Goal: Task Accomplishment & Management: Complete application form

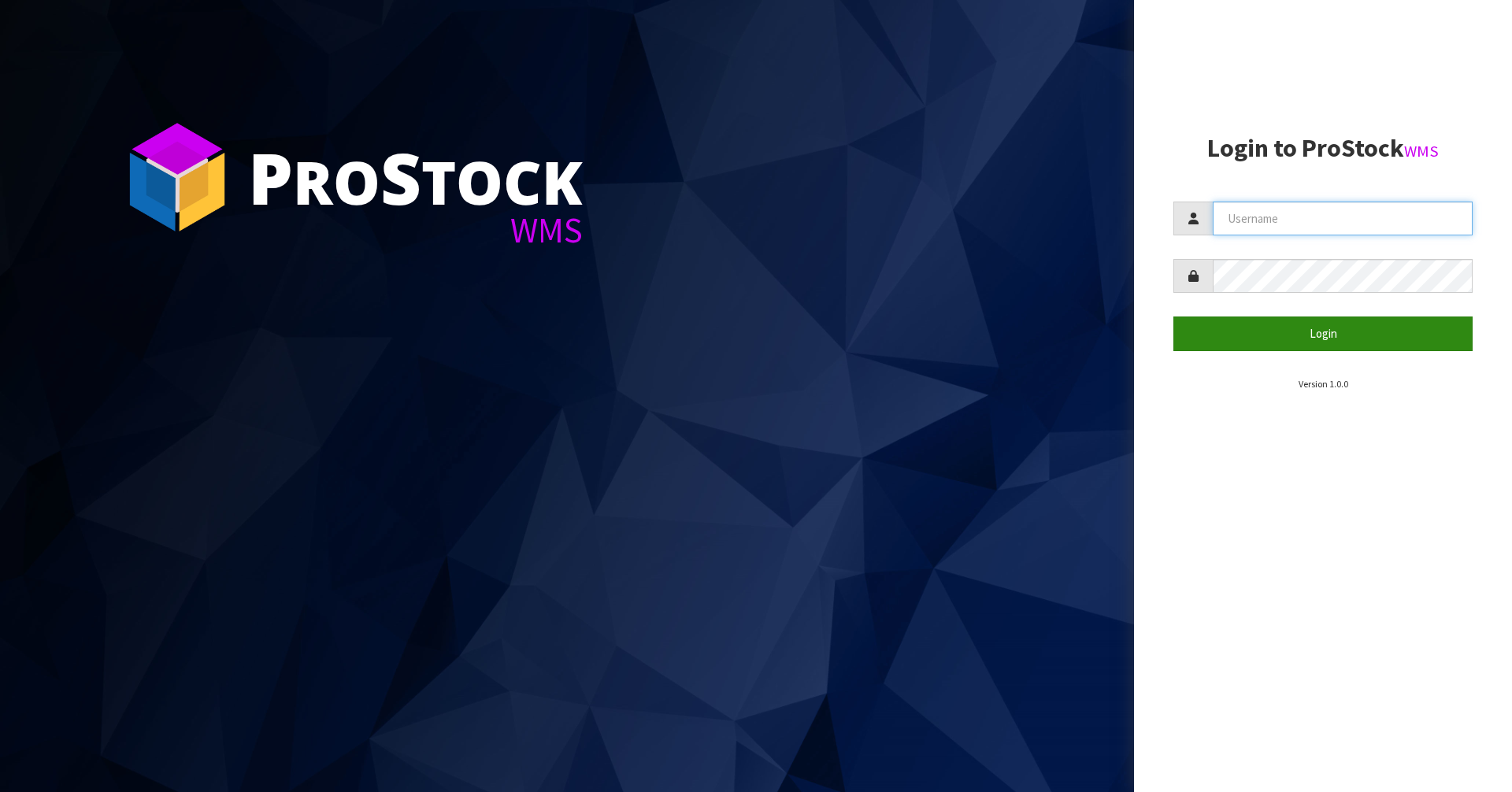
type input "Mana"
click at [1251, 333] on button "Login" at bounding box center [1322, 333] width 299 height 34
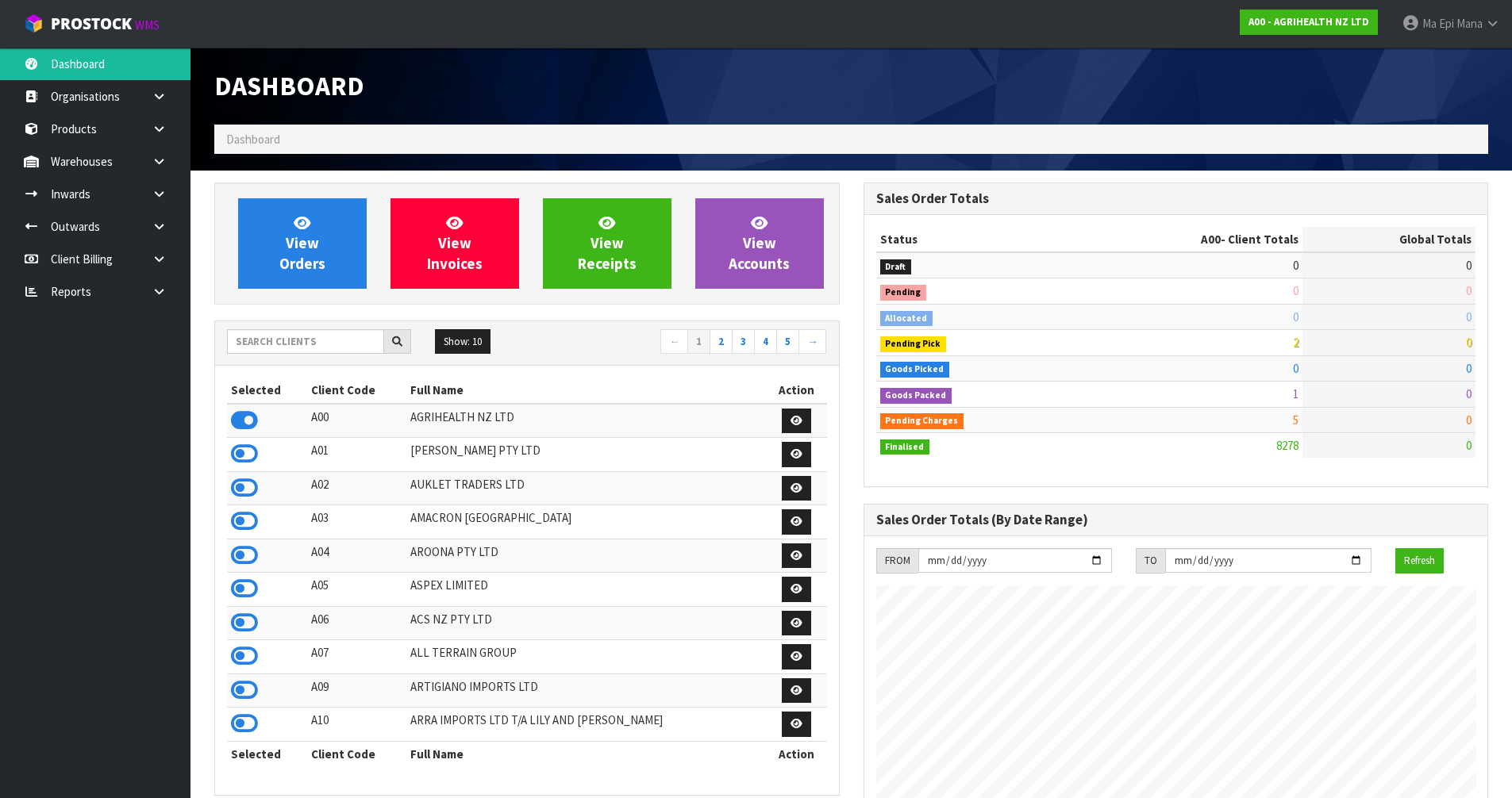
scroll to position [1201, 648]
click at [334, 336] on input "text" at bounding box center [305, 341] width 157 height 24
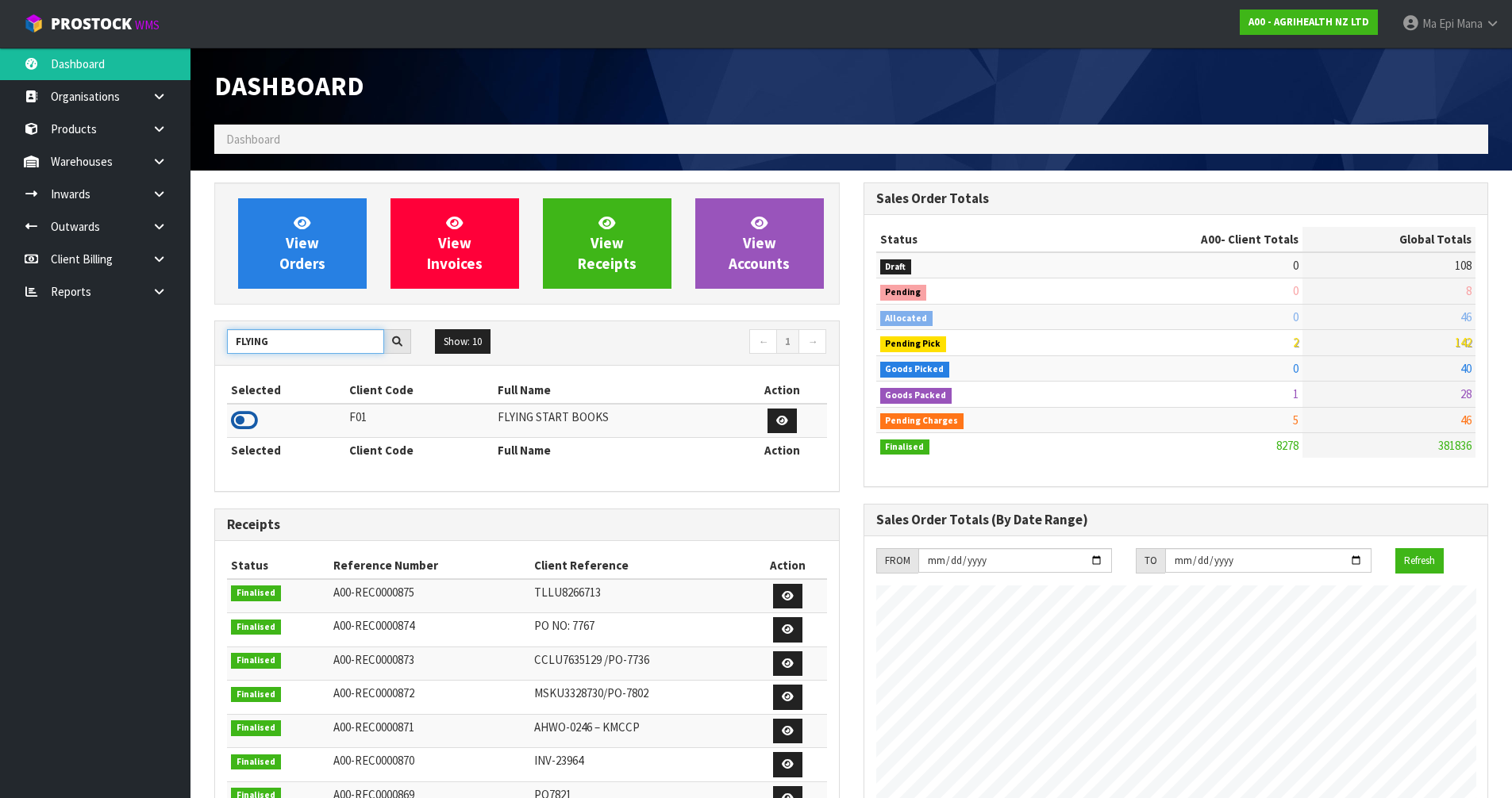
type input "FLYING"
click at [247, 419] on icon at bounding box center [245, 420] width 27 height 23
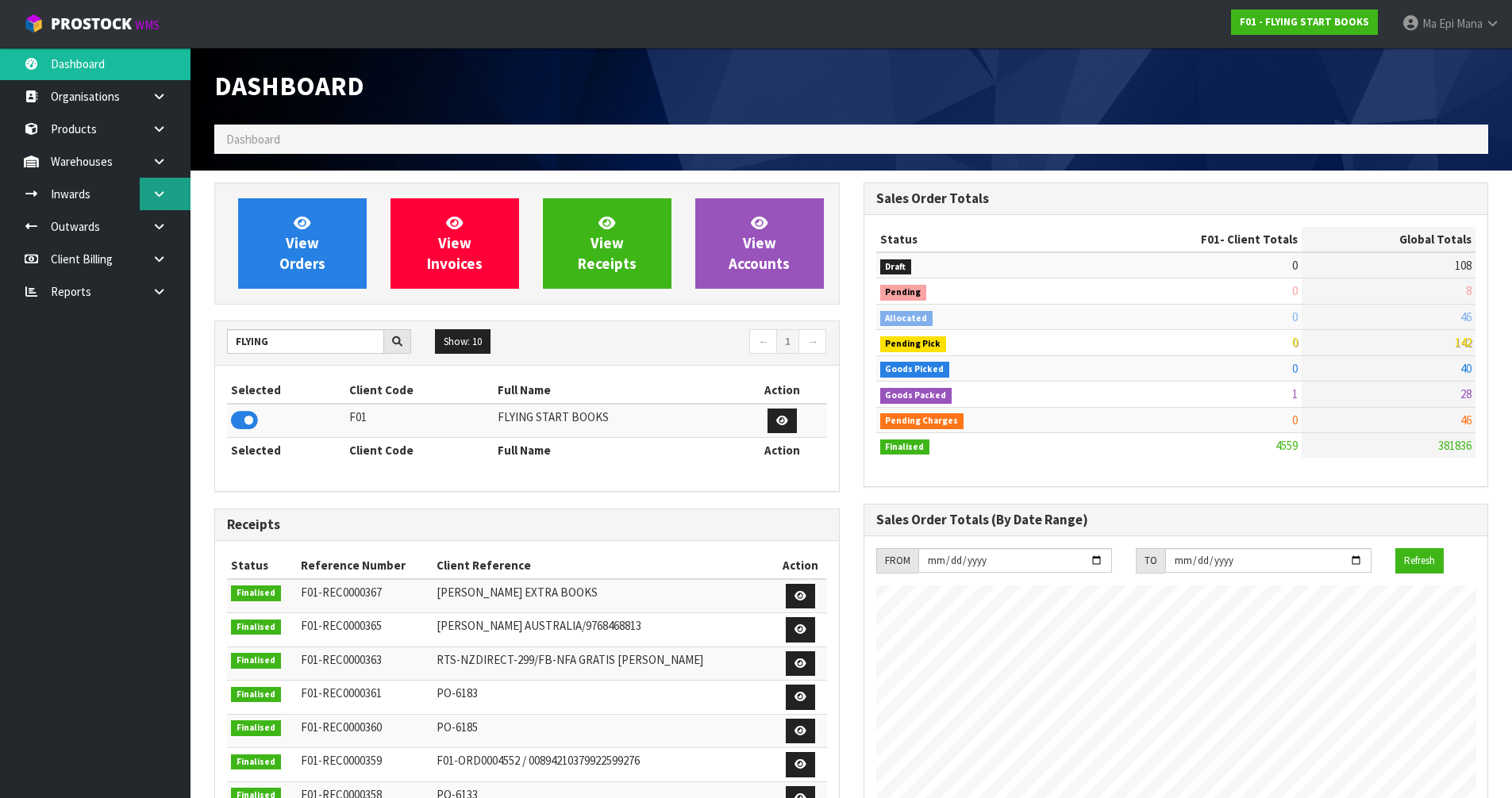
scroll to position [996, 648]
click at [164, 197] on icon at bounding box center [158, 194] width 15 height 12
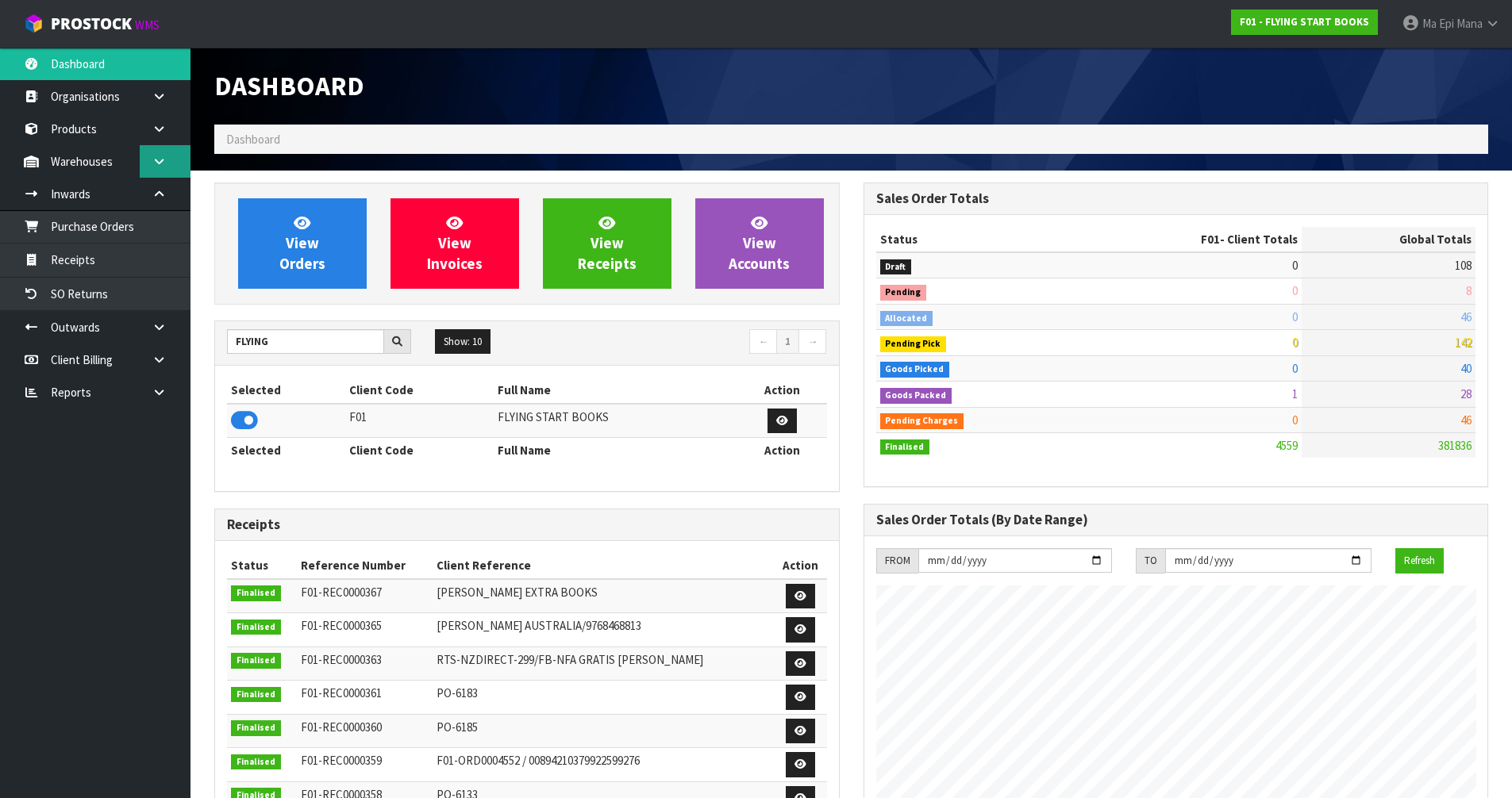
click at [151, 172] on link at bounding box center [165, 161] width 51 height 32
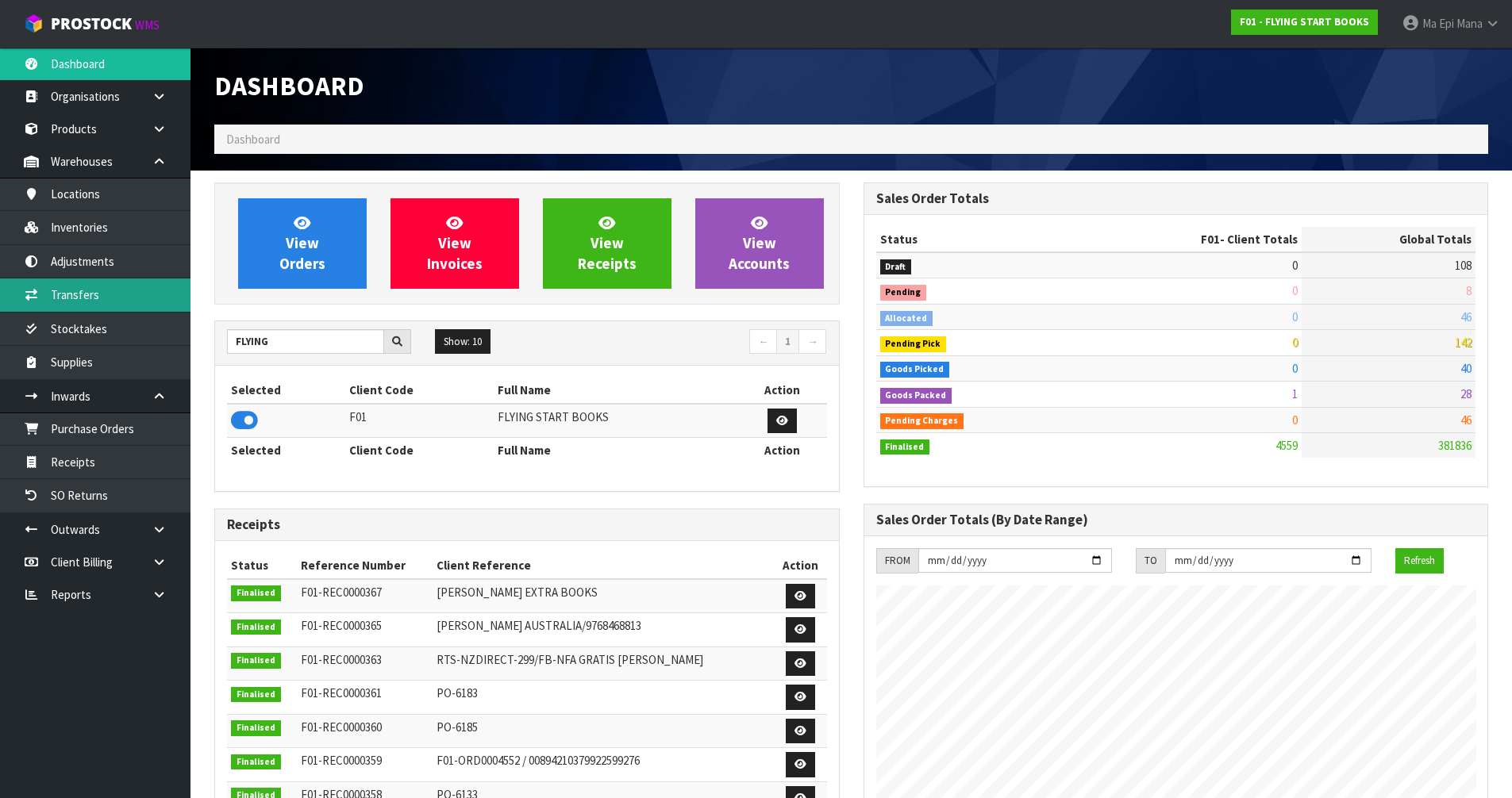
click at [109, 298] on link "Transfers" at bounding box center [95, 294] width 190 height 32
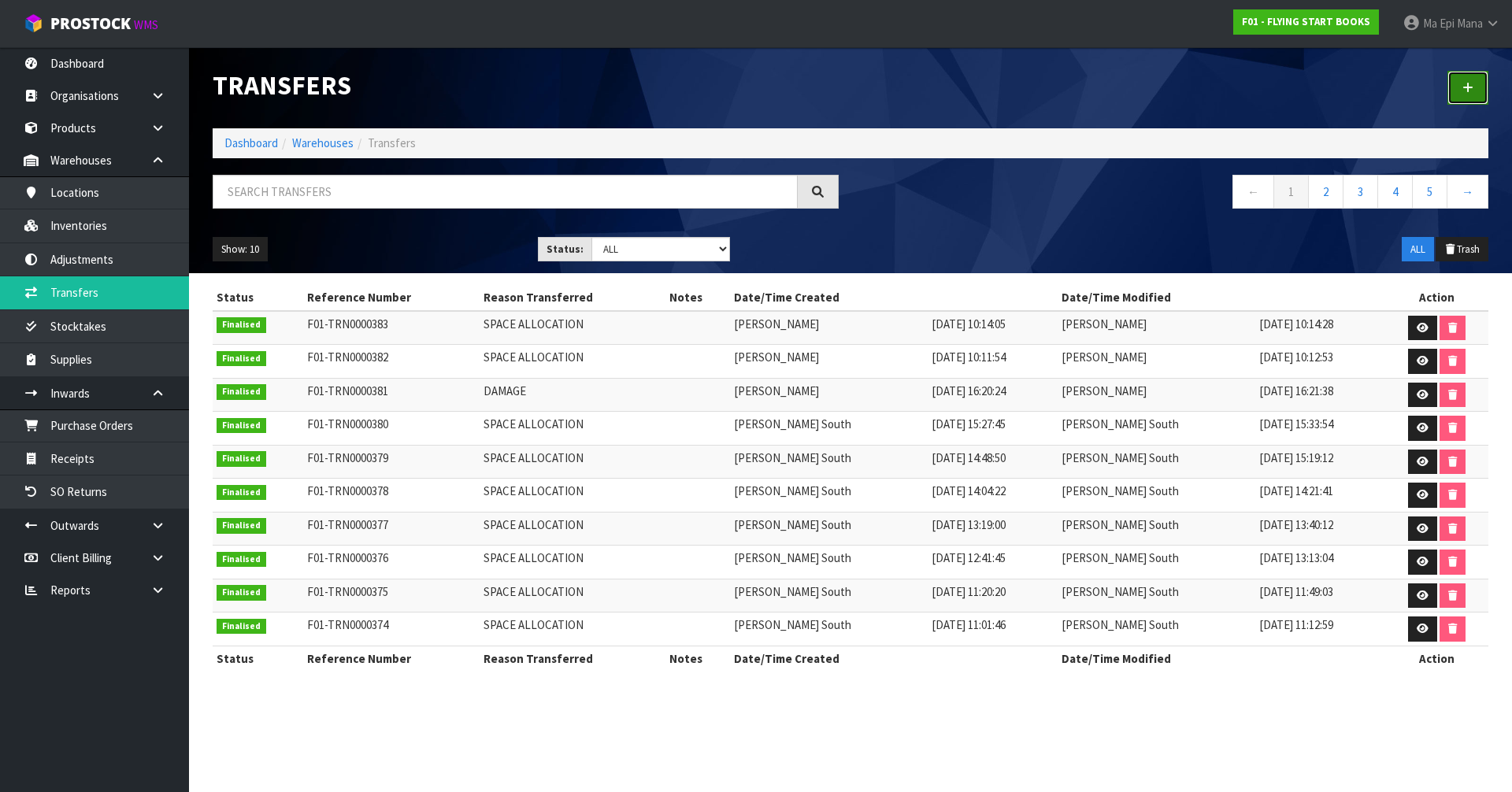
click at [1472, 86] on icon at bounding box center [1468, 88] width 11 height 12
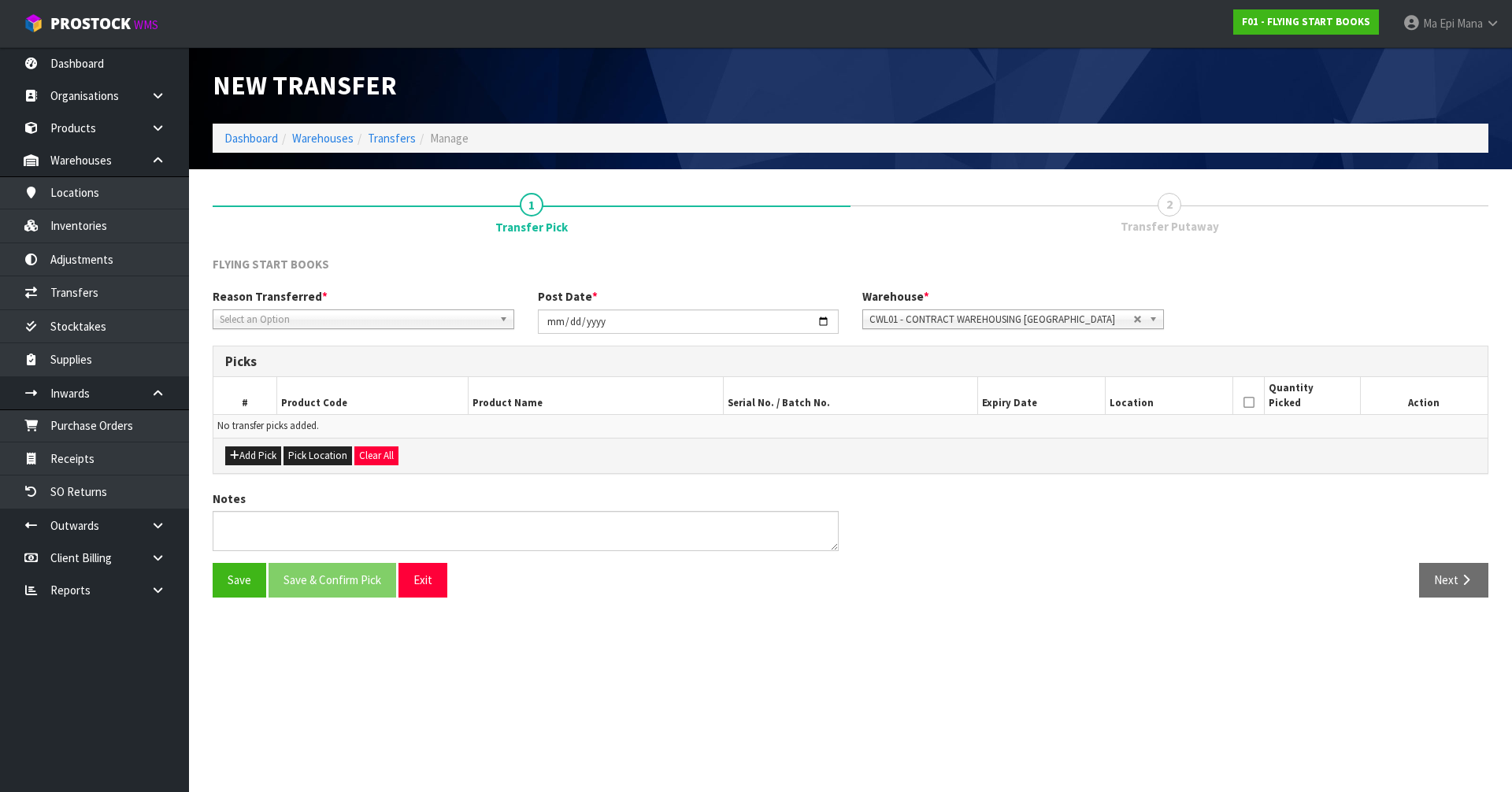
click at [336, 316] on span "Select an Option" at bounding box center [356, 320] width 273 height 19
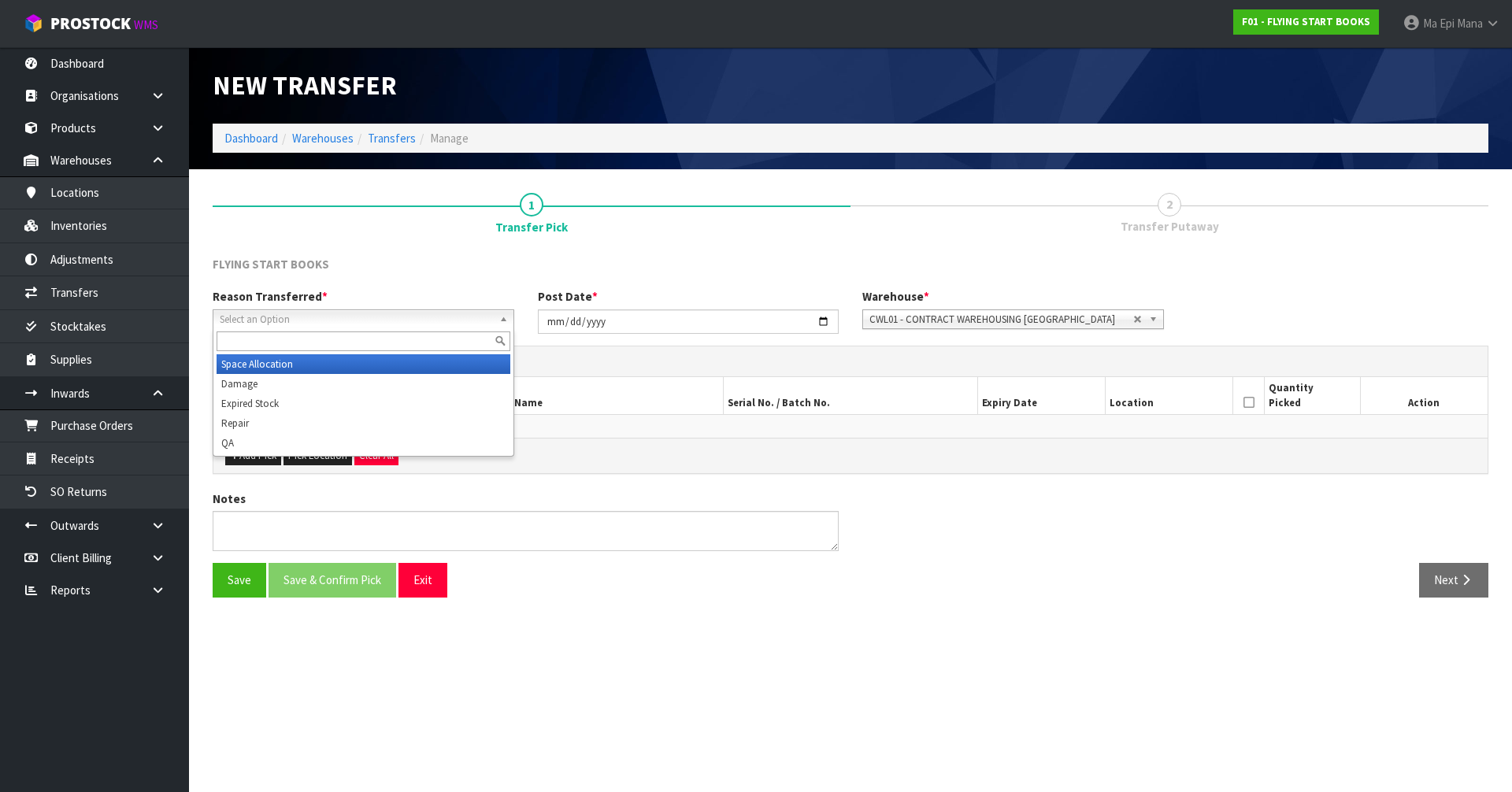
click at [306, 368] on li "Space Allocation" at bounding box center [364, 364] width 294 height 19
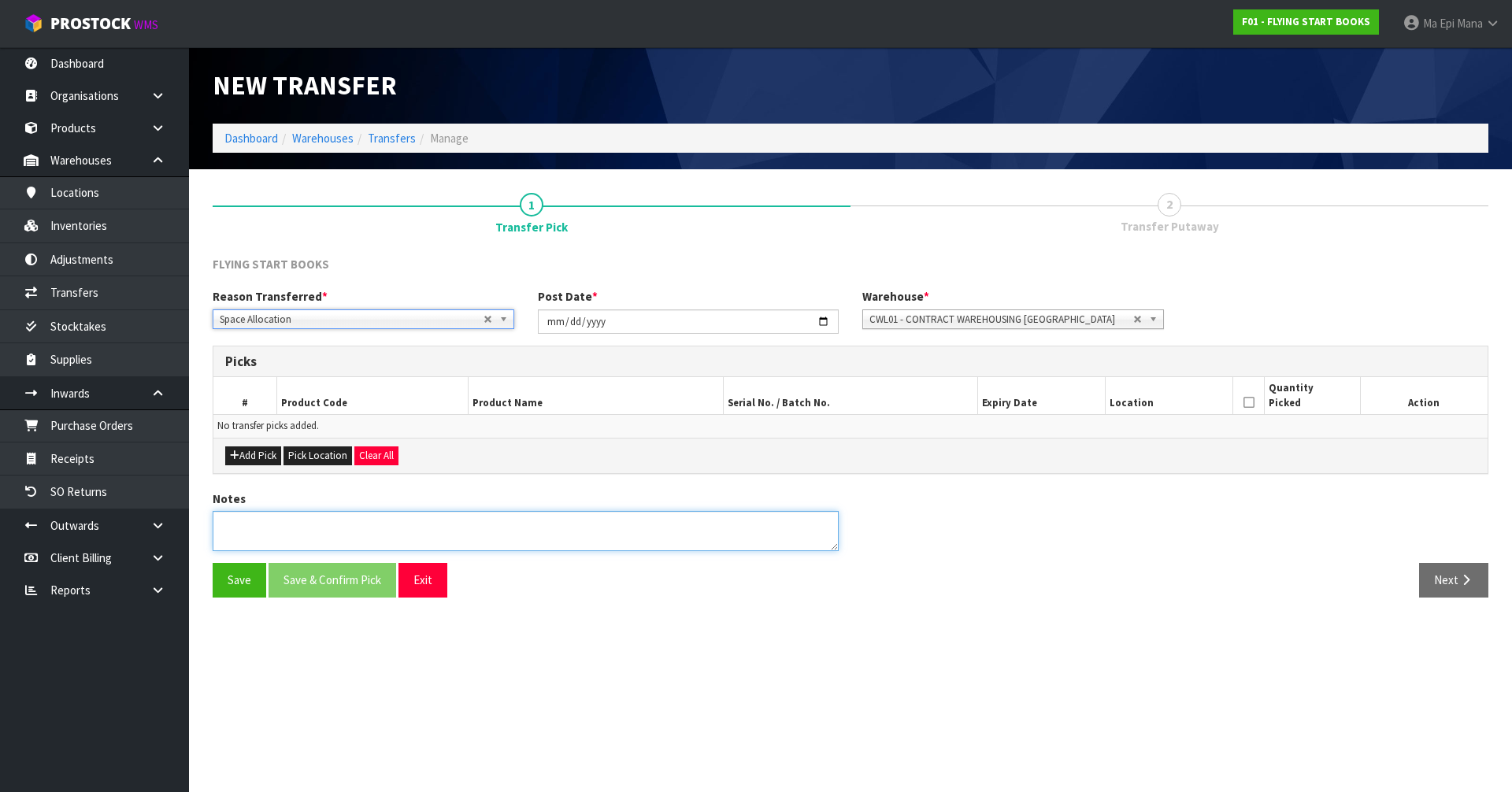
click at [256, 530] on textarea at bounding box center [525, 531] width 626 height 41
type textarea "WRONG LOCATION"
click at [261, 455] on button "Add Pick" at bounding box center [253, 456] width 56 height 19
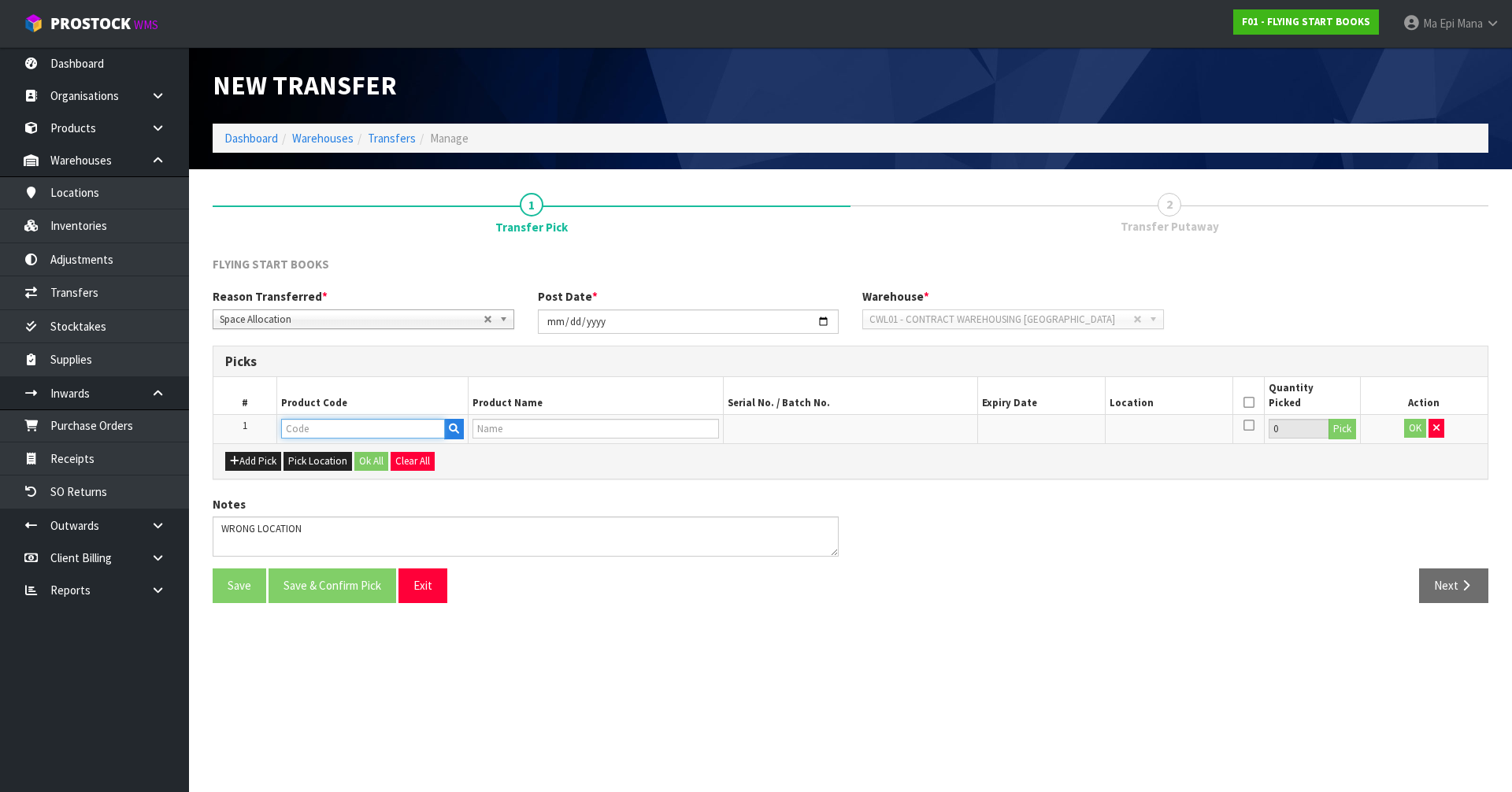
click at [295, 433] on input "text" at bounding box center [363, 428] width 163 height 19
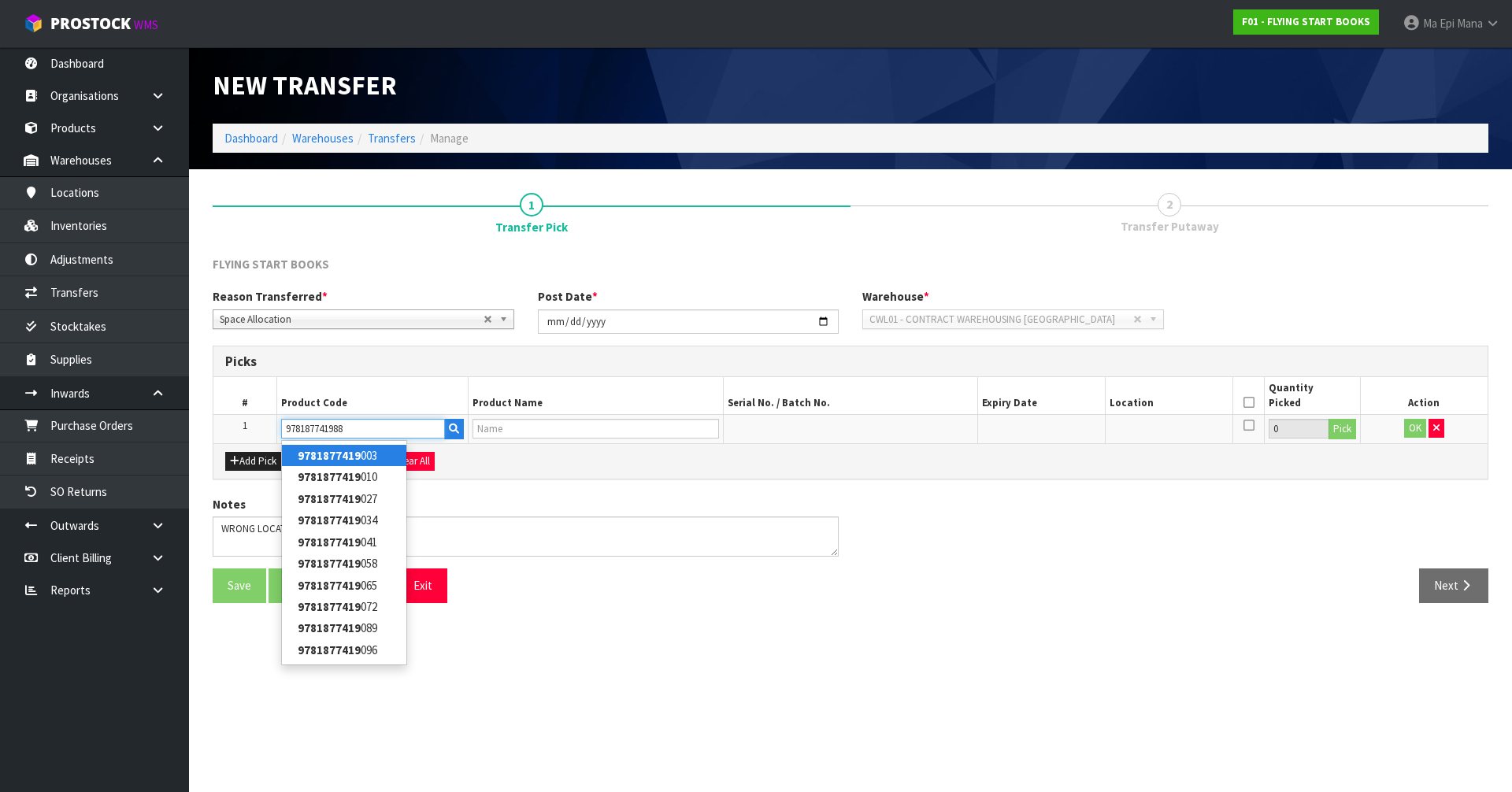
type input "9781877419881"
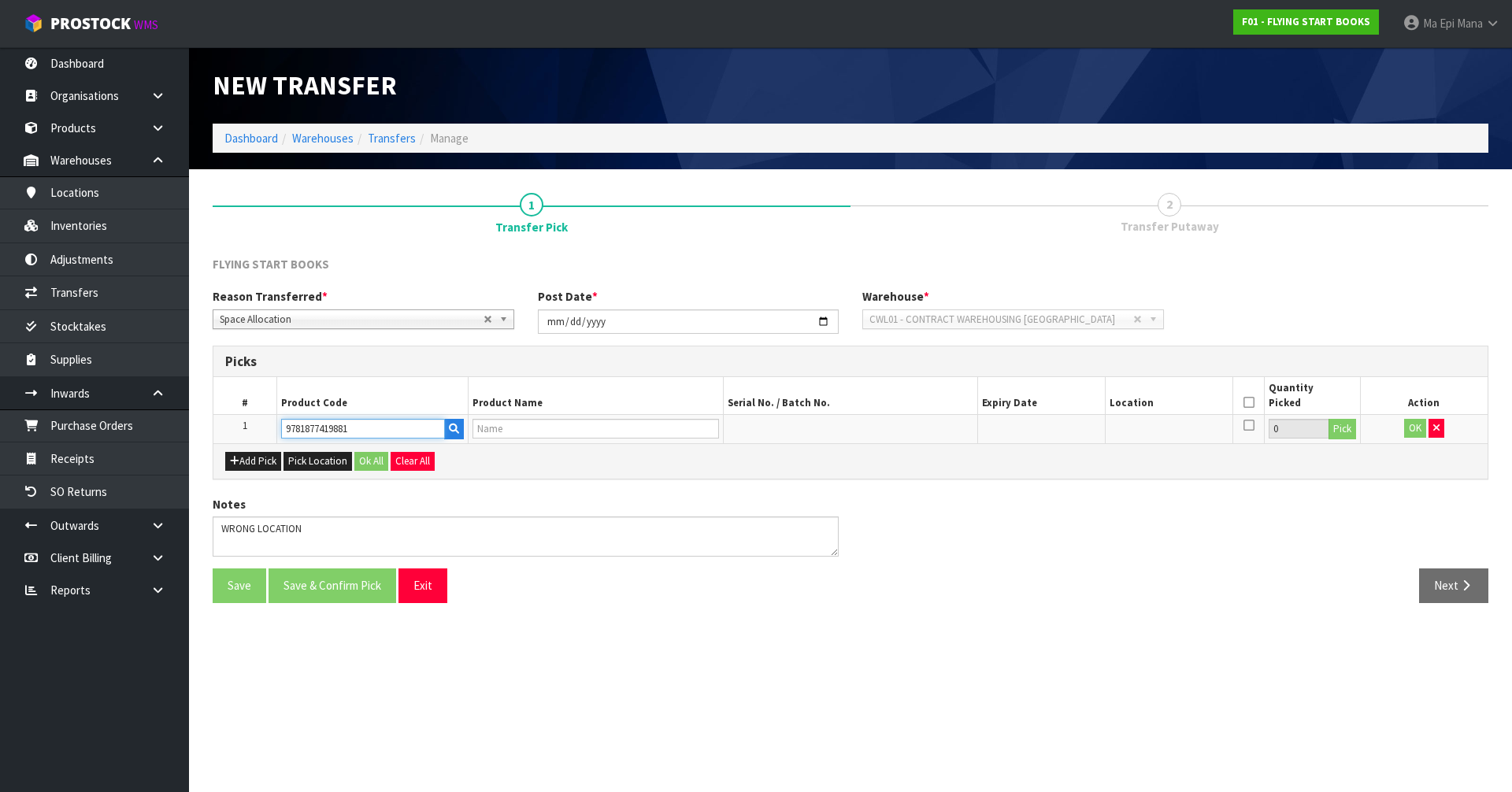
type input "LOOK IN THE WATERHOLE"
type input "9781877419881"
click at [1340, 435] on button "Pick" at bounding box center [1342, 428] width 27 height 20
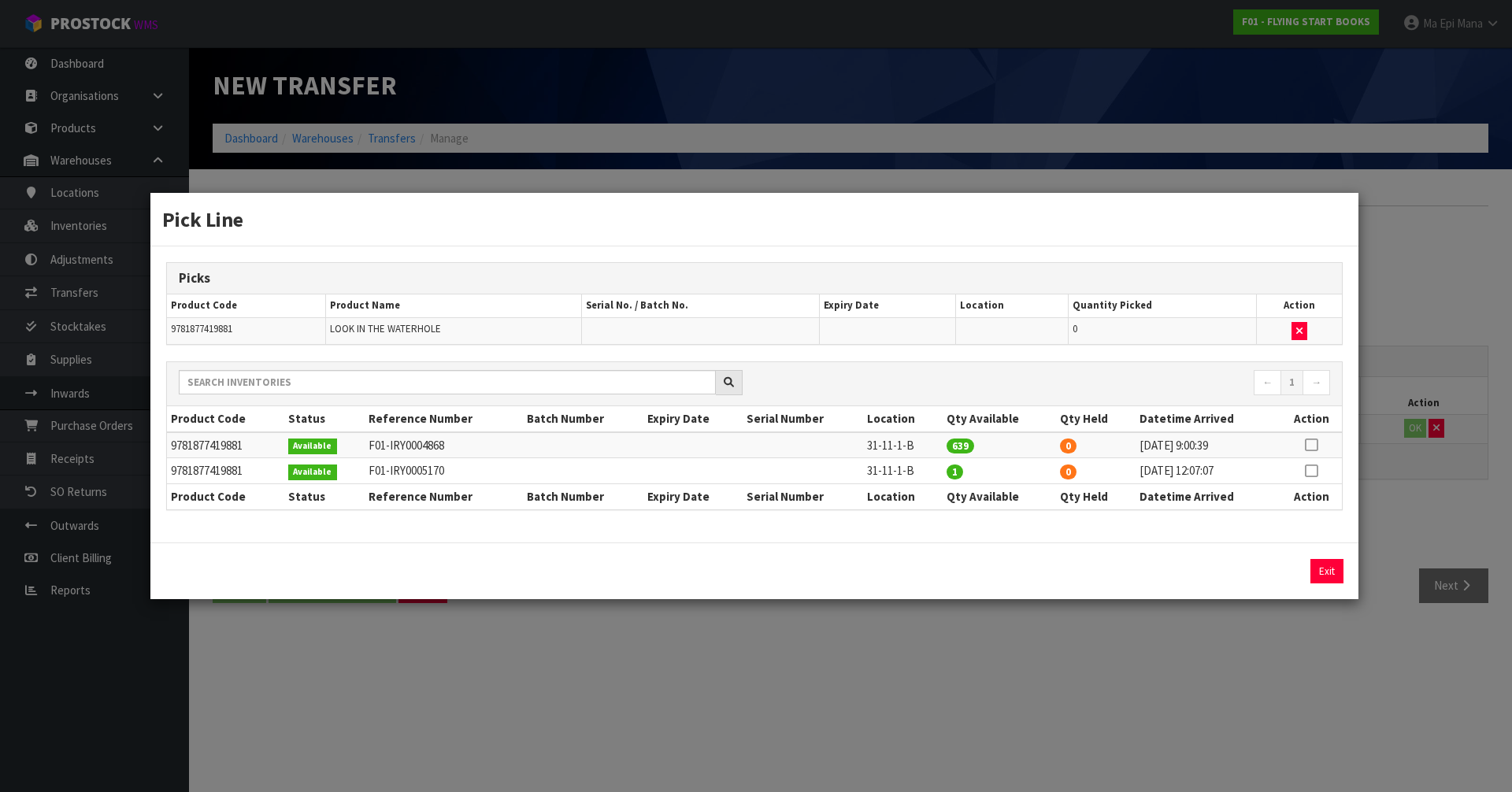
click at [1308, 446] on icon at bounding box center [1311, 445] width 13 height 1
click at [1274, 570] on button "Assign Pick" at bounding box center [1273, 571] width 65 height 24
type input "639"
click at [1310, 472] on icon at bounding box center [1311, 471] width 13 height 1
click at [1300, 568] on button "Assign Pick" at bounding box center [1273, 571] width 65 height 24
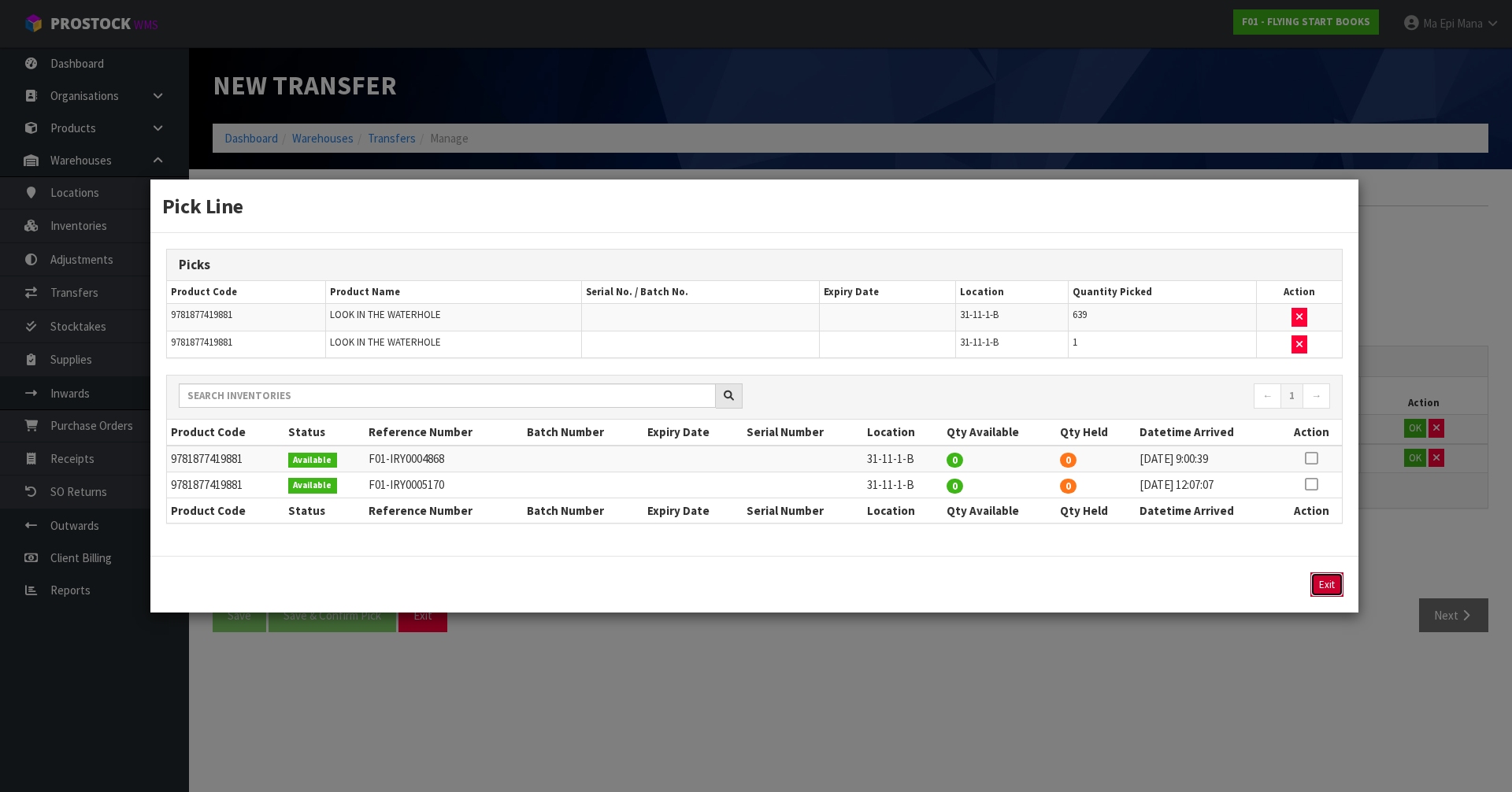
click at [1336, 577] on button "Exit" at bounding box center [1326, 584] width 33 height 24
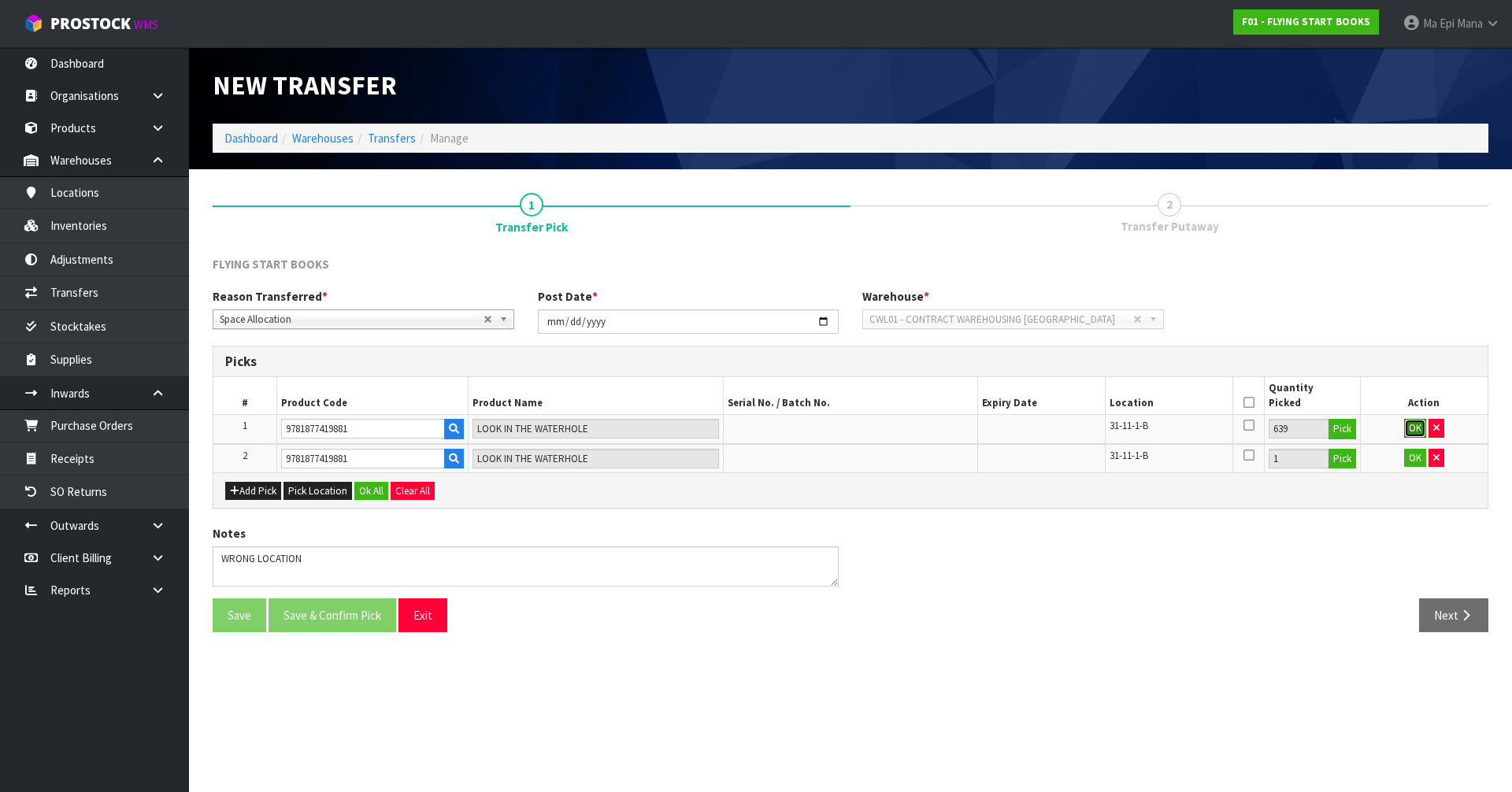
click at [1416, 427] on button "OK" at bounding box center [1414, 428] width 22 height 19
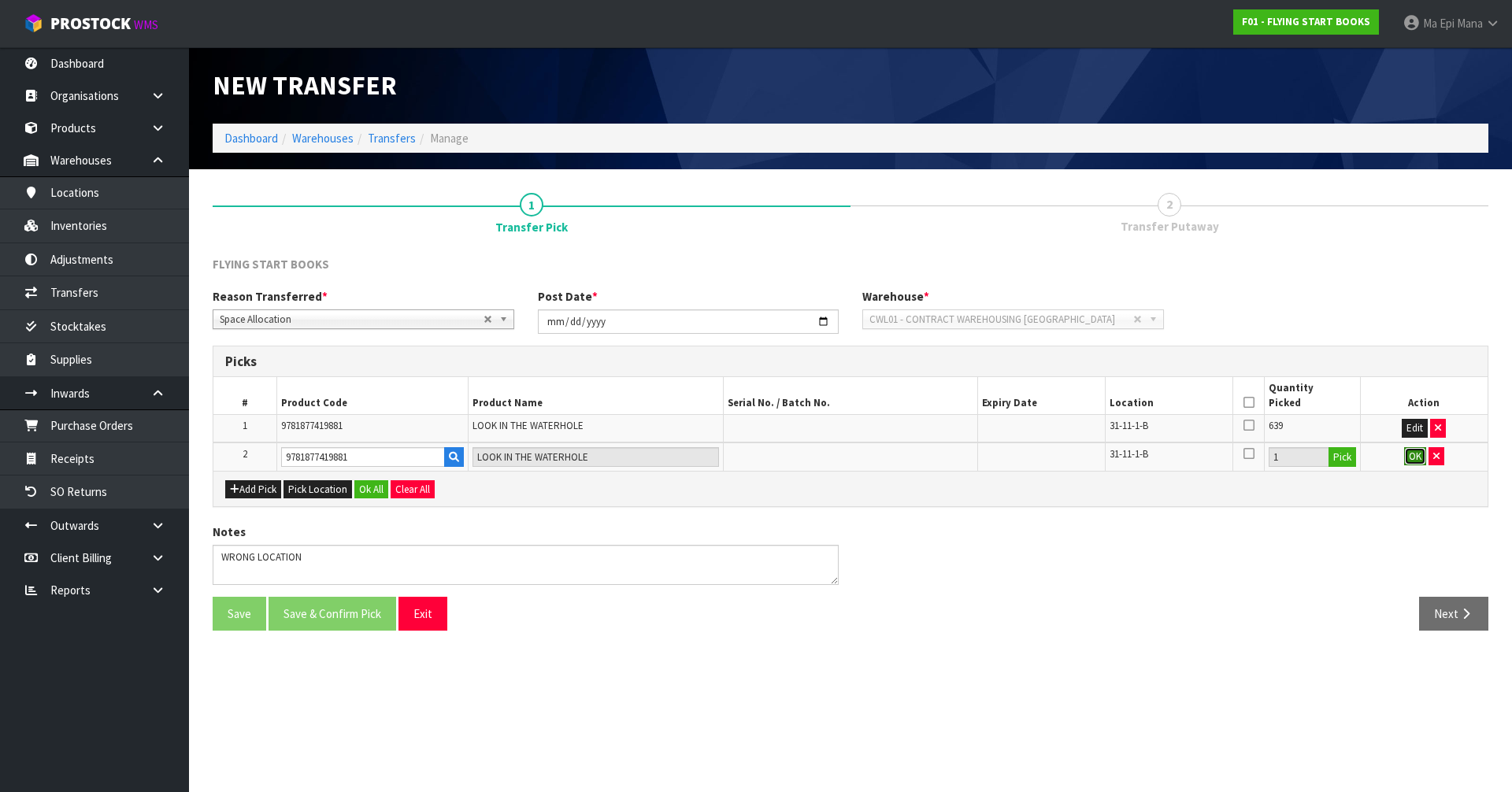
click at [1416, 452] on button "OK" at bounding box center [1414, 456] width 22 height 19
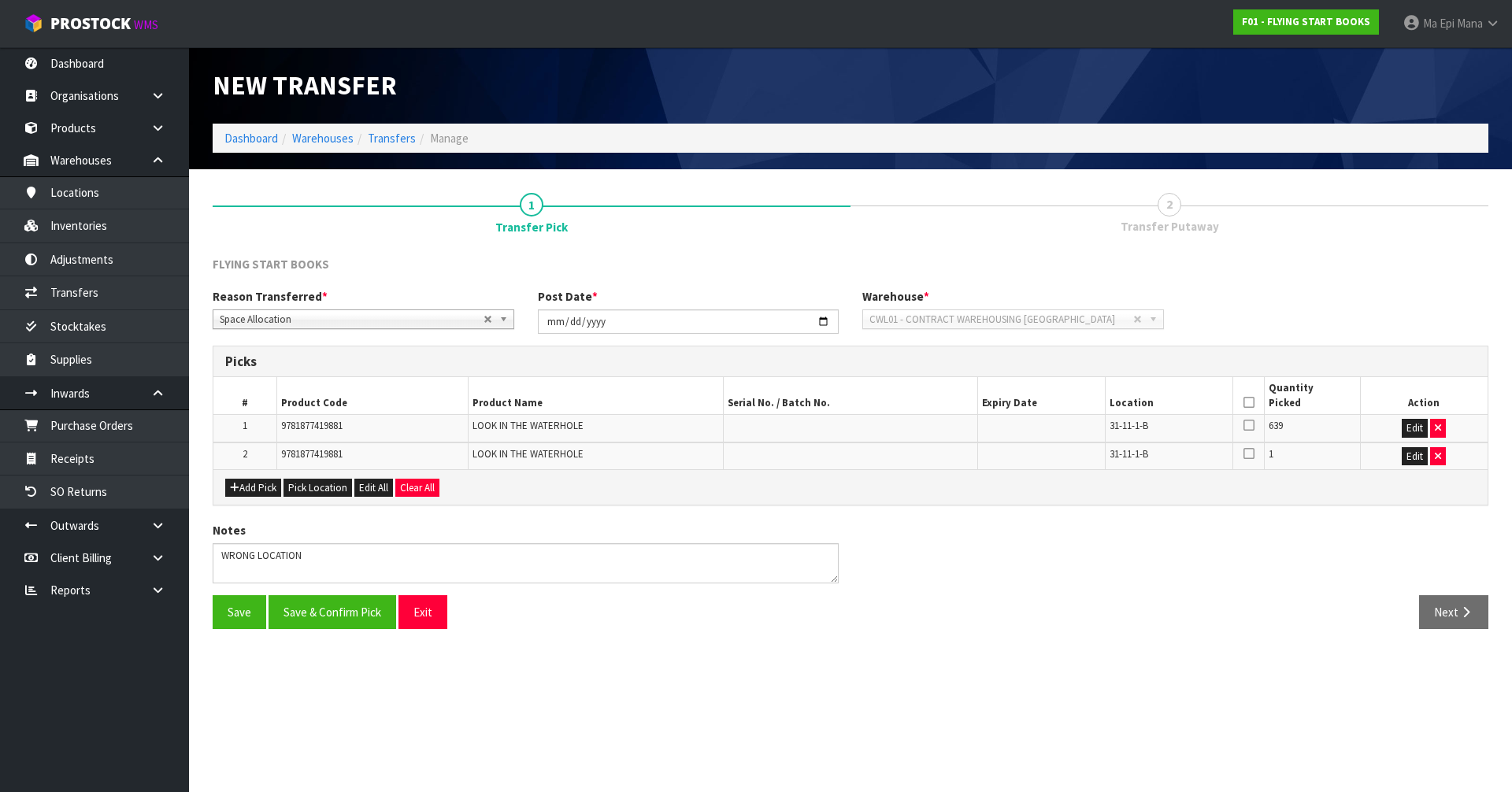
drag, startPoint x: 1246, startPoint y: 404, endPoint x: 1233, endPoint y: 416, distance: 17.7
click at [1246, 403] on icon at bounding box center [1248, 402] width 11 height 1
click at [335, 621] on button "Save & Confirm Pick" at bounding box center [333, 611] width 128 height 34
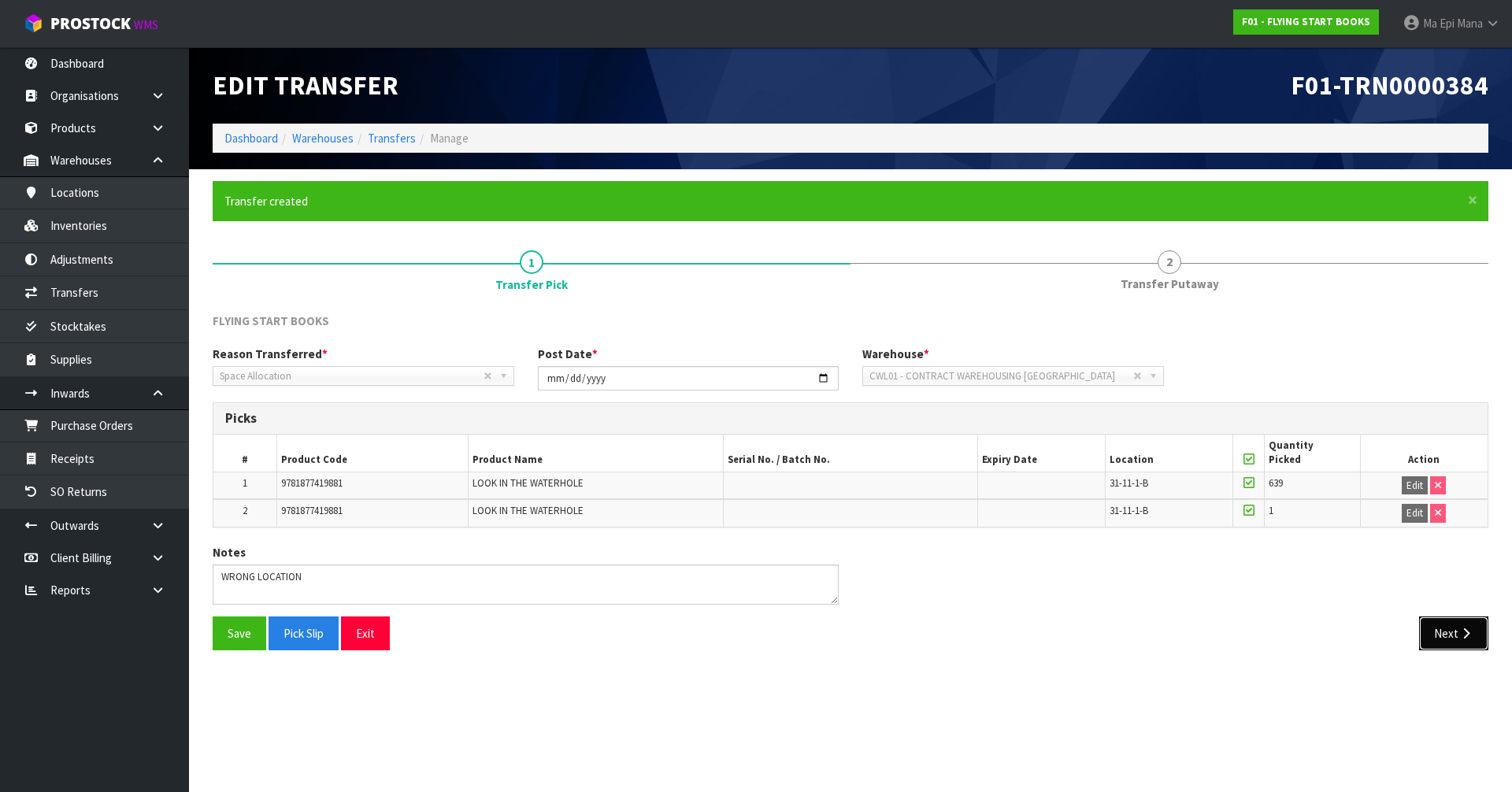
click at [1485, 629] on button "Next" at bounding box center [1454, 632] width 70 height 34
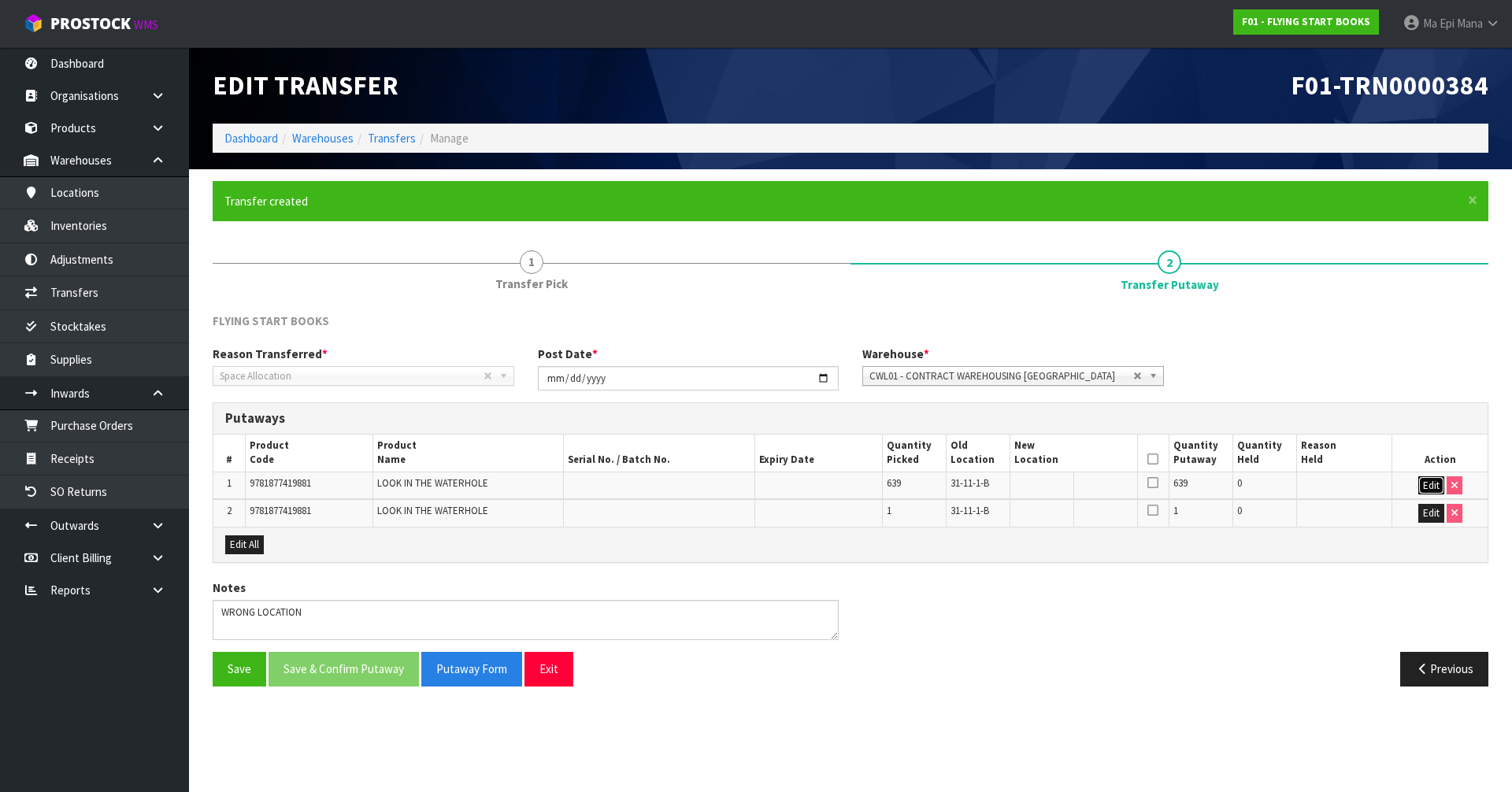
click at [1430, 481] on button "Edit" at bounding box center [1431, 485] width 26 height 19
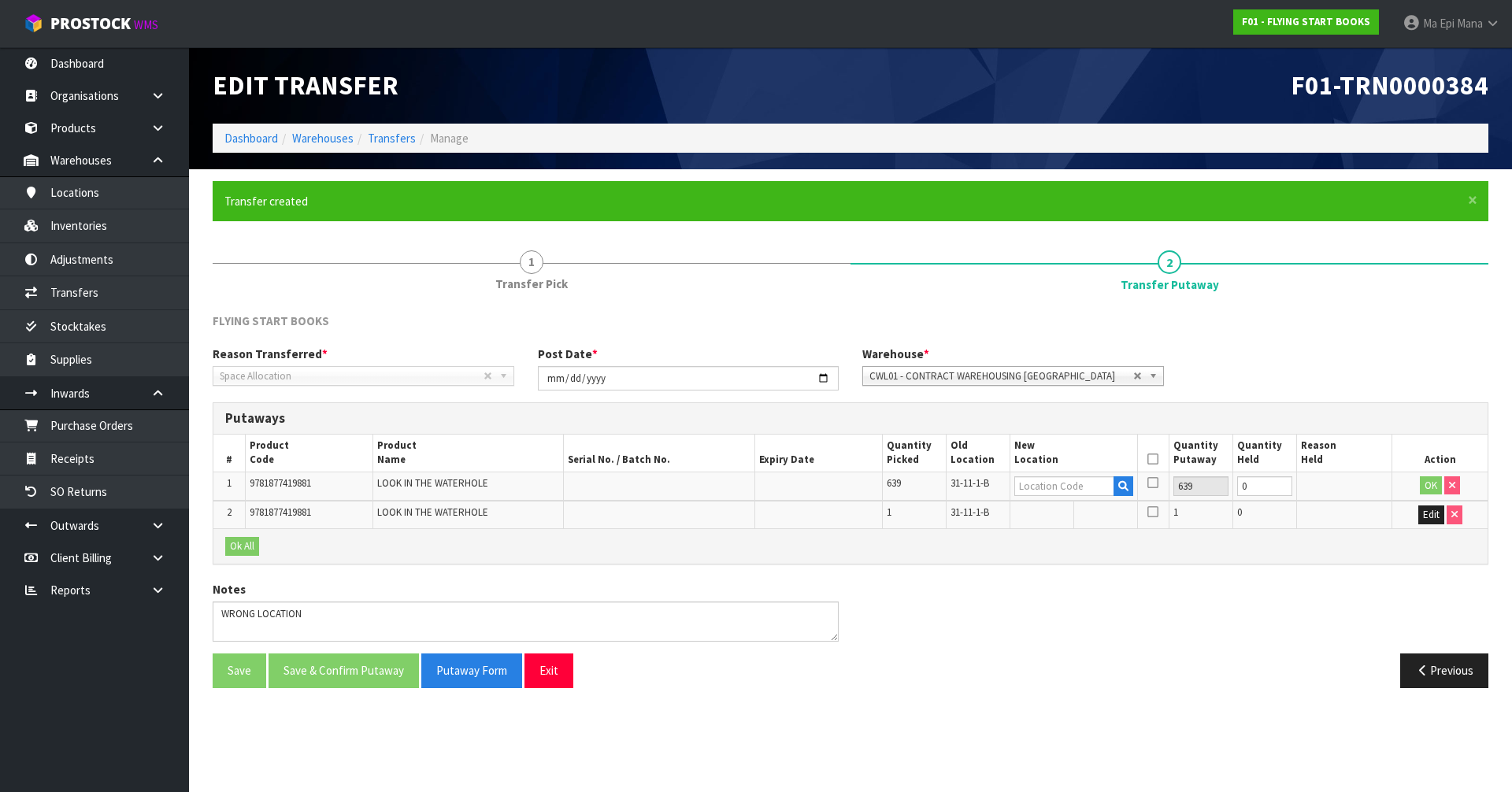
click at [974, 477] on span "31-11-1-B" at bounding box center [969, 483] width 39 height 14
copy tr "31-11-1-B"
click at [1065, 484] on input "text" at bounding box center [1063, 485] width 100 height 19
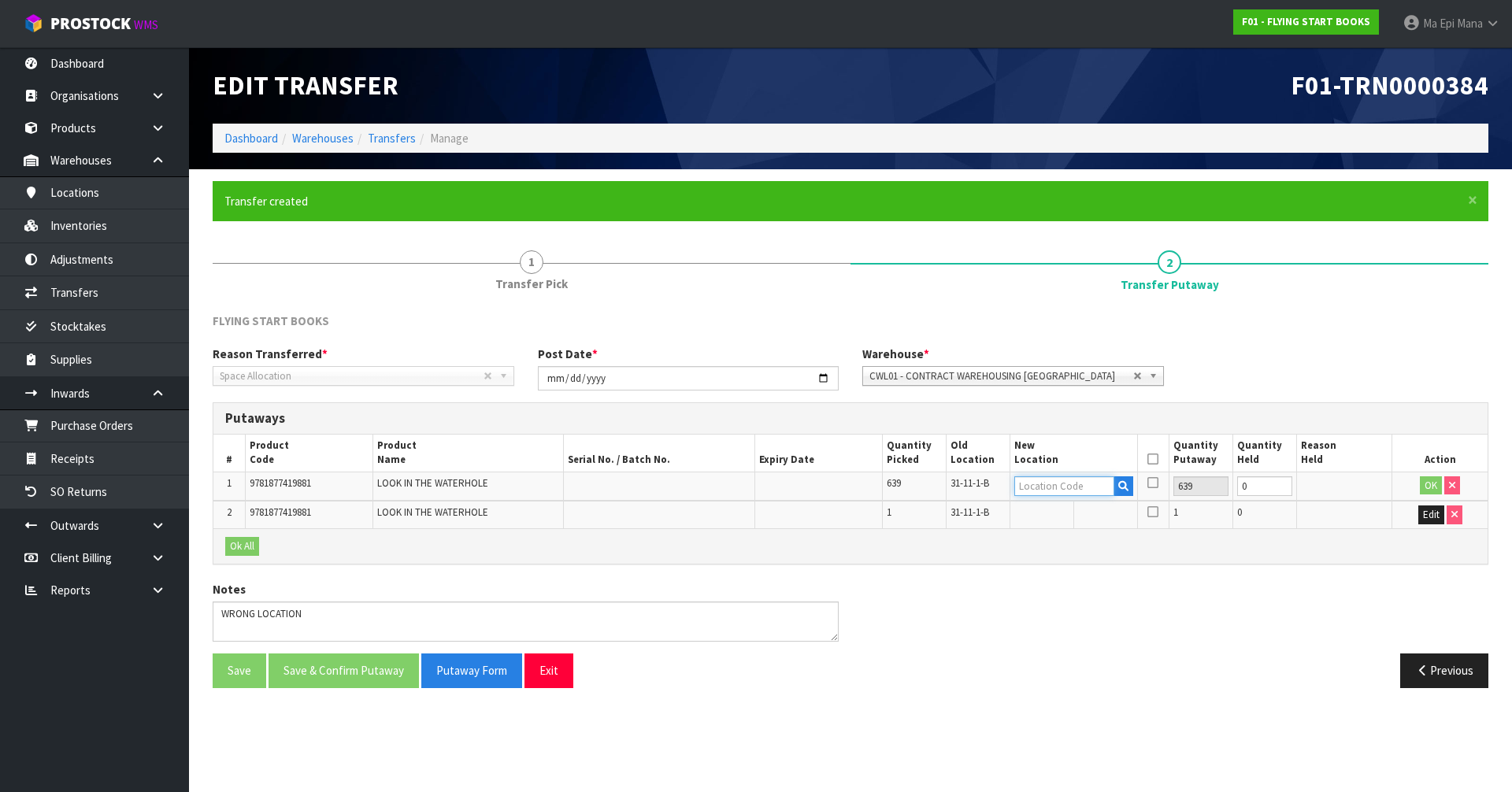
paste input "31-11-1-B"
type input "31-11-2"
click at [1101, 531] on link "31-11-2 -B" at bounding box center [1077, 534] width 125 height 21
type input "31-11-2-B"
click at [1430, 478] on button "OK" at bounding box center [1431, 485] width 22 height 19
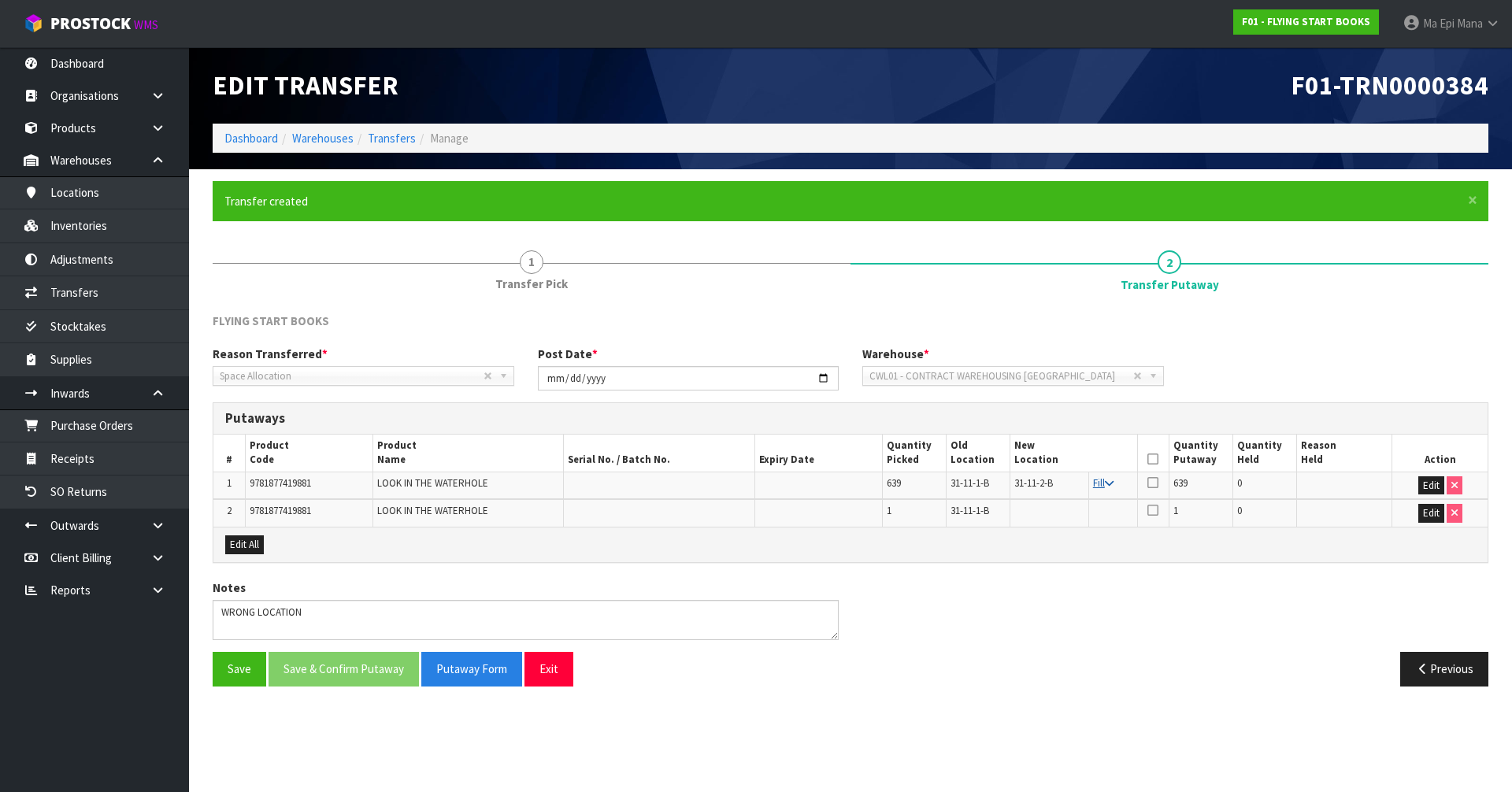
click at [1105, 484] on link "Fill" at bounding box center [1103, 483] width 20 height 14
click at [1151, 459] on icon at bounding box center [1152, 459] width 11 height 1
drag, startPoint x: 324, startPoint y: 657, endPoint x: 333, endPoint y: 657, distance: 9.0
click at [325, 657] on button "Save & Confirm Putaway" at bounding box center [343, 668] width 150 height 34
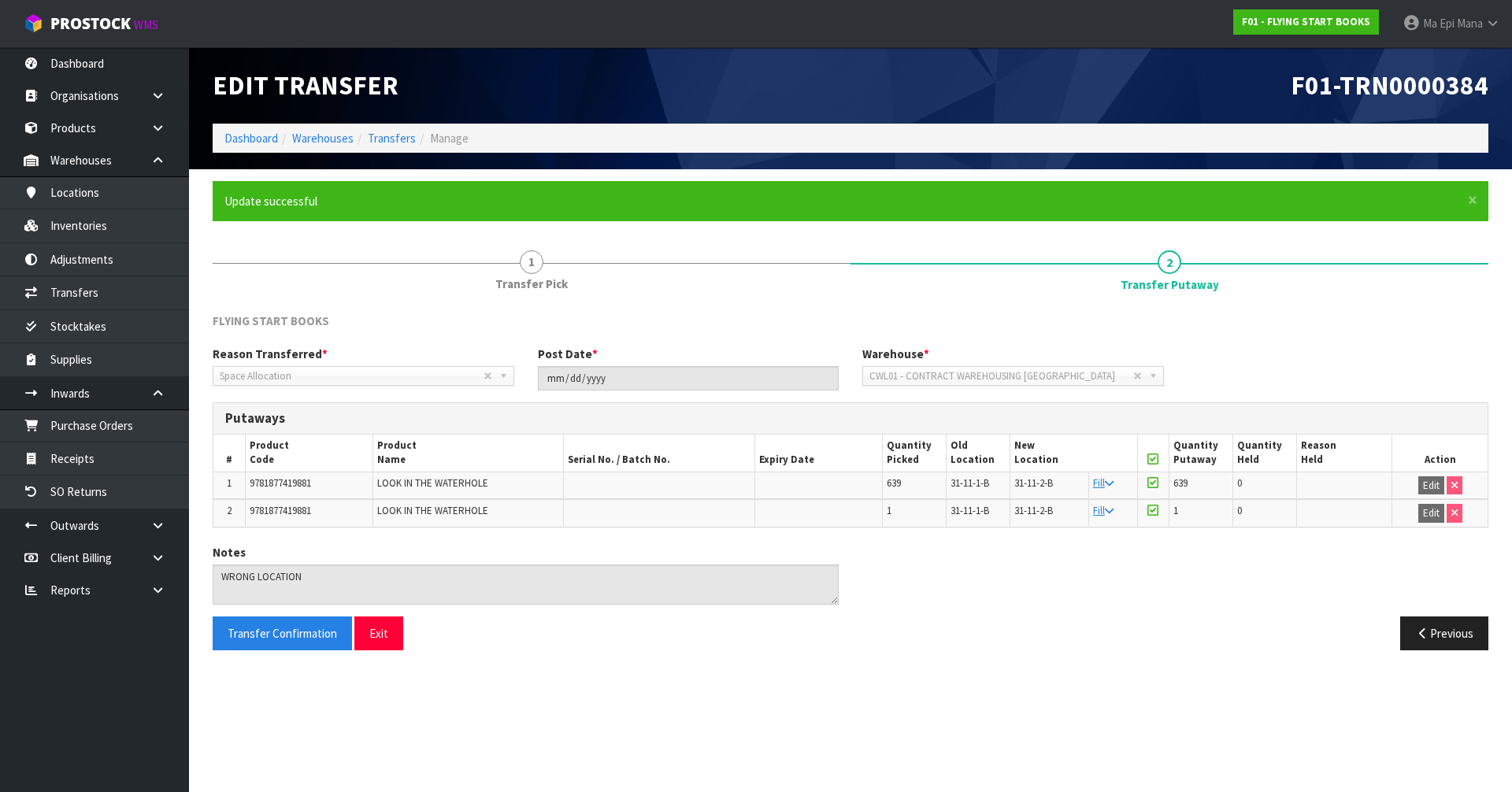
click at [307, 487] on span "9781877419881" at bounding box center [280, 483] width 61 height 14
copy span "9781877419881"
click at [374, 624] on button "Exit" at bounding box center [378, 632] width 48 height 34
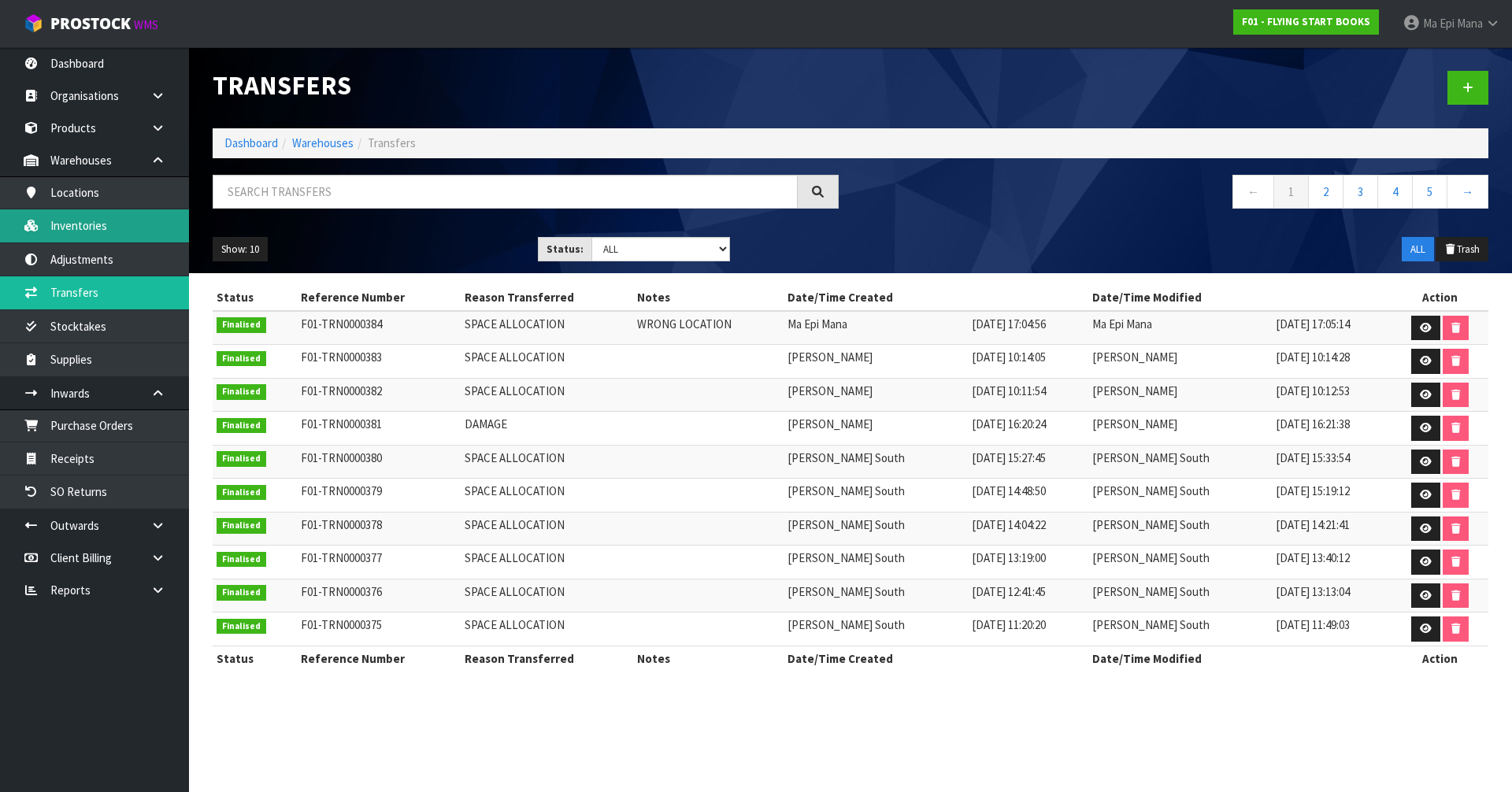
click at [105, 235] on link "Inventories" at bounding box center [94, 225] width 189 height 32
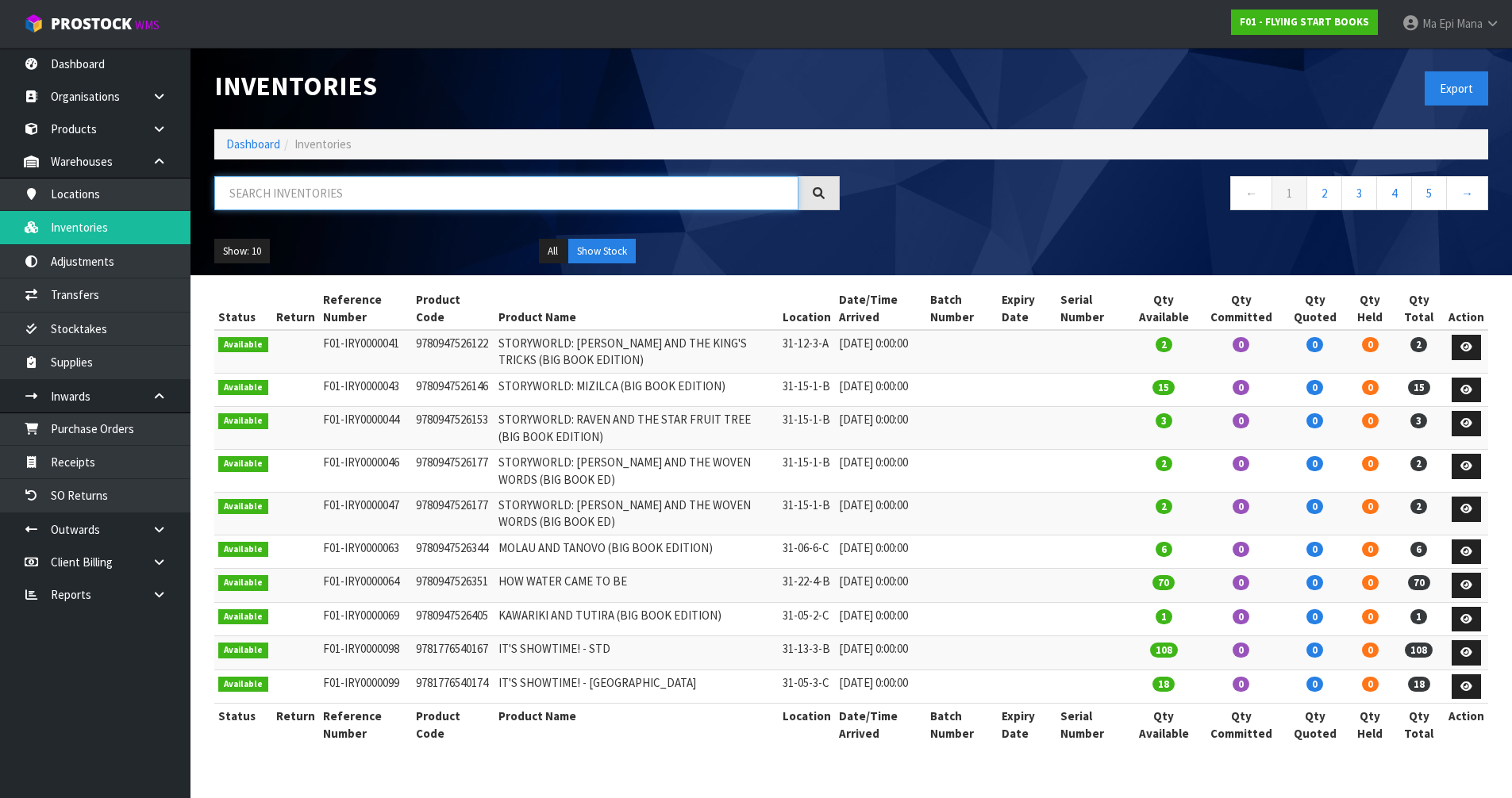
click at [432, 195] on input "text" at bounding box center [506, 193] width 584 height 34
paste input "9781877419881"
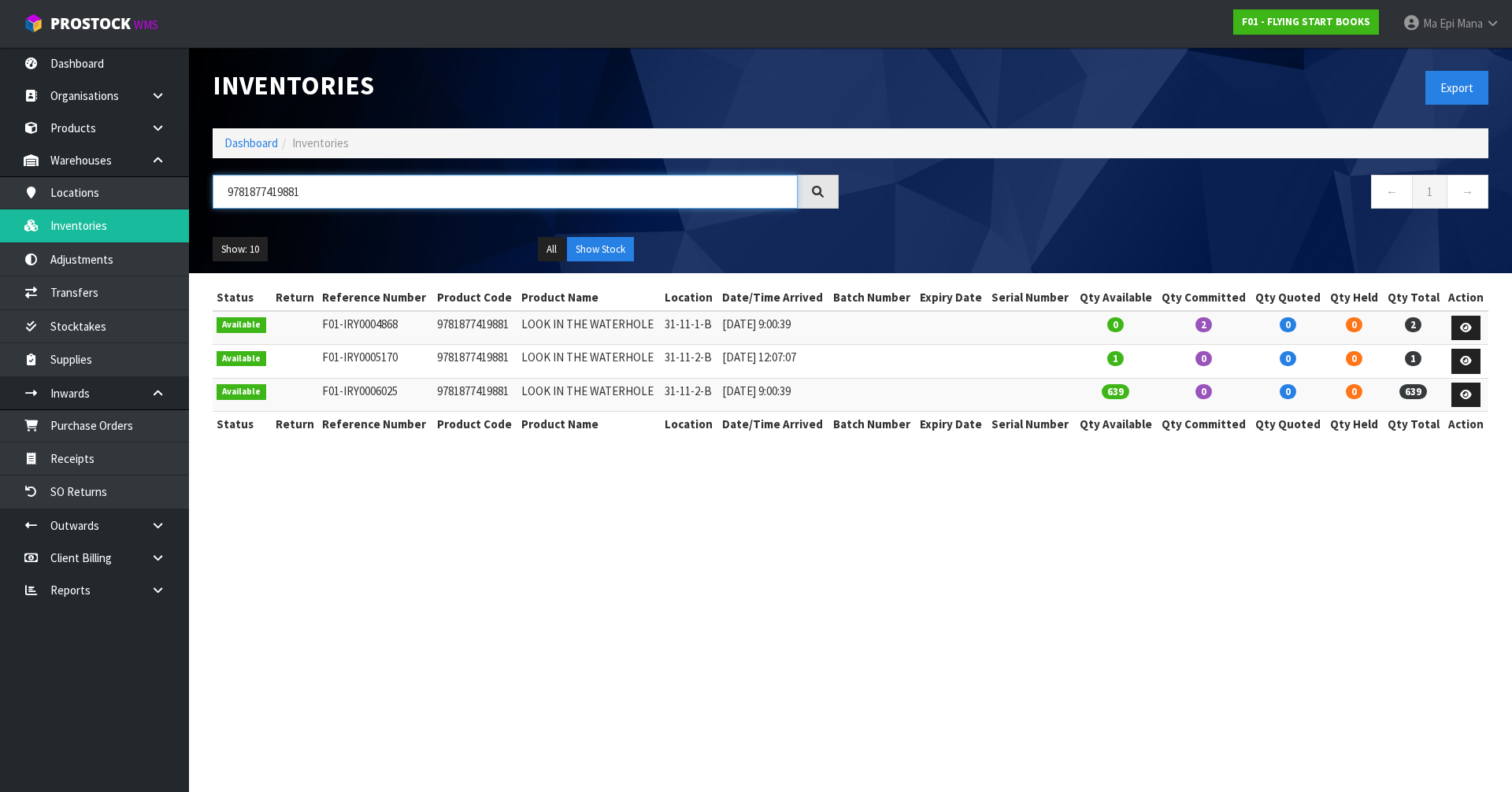
type input "9781877419881"
click at [1463, 391] on icon at bounding box center [1466, 395] width 12 height 11
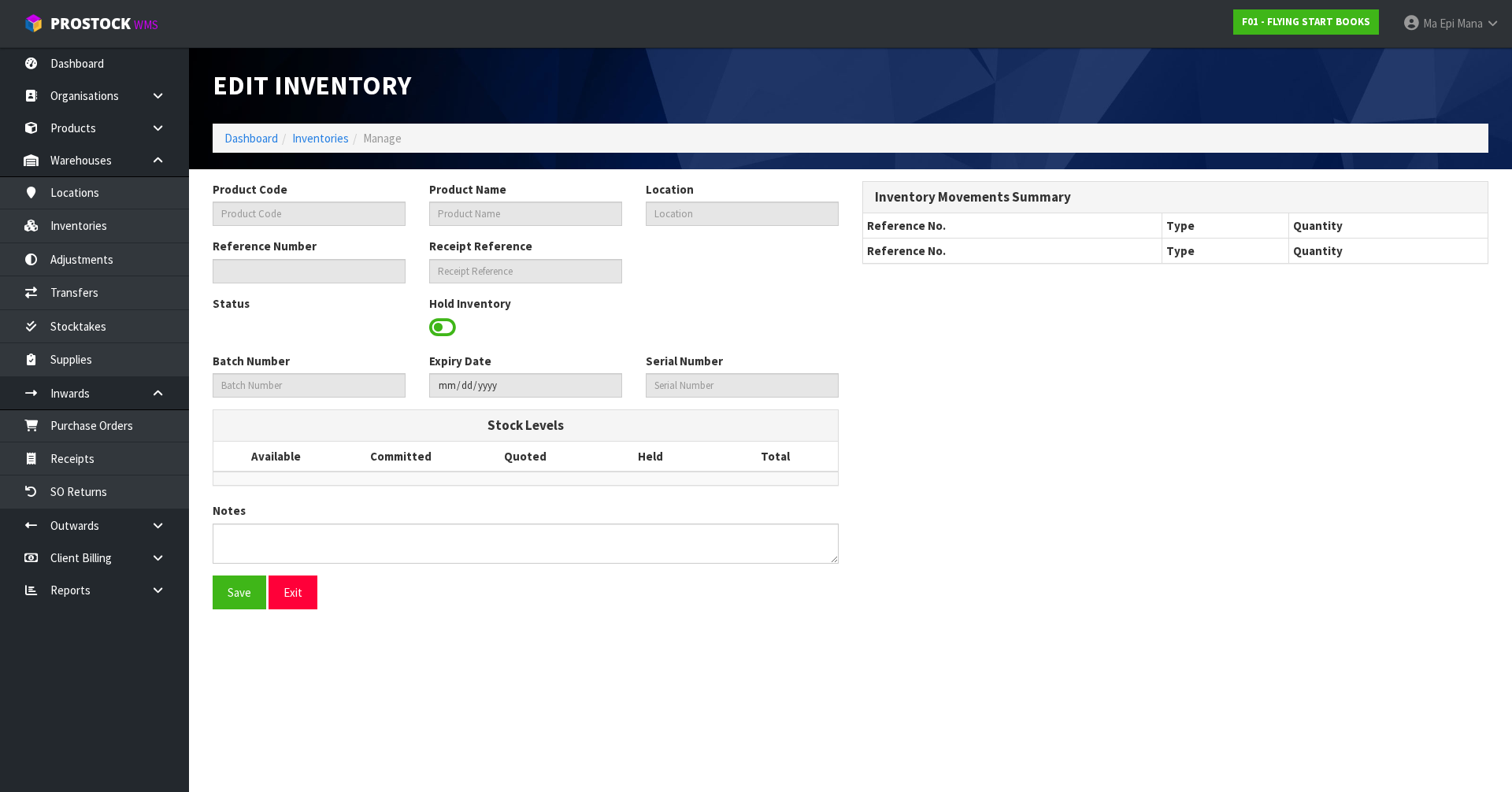
type input "9781877419881"
type input "LOOK IN THE WATERHOLE"
type input "31-11-2-B"
type input "F01-IRY0006025"
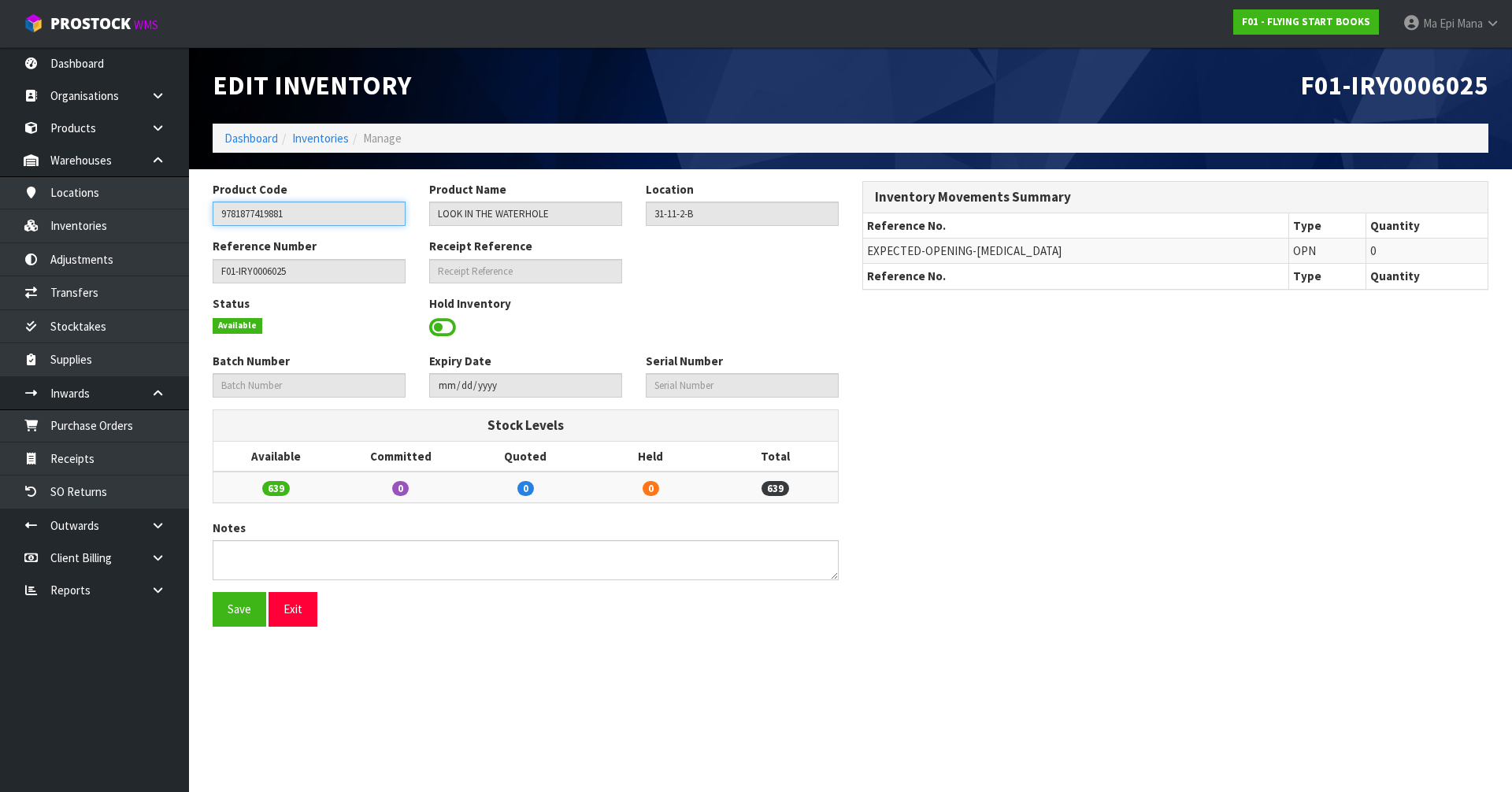
click at [278, 218] on input "9781877419881" at bounding box center [309, 213] width 193 height 24
click at [293, 619] on button "Exit" at bounding box center [293, 608] width 48 height 34
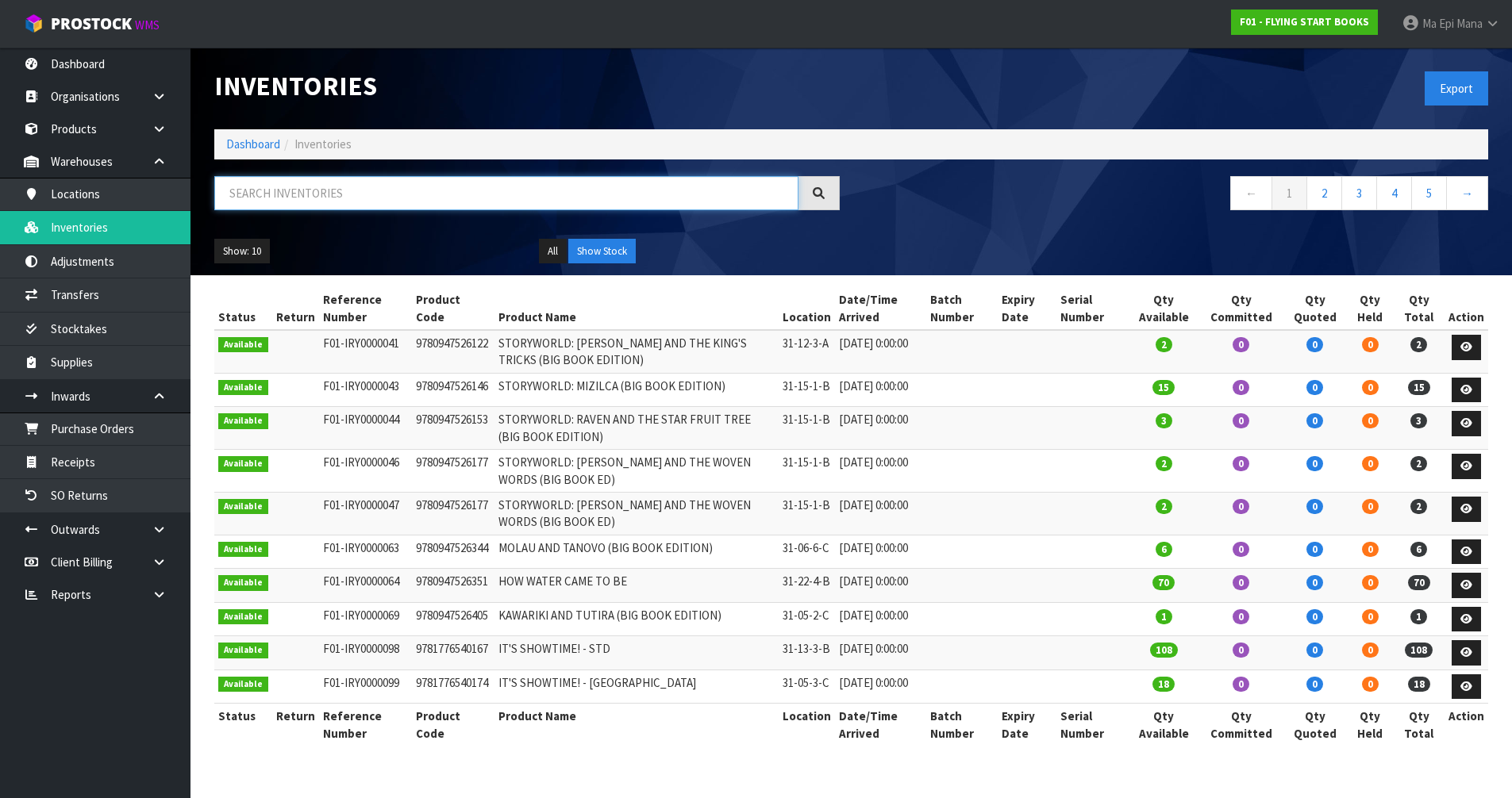
click at [412, 199] on input "text" at bounding box center [506, 193] width 584 height 34
paste input "9781877419881"
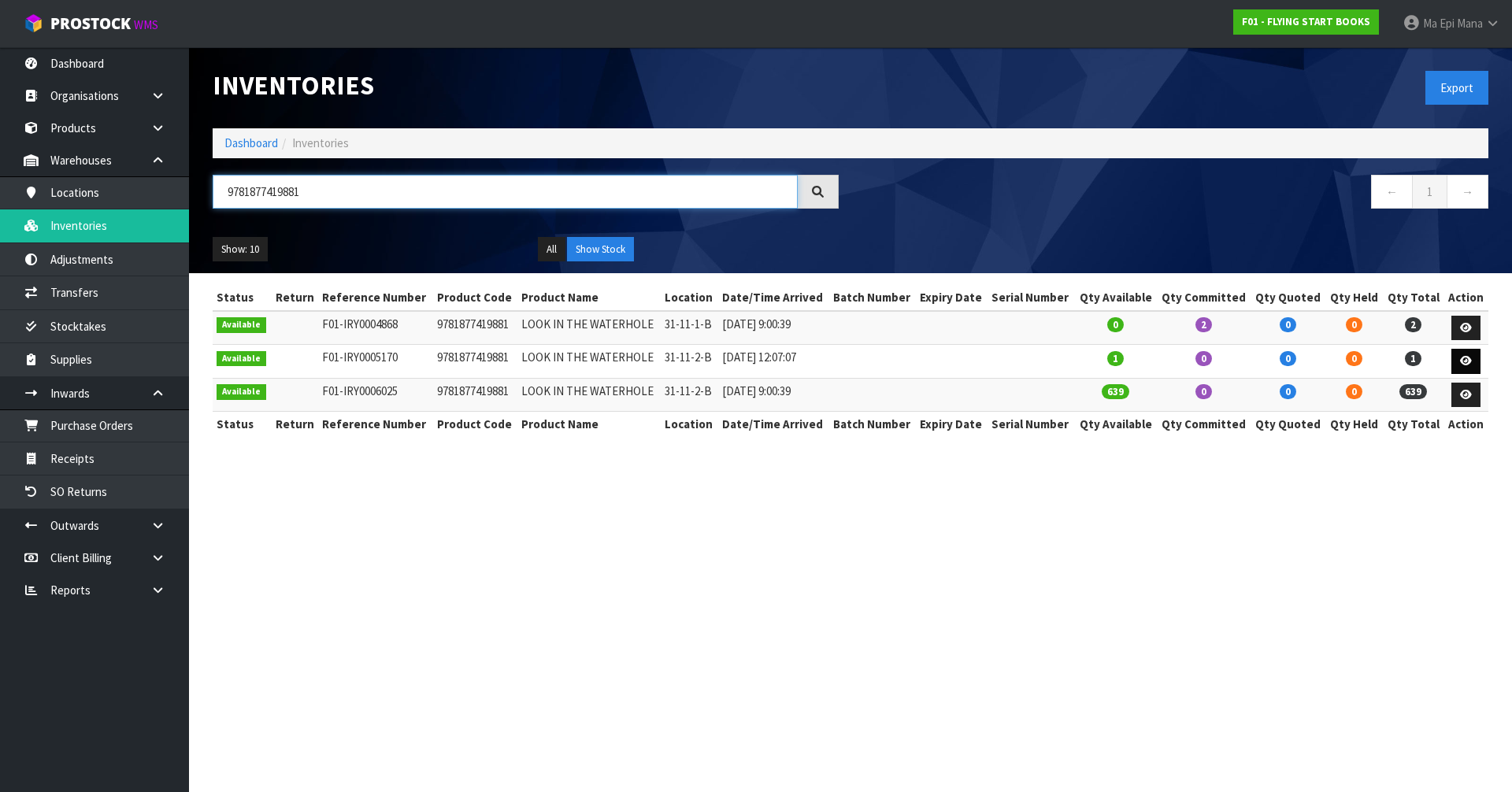
type input "9781877419881"
click at [1459, 362] on link at bounding box center [1466, 362] width 29 height 25
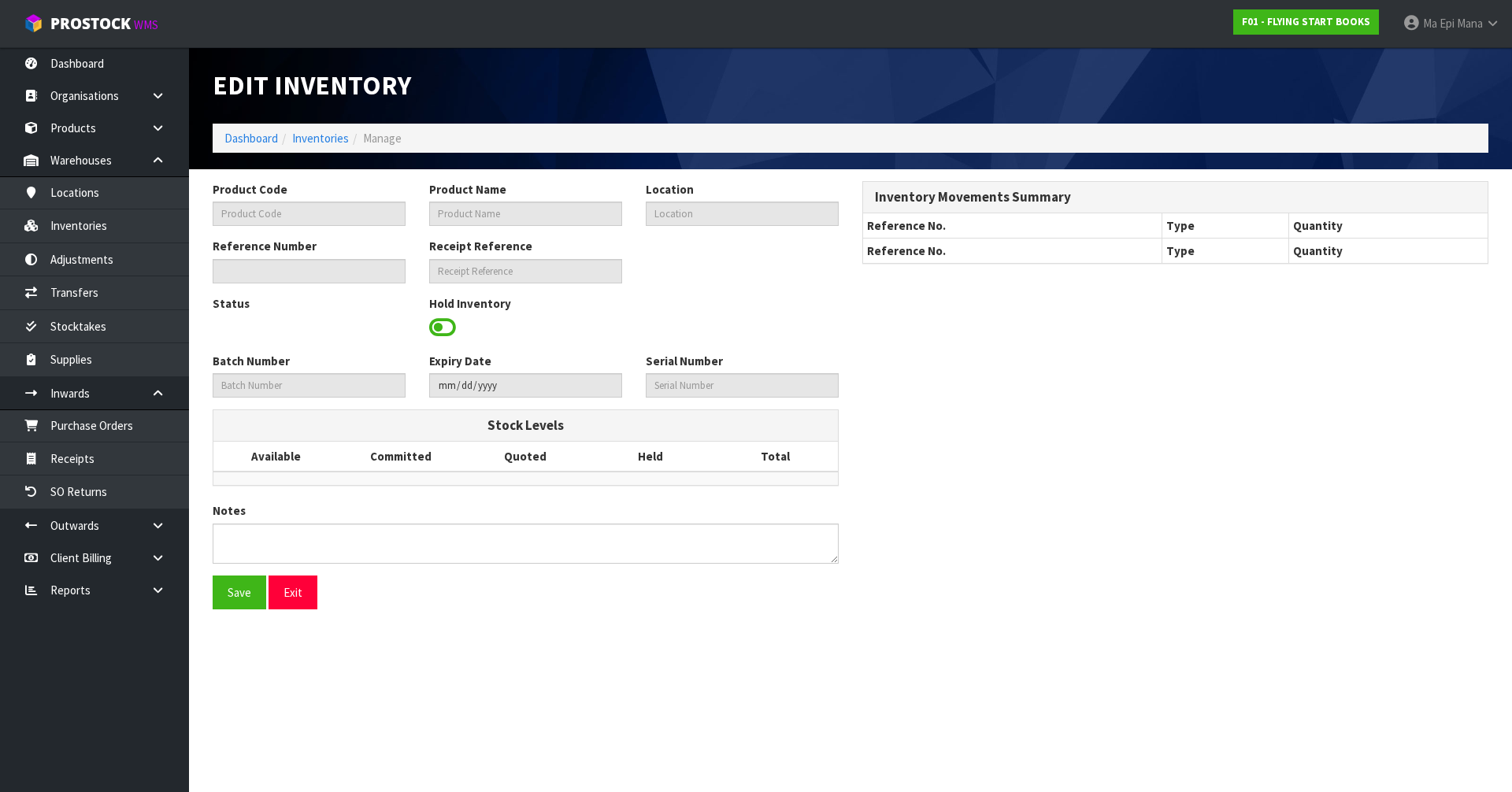
type input "9781877419881"
type input "LOOK IN THE WATERHOLE"
type input "31-11-2-B"
type input "F01-IRY0005170"
type input "F01-REC0000329"
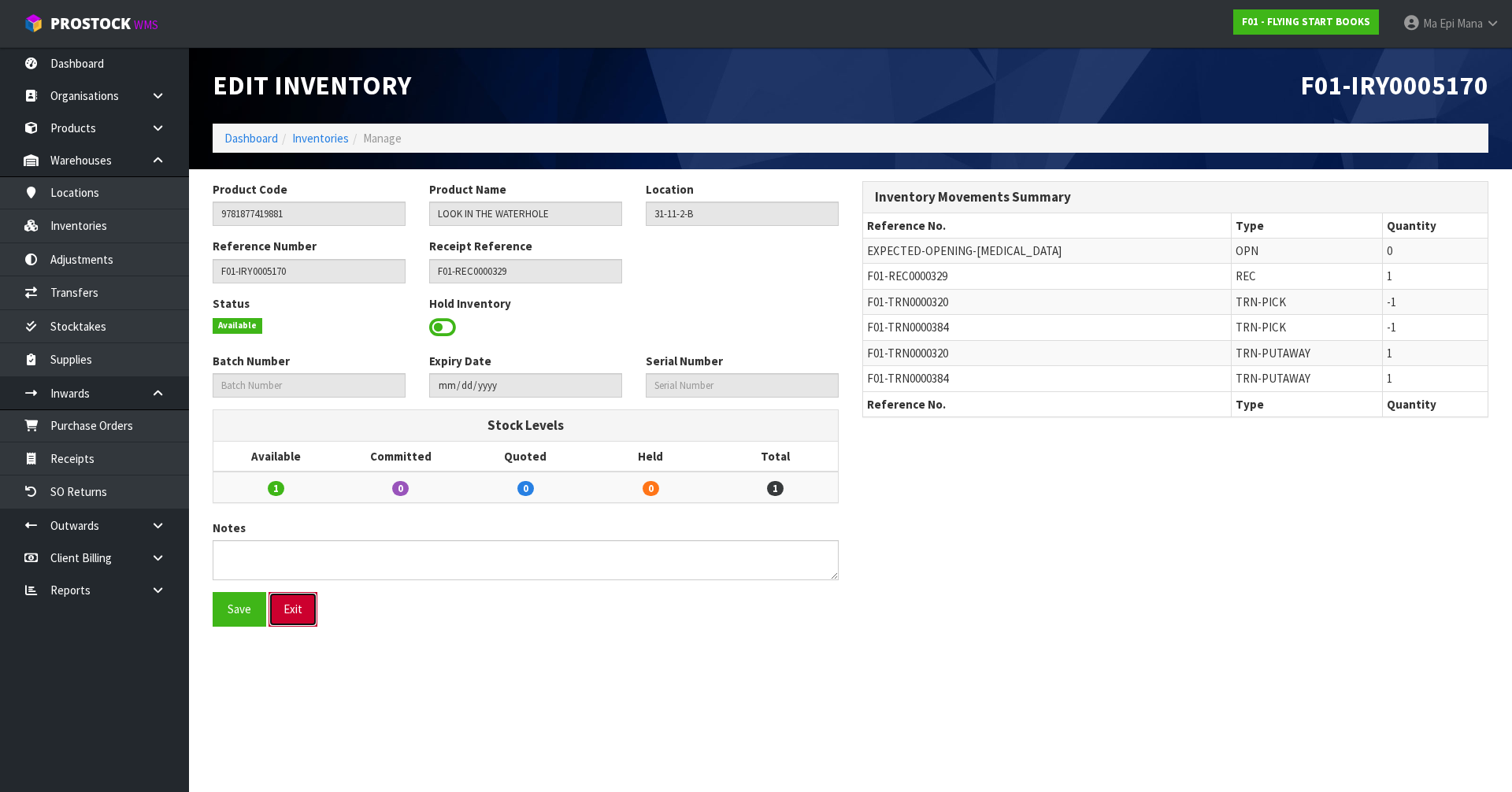
click at [291, 613] on button "Exit" at bounding box center [293, 608] width 48 height 34
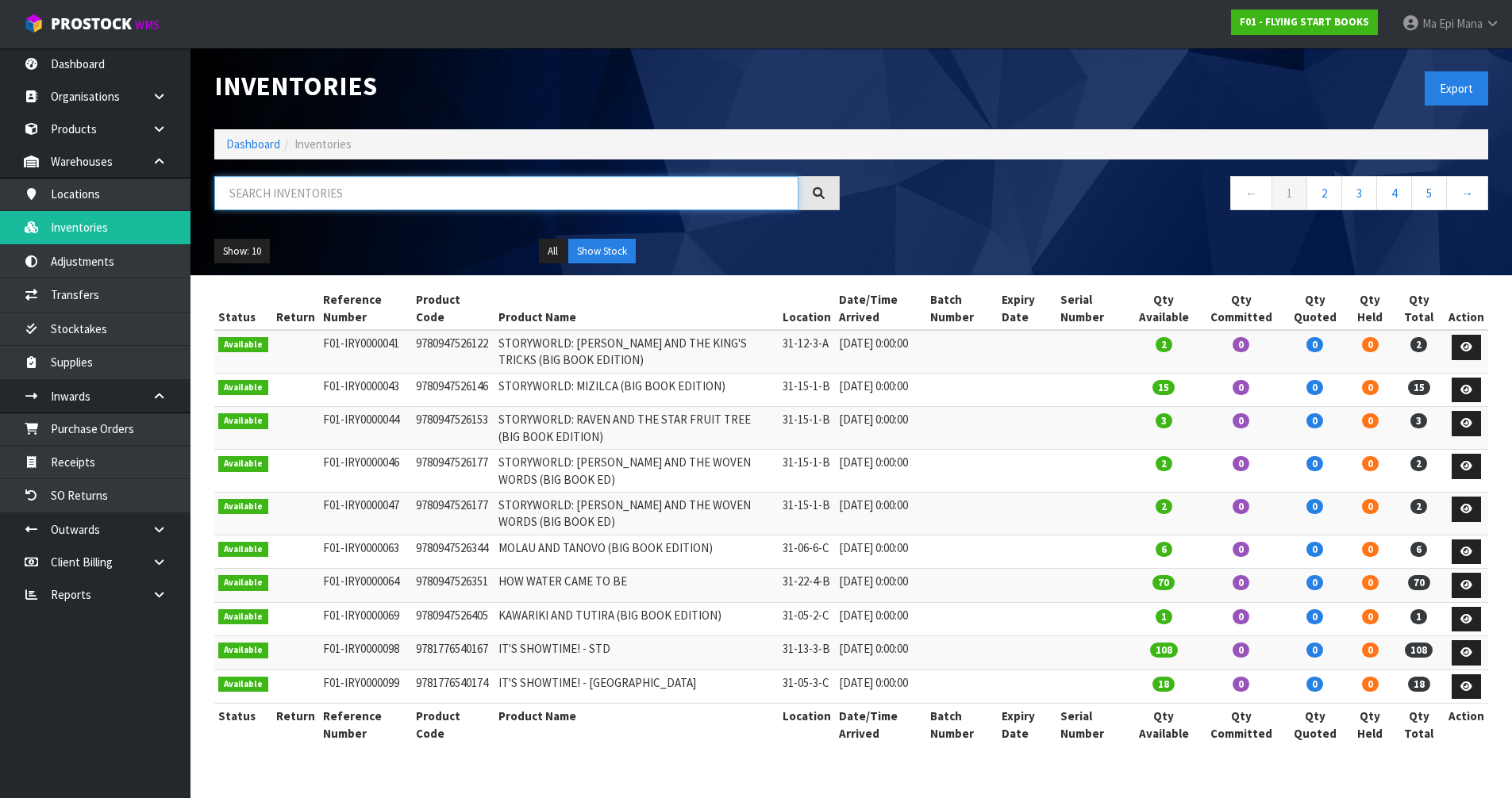
click at [352, 198] on input "text" at bounding box center [506, 193] width 584 height 34
paste input "9781877419881"
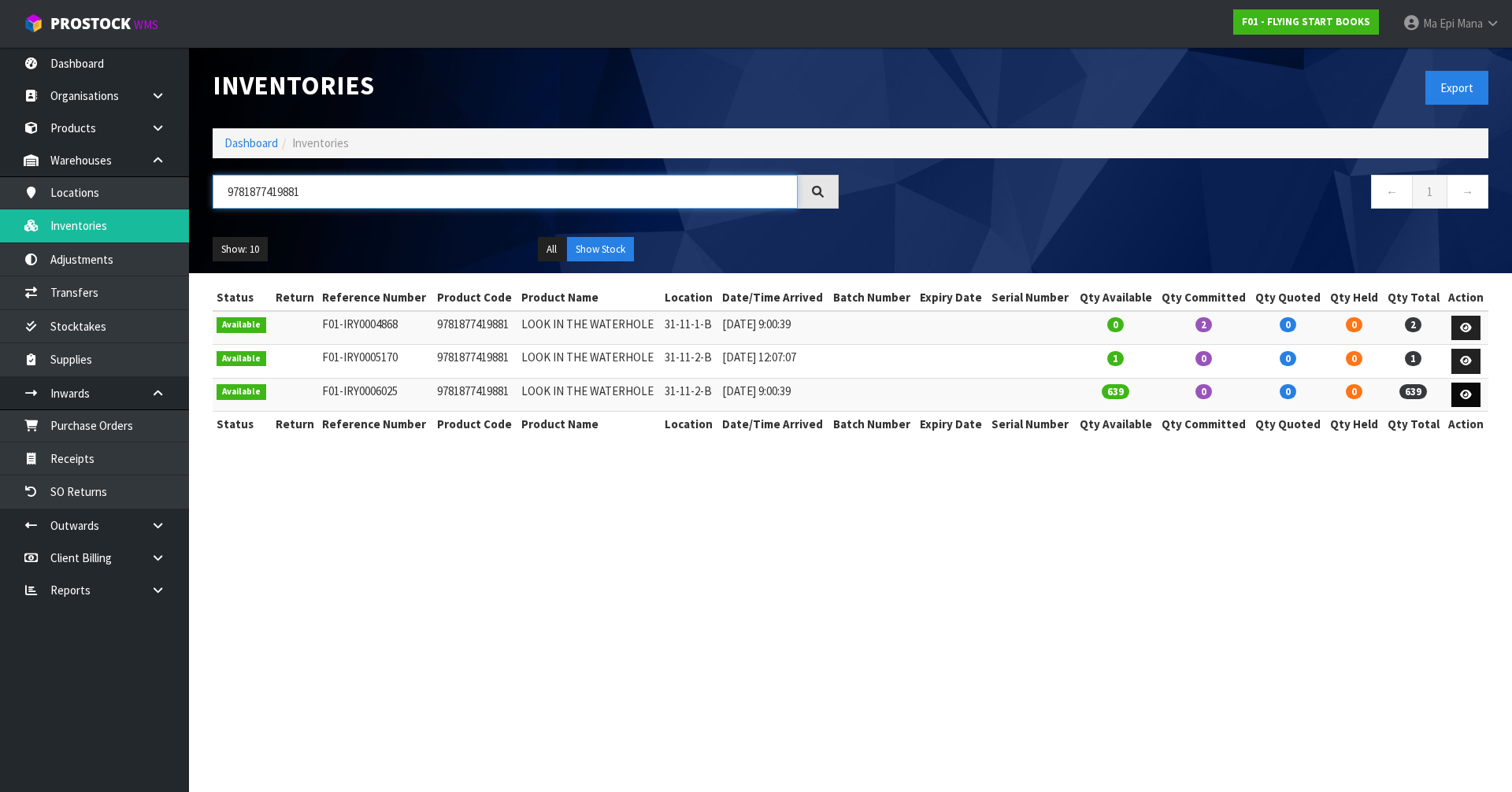
type input "9781877419881"
click at [1465, 397] on icon at bounding box center [1466, 395] width 12 height 11
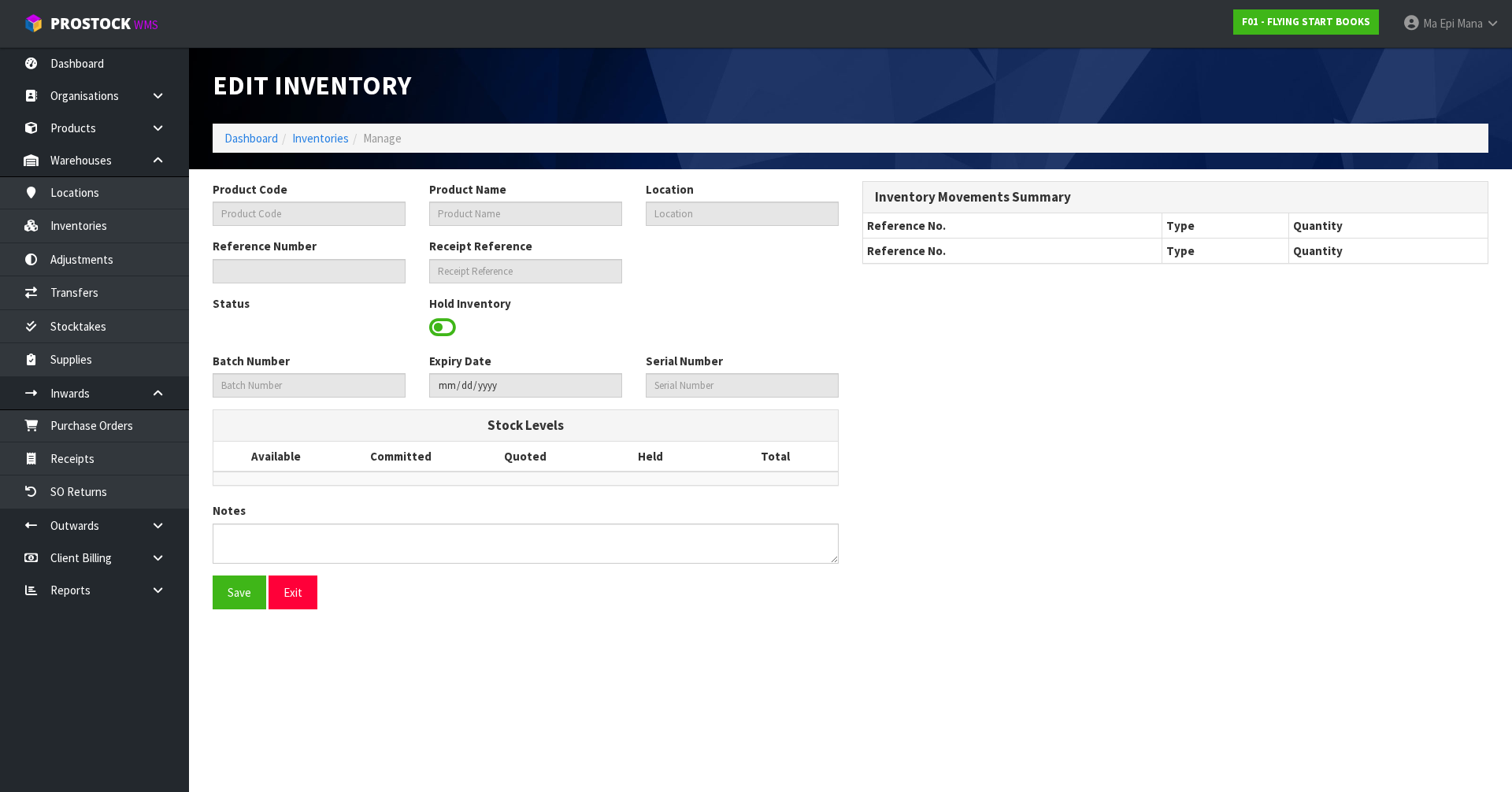
type input "9781877419881"
type input "LOOK IN THE WATERHOLE"
type input "31-11-2-B"
type input "F01-IRY0006025"
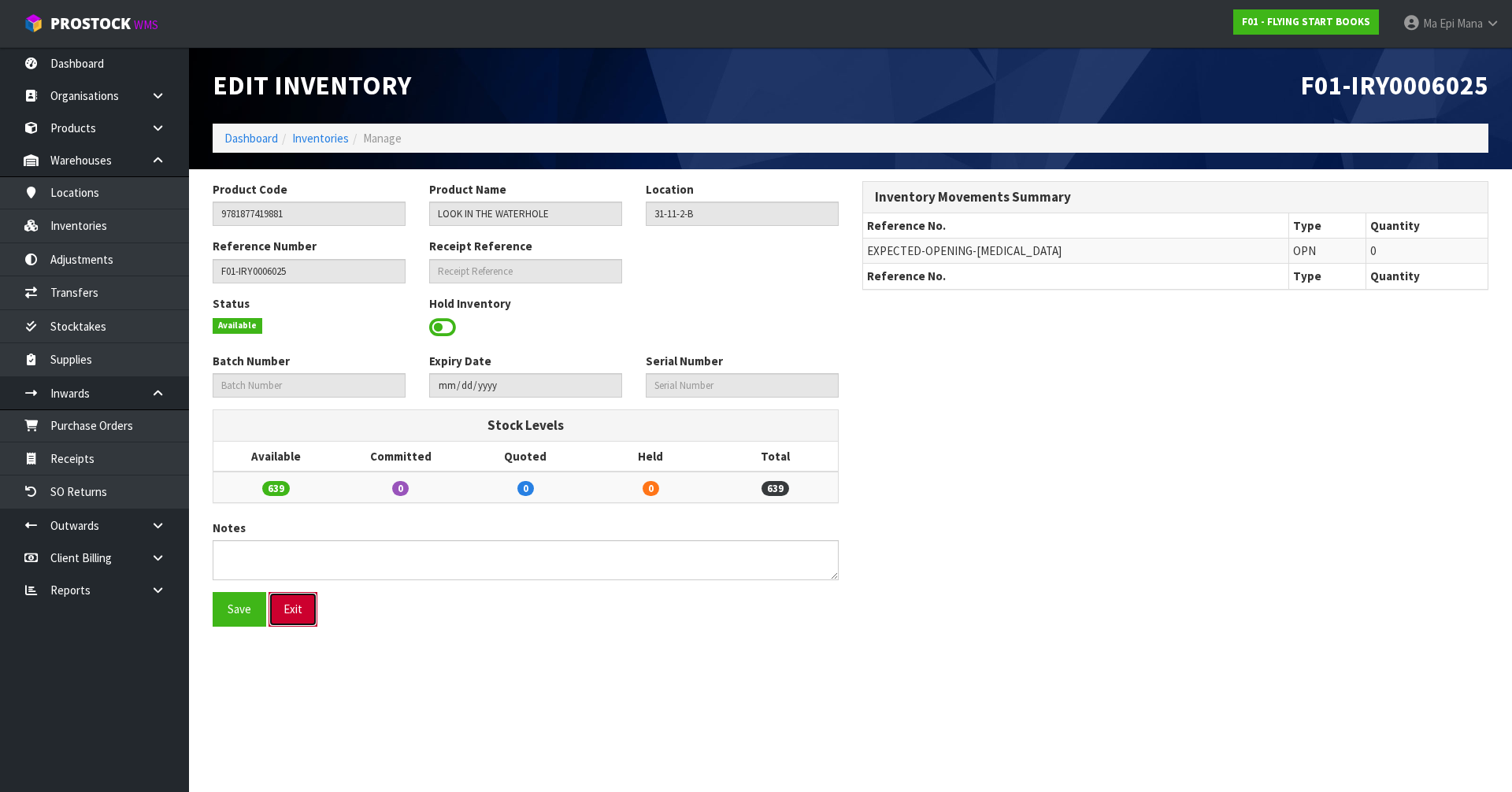
click at [303, 611] on button "Exit" at bounding box center [293, 608] width 48 height 34
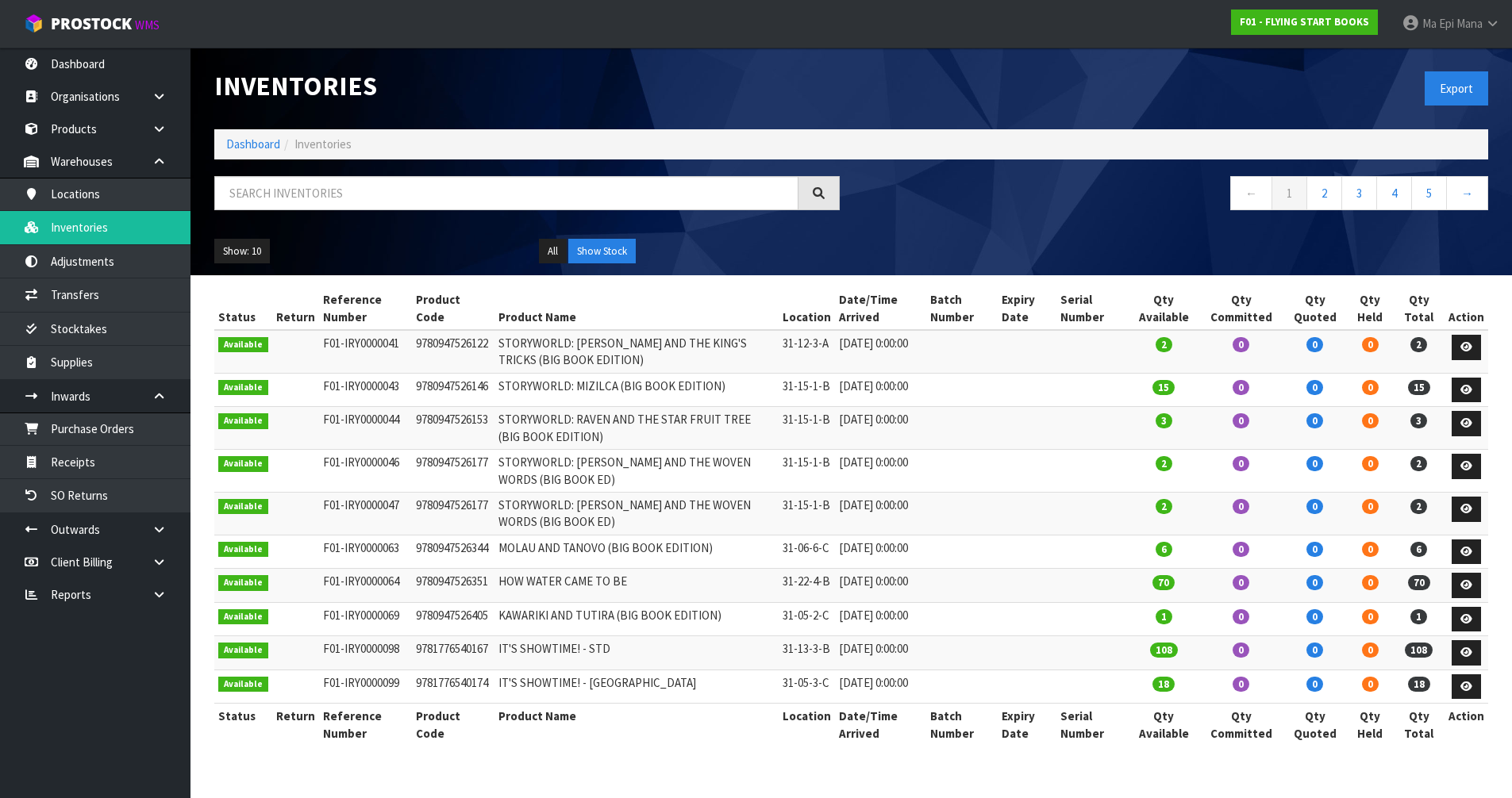
click at [676, 214] on div at bounding box center [527, 199] width 649 height 46
click at [687, 195] on input "text" at bounding box center [506, 193] width 584 height 34
paste input "9781877419881"
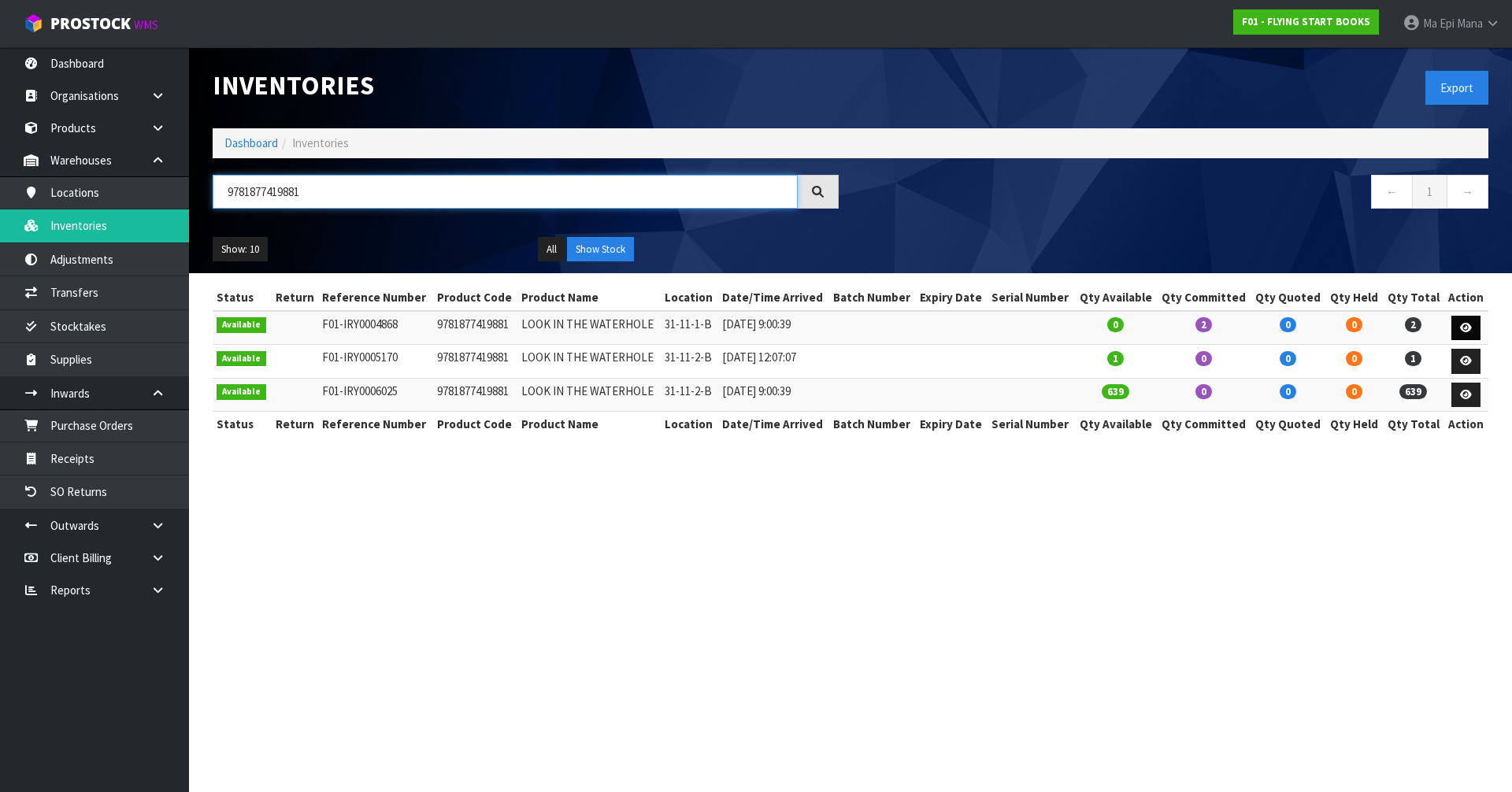
type input "9781877419881"
click at [1468, 328] on icon at bounding box center [1466, 328] width 12 height 11
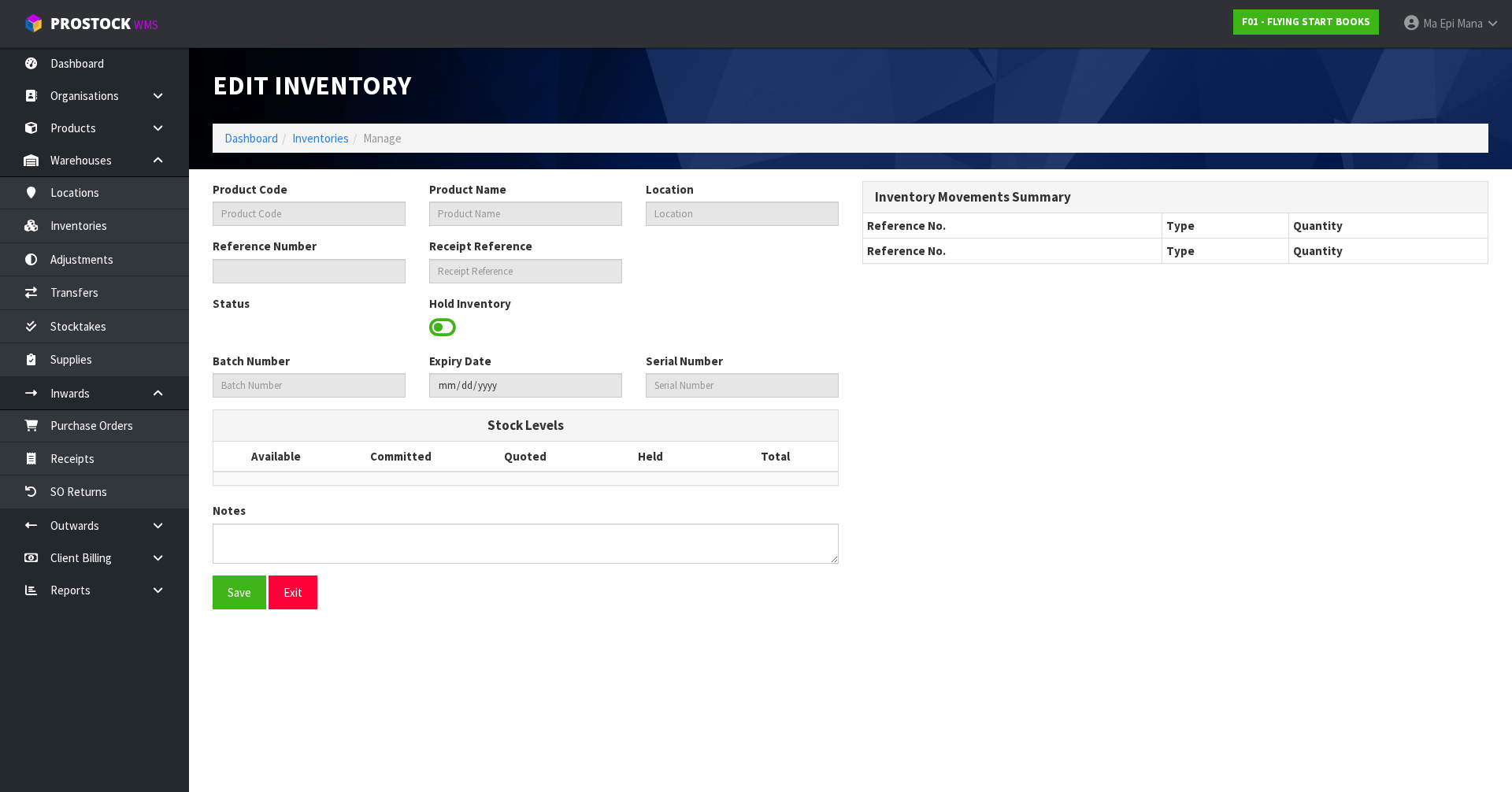
type input "9781877419881"
type input "LOOK IN THE WATERHOLE"
type input "31-11-1-B"
type input "F01-IRY0004868"
type input "F01-REC0000317"
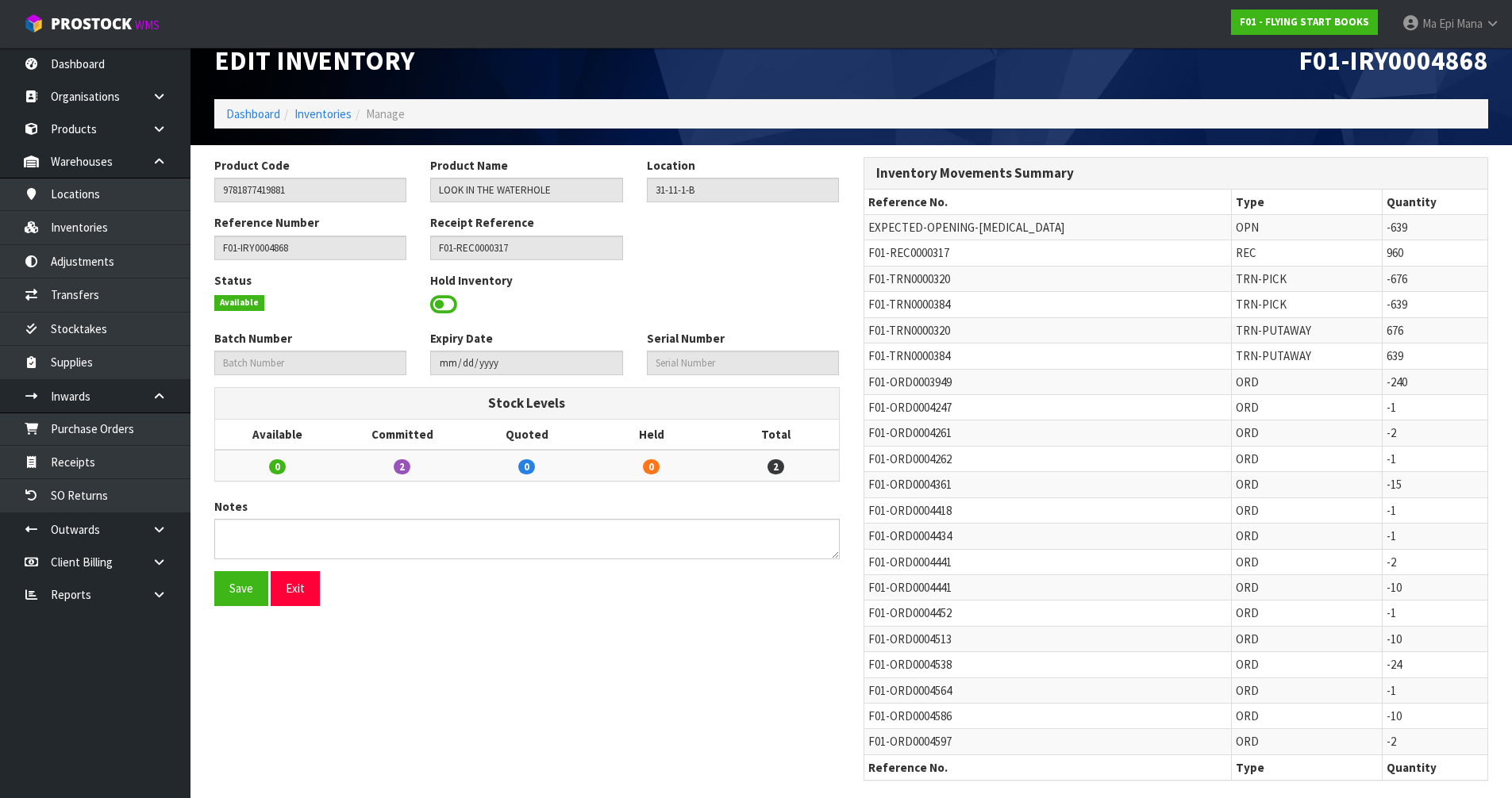
scroll to position [36, 0]
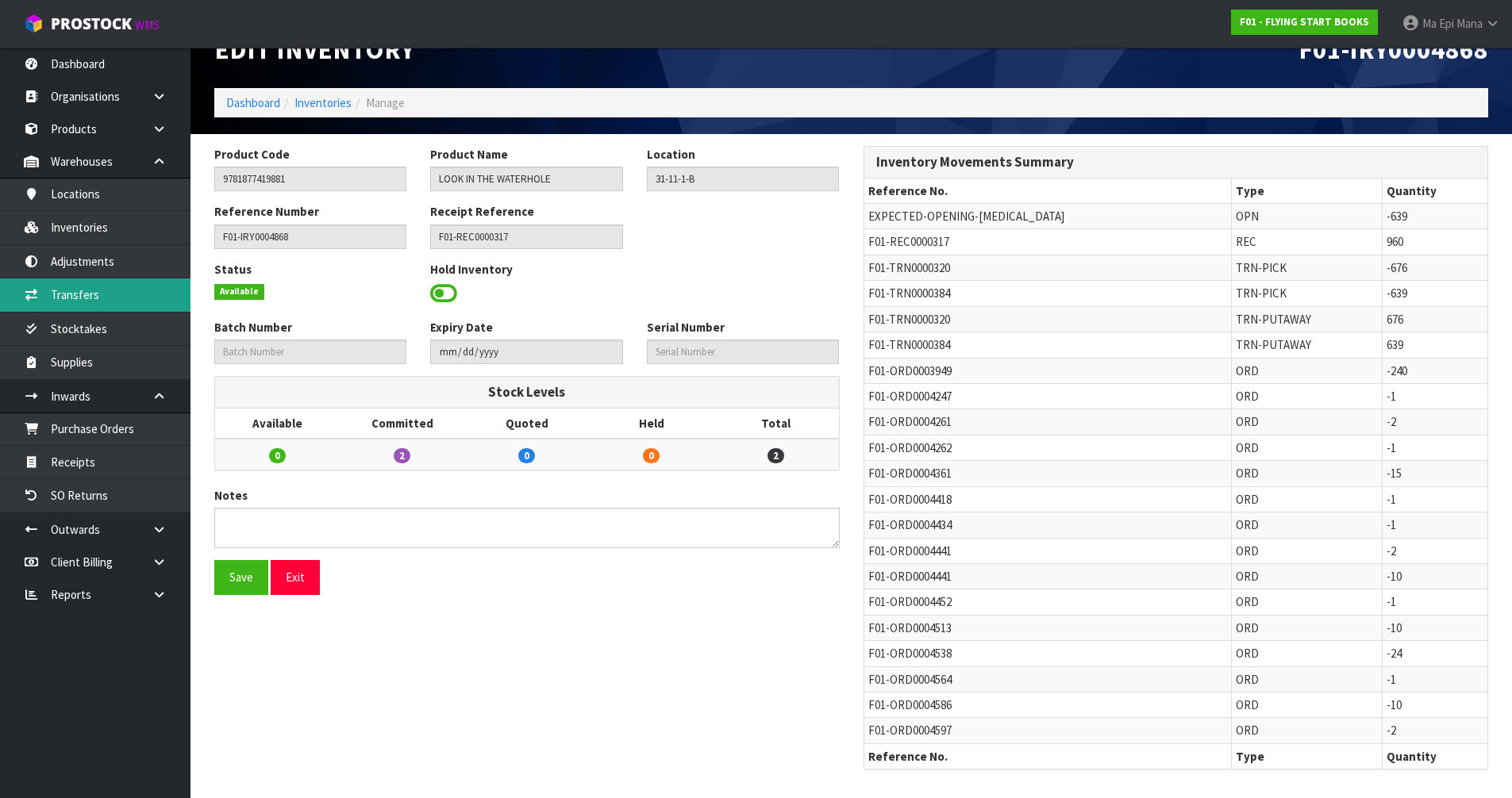
click at [125, 292] on link "Transfers" at bounding box center [95, 294] width 190 height 32
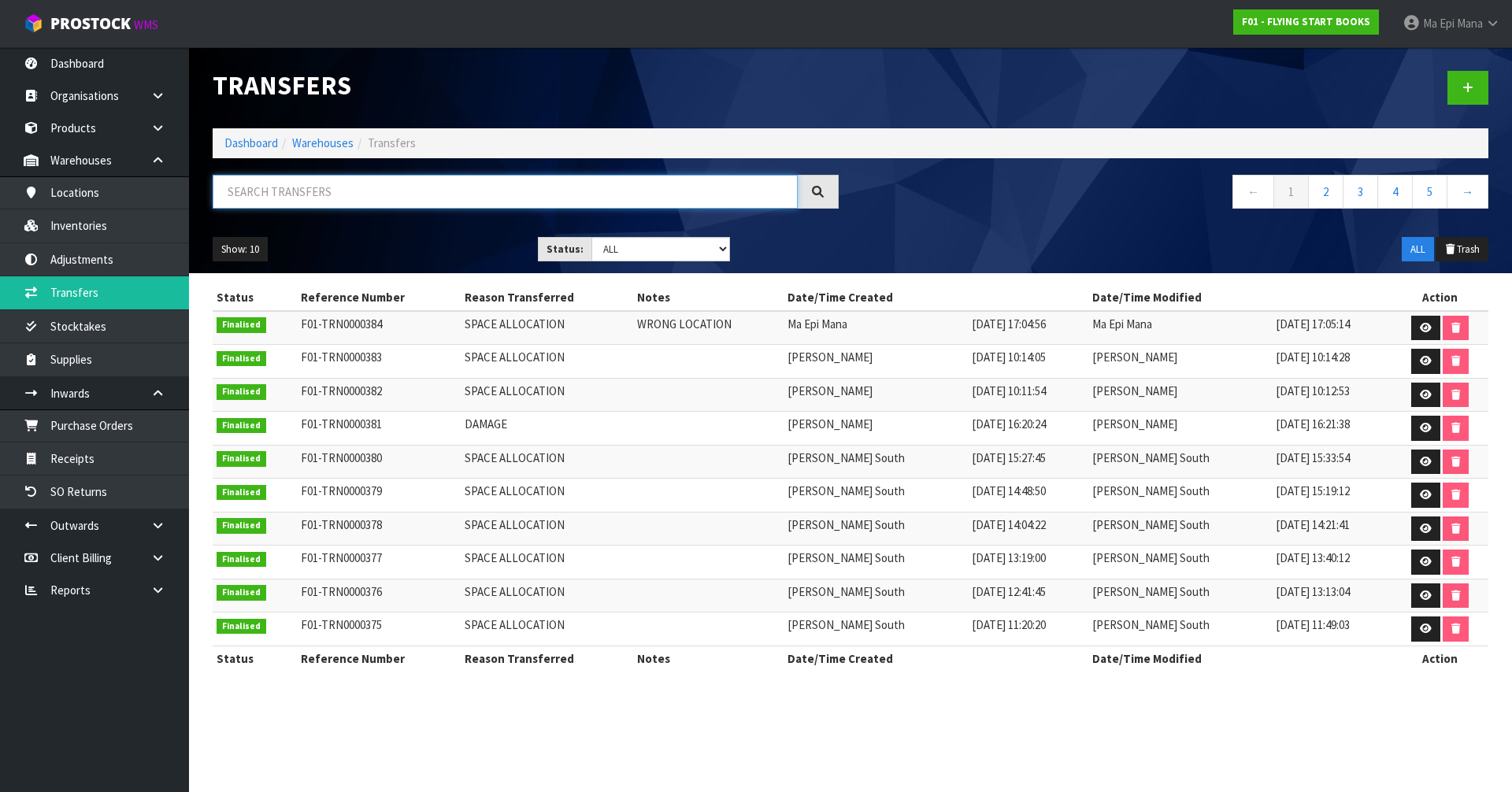
click at [400, 197] on input "text" at bounding box center [505, 191] width 585 height 34
paste input "9781877419881"
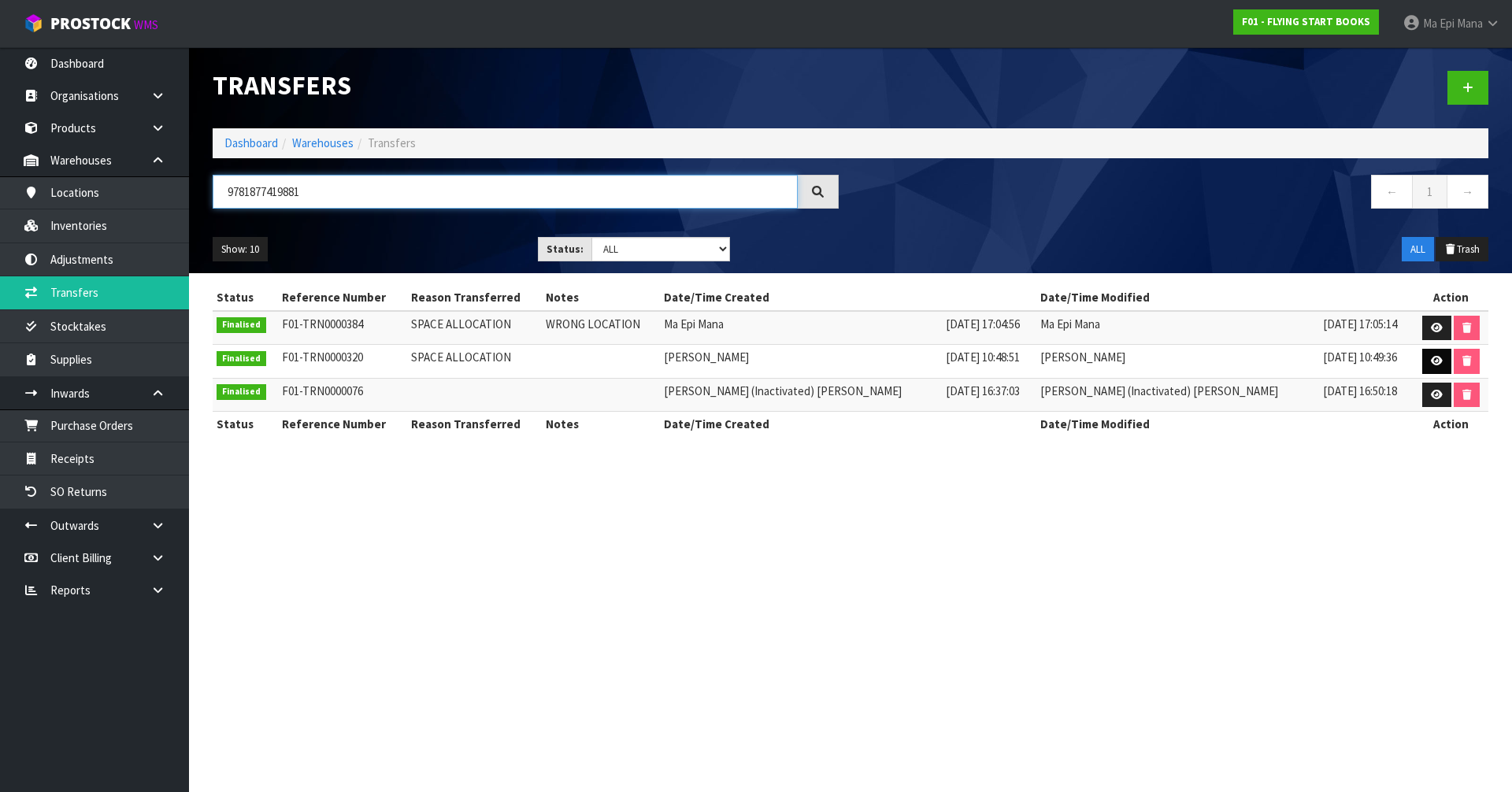
type input "9781877419881"
click at [1431, 356] on icon at bounding box center [1437, 361] width 12 height 11
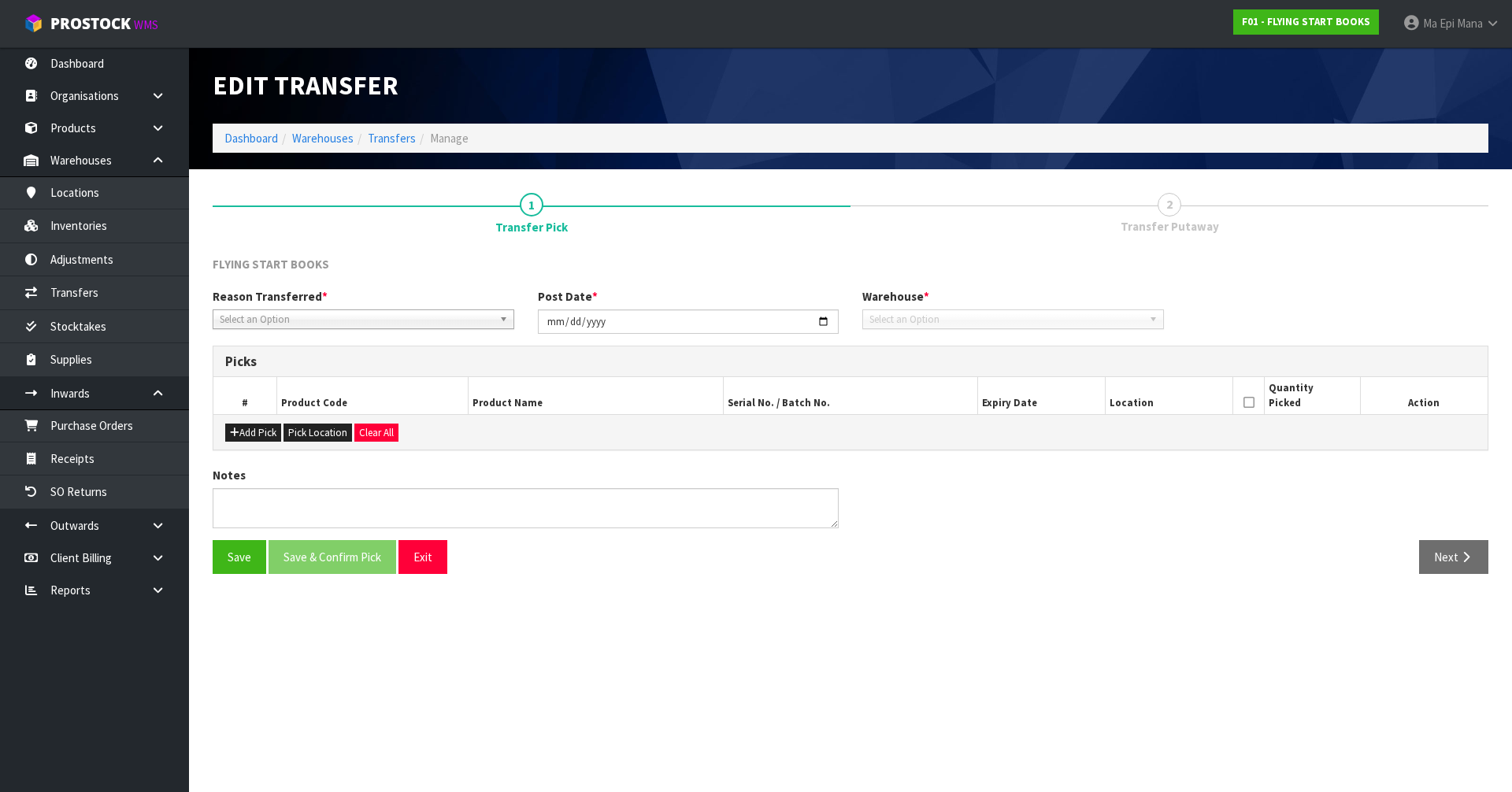
type input "[DATE]"
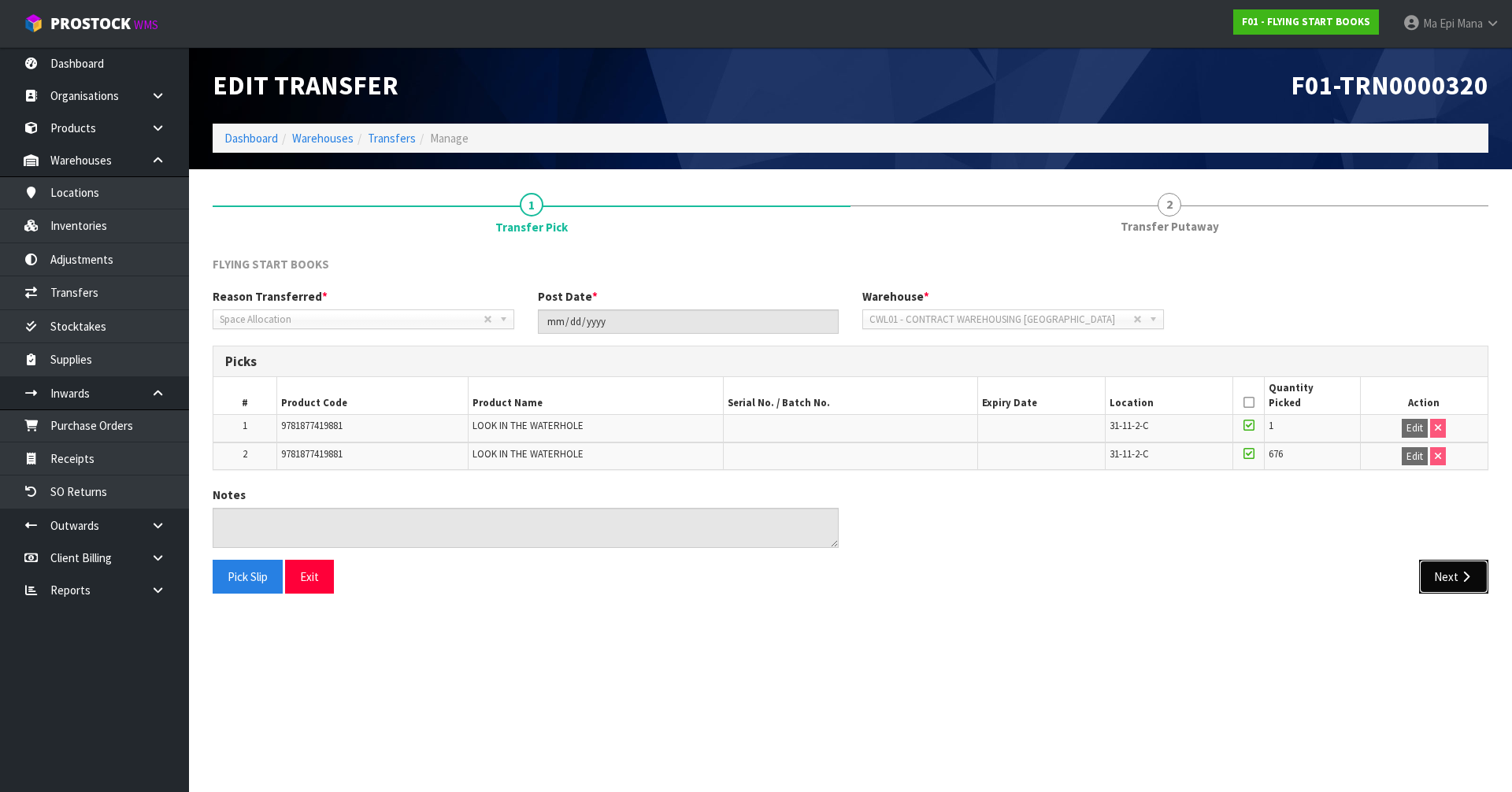
click at [1453, 572] on button "Next" at bounding box center [1454, 576] width 70 height 34
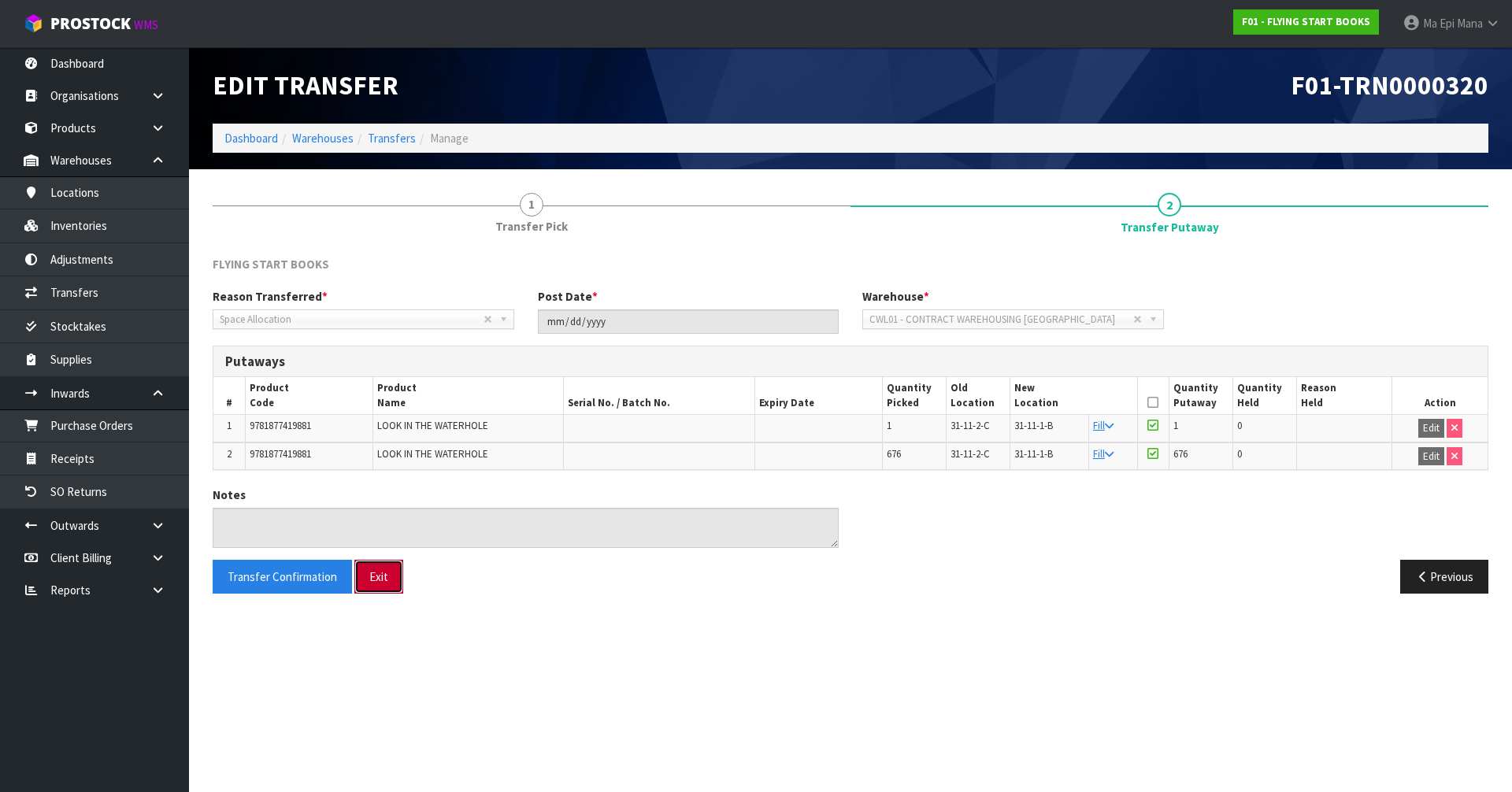
click at [367, 582] on button "Exit" at bounding box center [378, 576] width 48 height 34
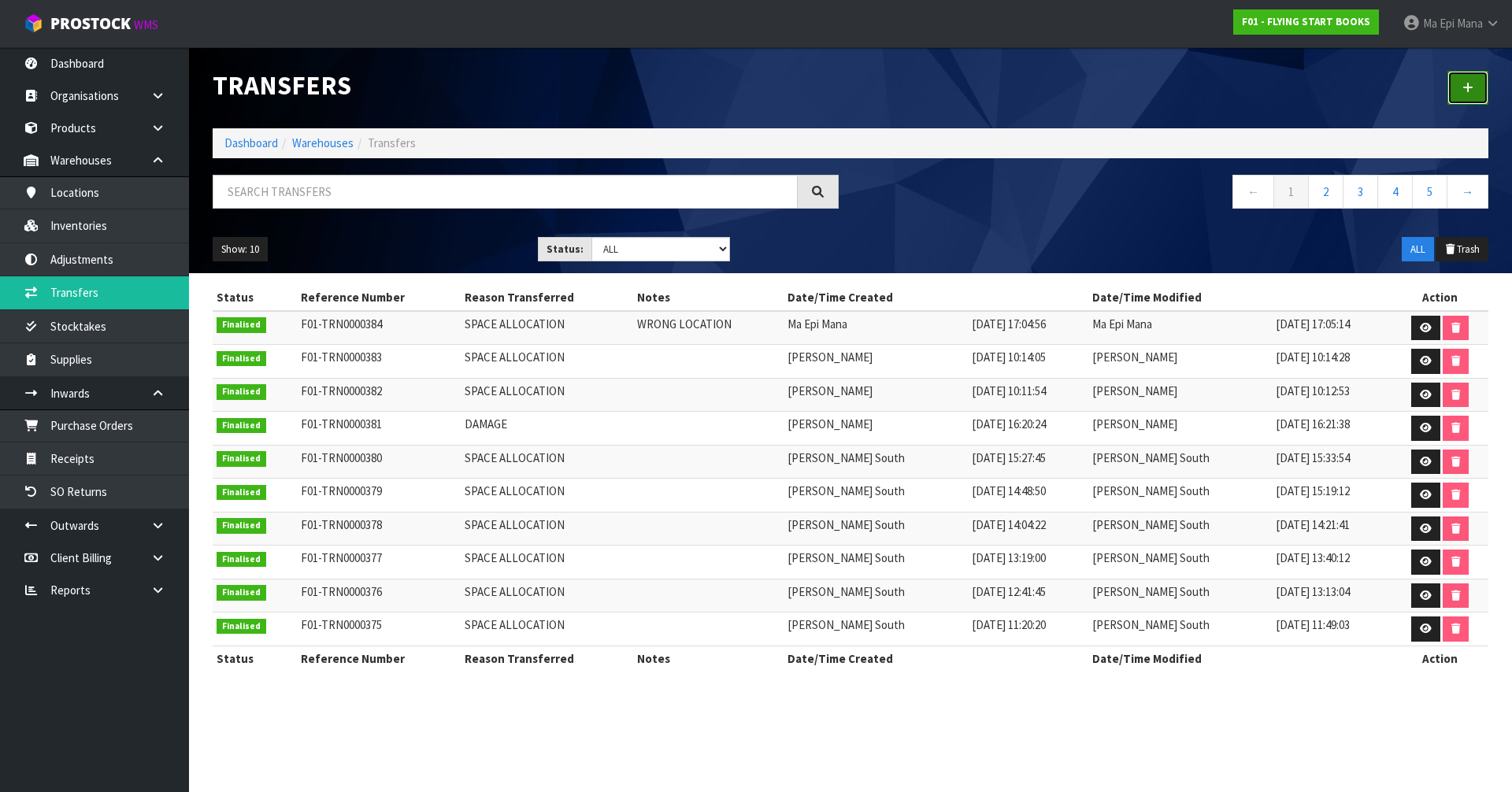
click at [1453, 91] on link at bounding box center [1468, 87] width 41 height 34
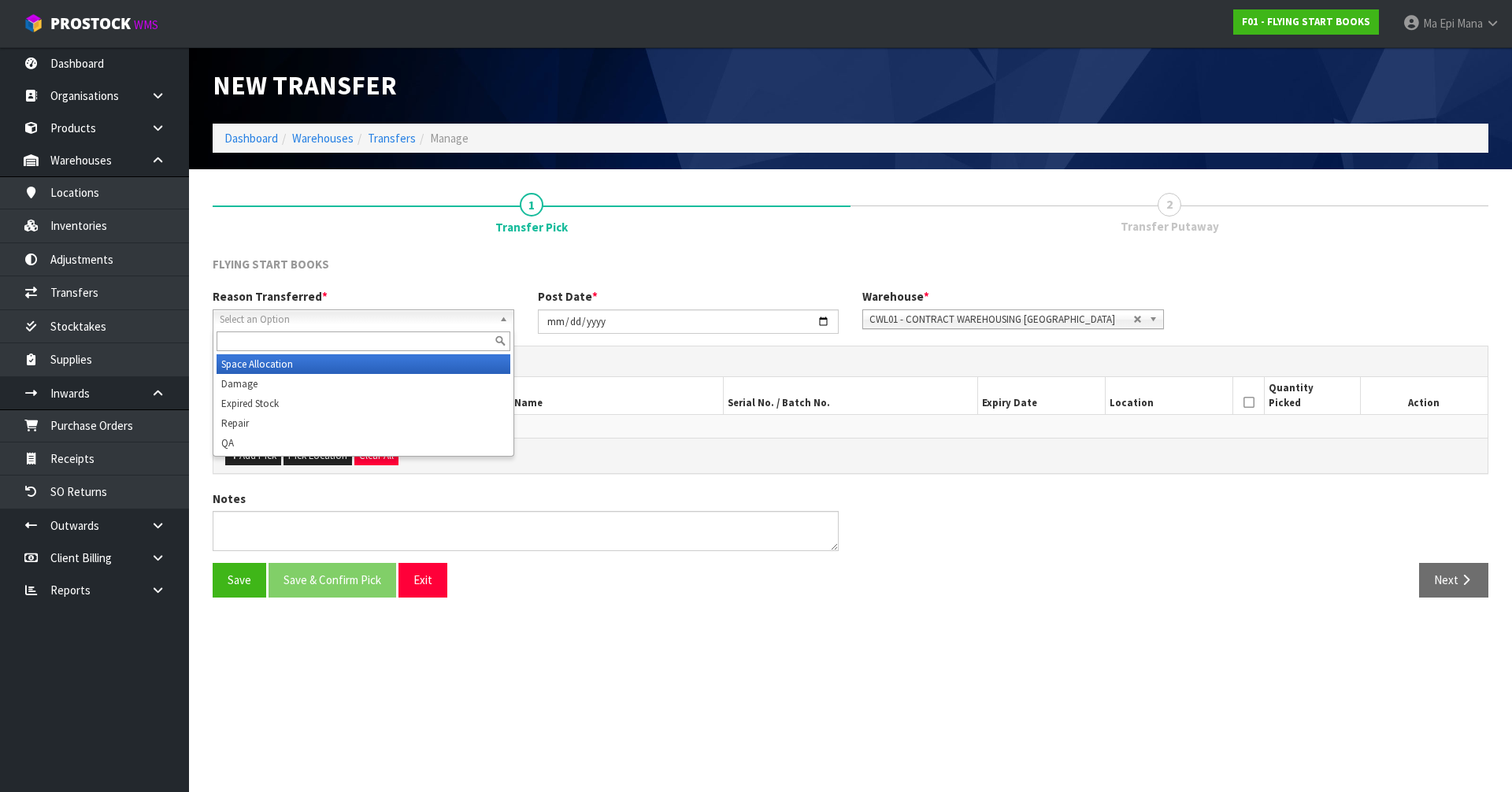
click at [378, 325] on span "Select an Option" at bounding box center [356, 320] width 273 height 19
click at [349, 359] on li "Space Allocation" at bounding box center [364, 364] width 294 height 19
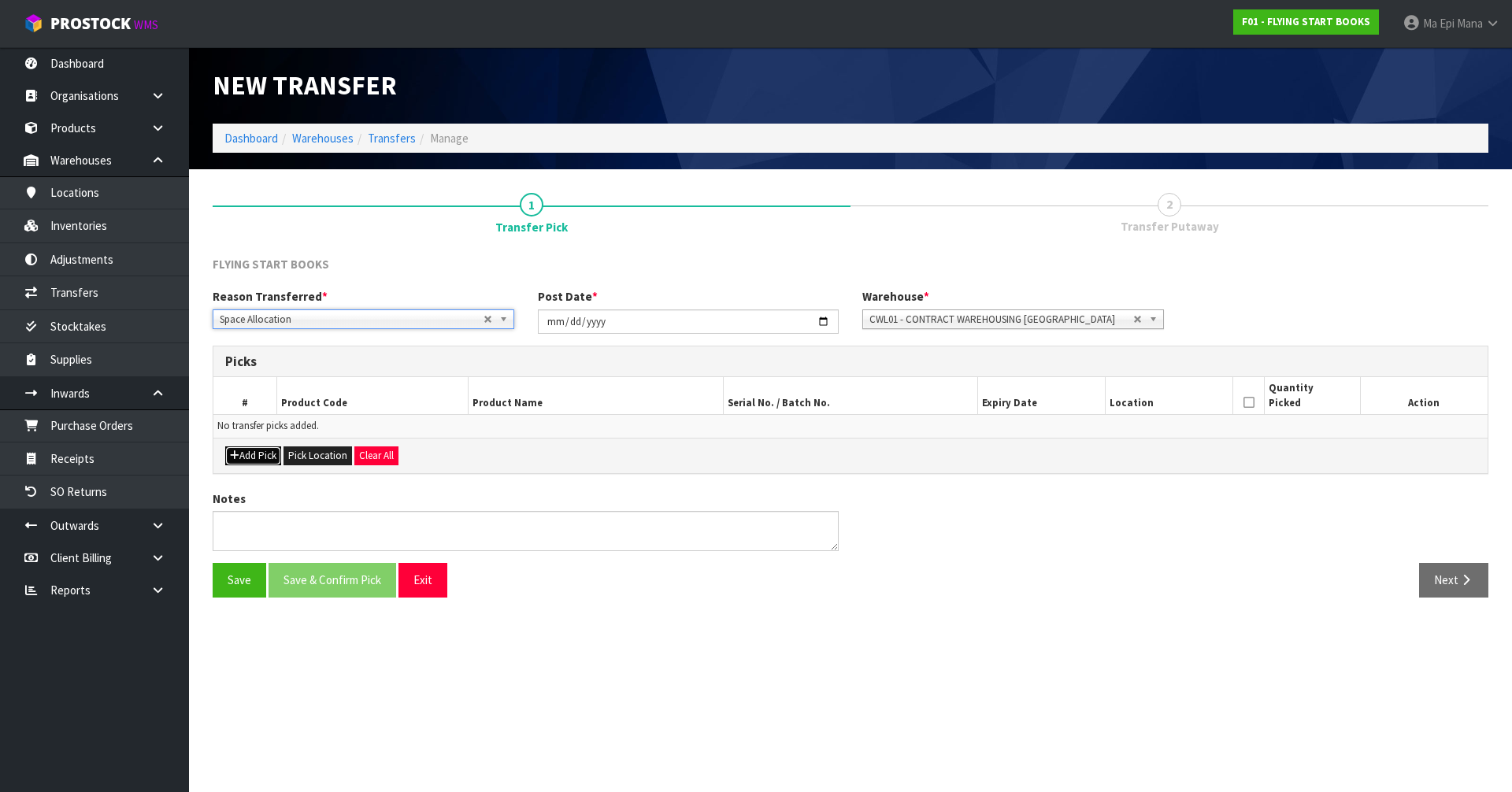
click at [245, 452] on button "Add Pick" at bounding box center [253, 456] width 56 height 19
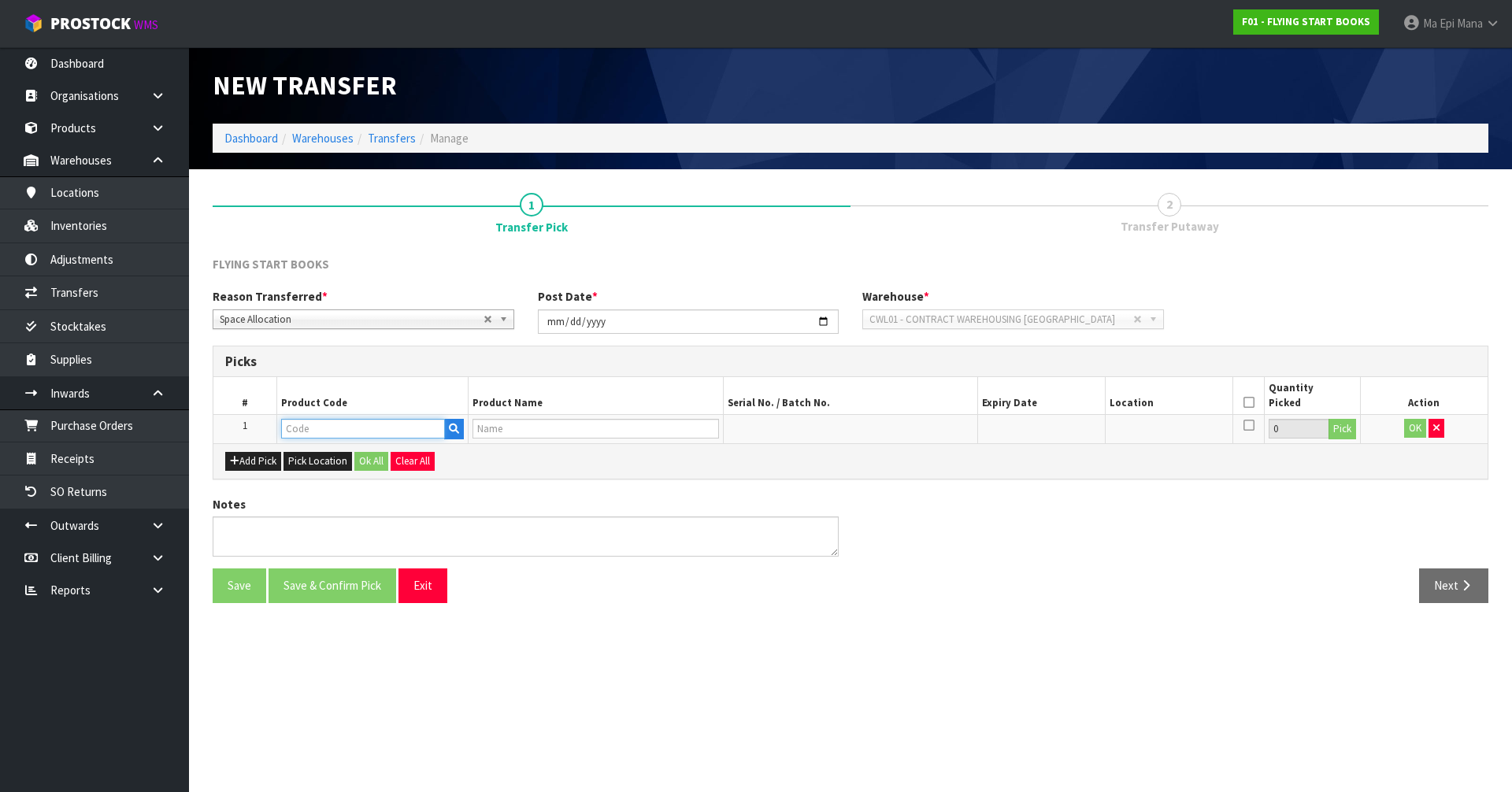
click at [331, 424] on input "text" at bounding box center [363, 428] width 163 height 19
paste input "9781877419881"
type input "9781877419881"
type input "LOOK IN THE WATERHOLE"
type input "9781877419881"
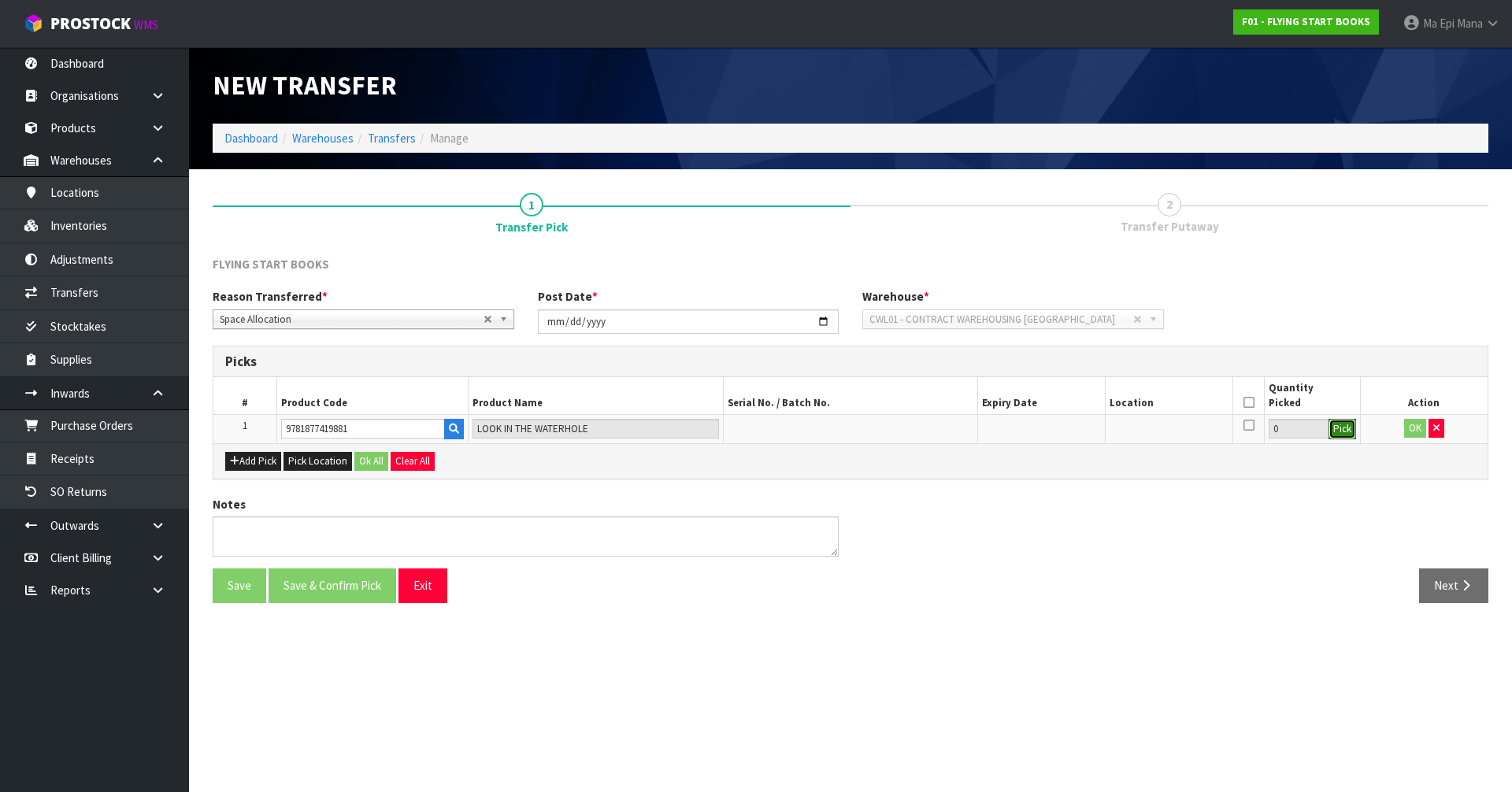
click at [1349, 425] on button "Pick" at bounding box center [1342, 428] width 27 height 20
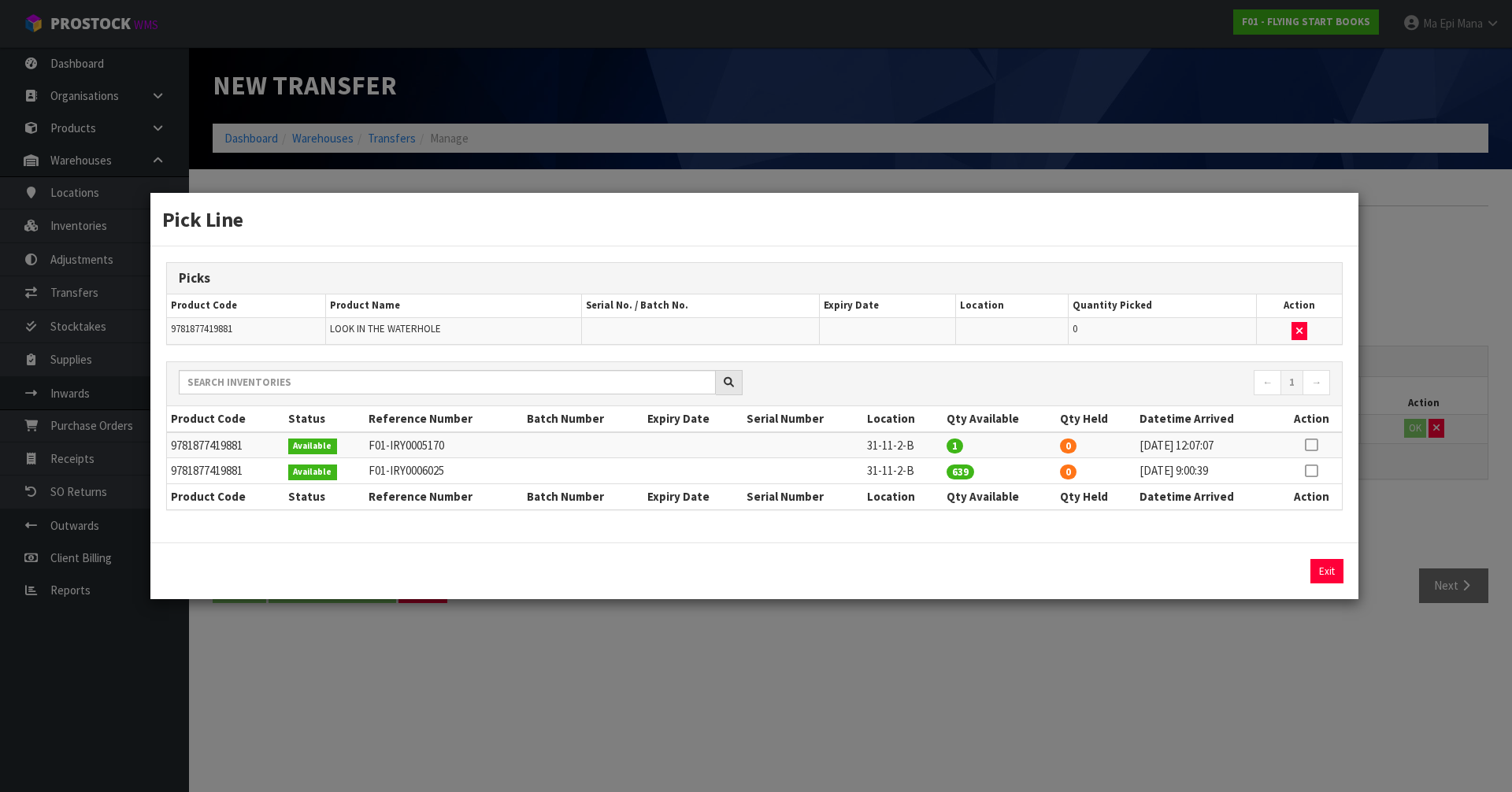
click at [1312, 446] on icon at bounding box center [1311, 445] width 13 height 1
click at [1317, 471] on icon at bounding box center [1311, 471] width 13 height 1
type input "639"
drag, startPoint x: 1256, startPoint y: 569, endPoint x: 1282, endPoint y: 543, distance: 36.8
click at [1256, 569] on button "Assign Pick" at bounding box center [1273, 571] width 65 height 24
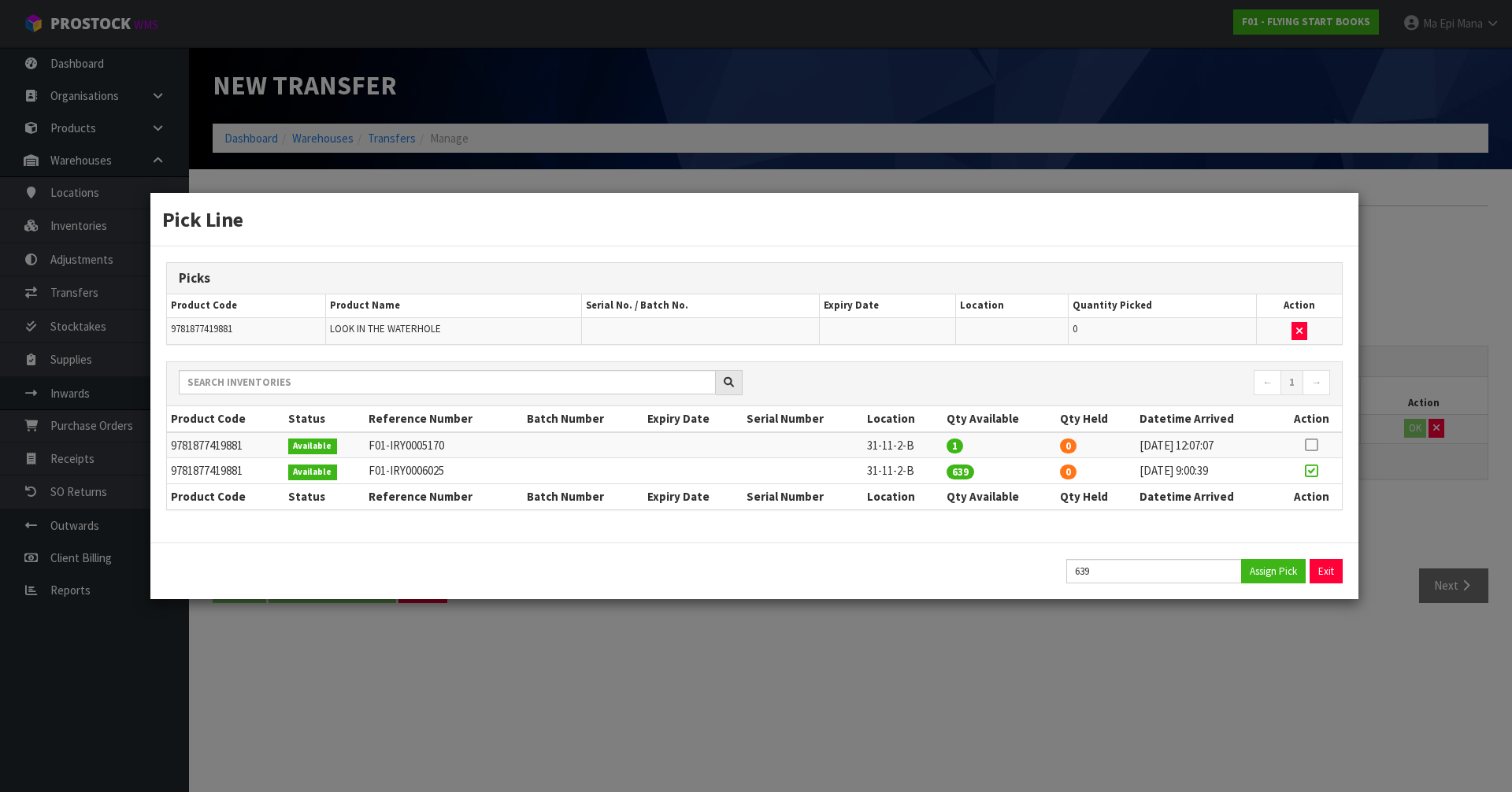
type input "639"
click at [1310, 445] on icon at bounding box center [1311, 445] width 13 height 1
click at [1270, 573] on button "Assign Pick" at bounding box center [1273, 571] width 65 height 24
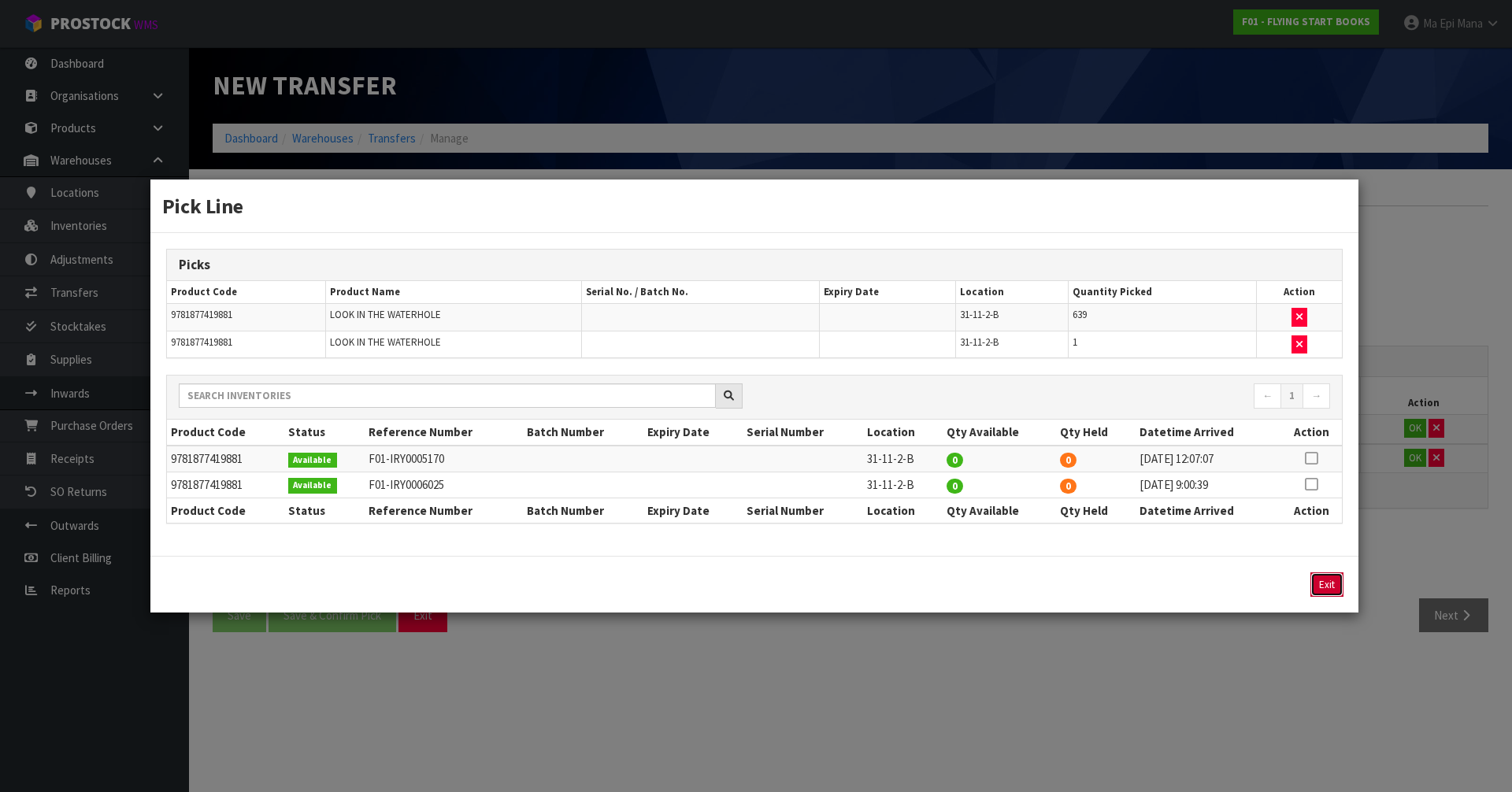
click at [1320, 586] on button "Exit" at bounding box center [1326, 584] width 33 height 24
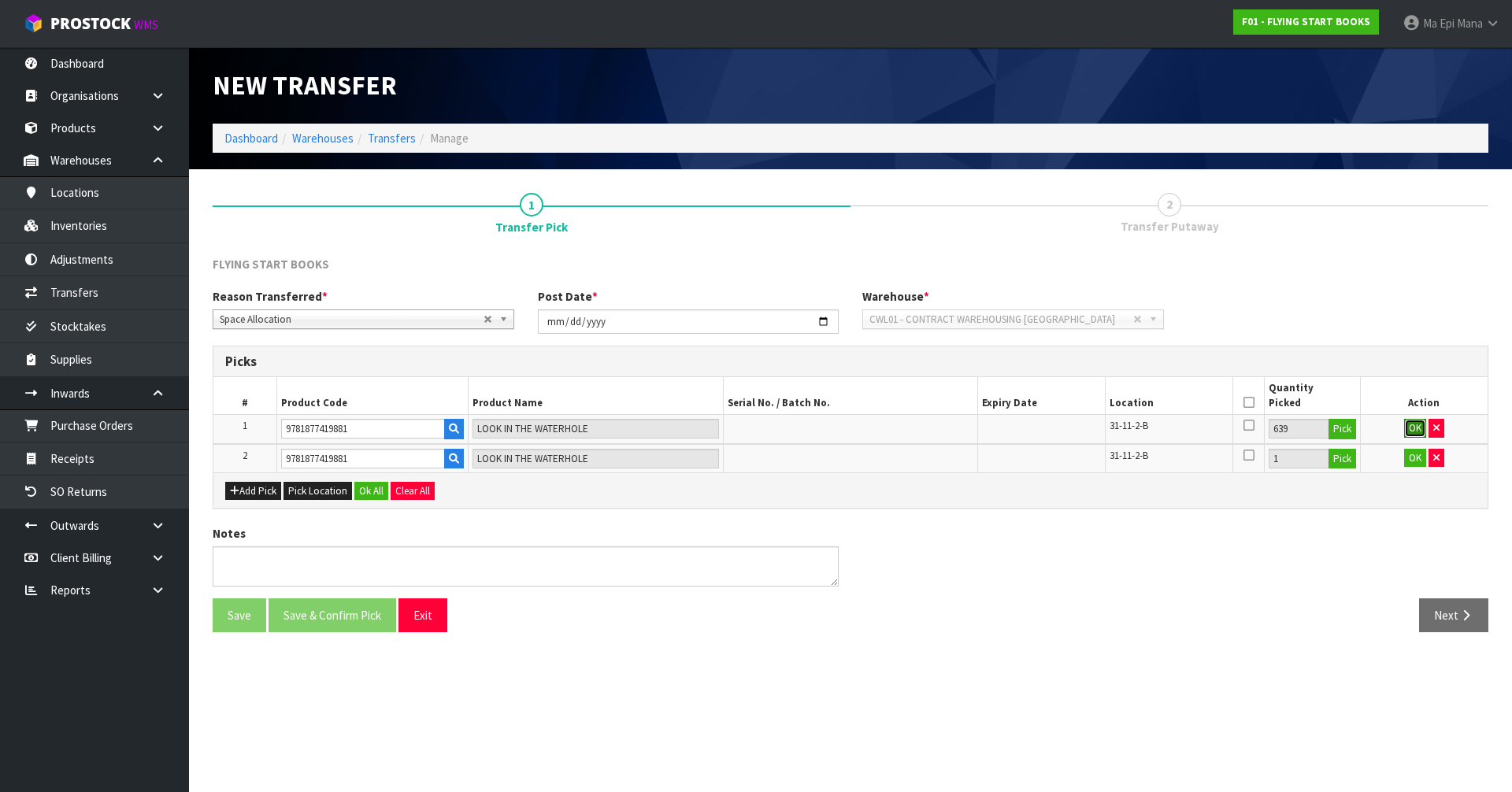
click at [1416, 434] on button "OK" at bounding box center [1414, 428] width 22 height 19
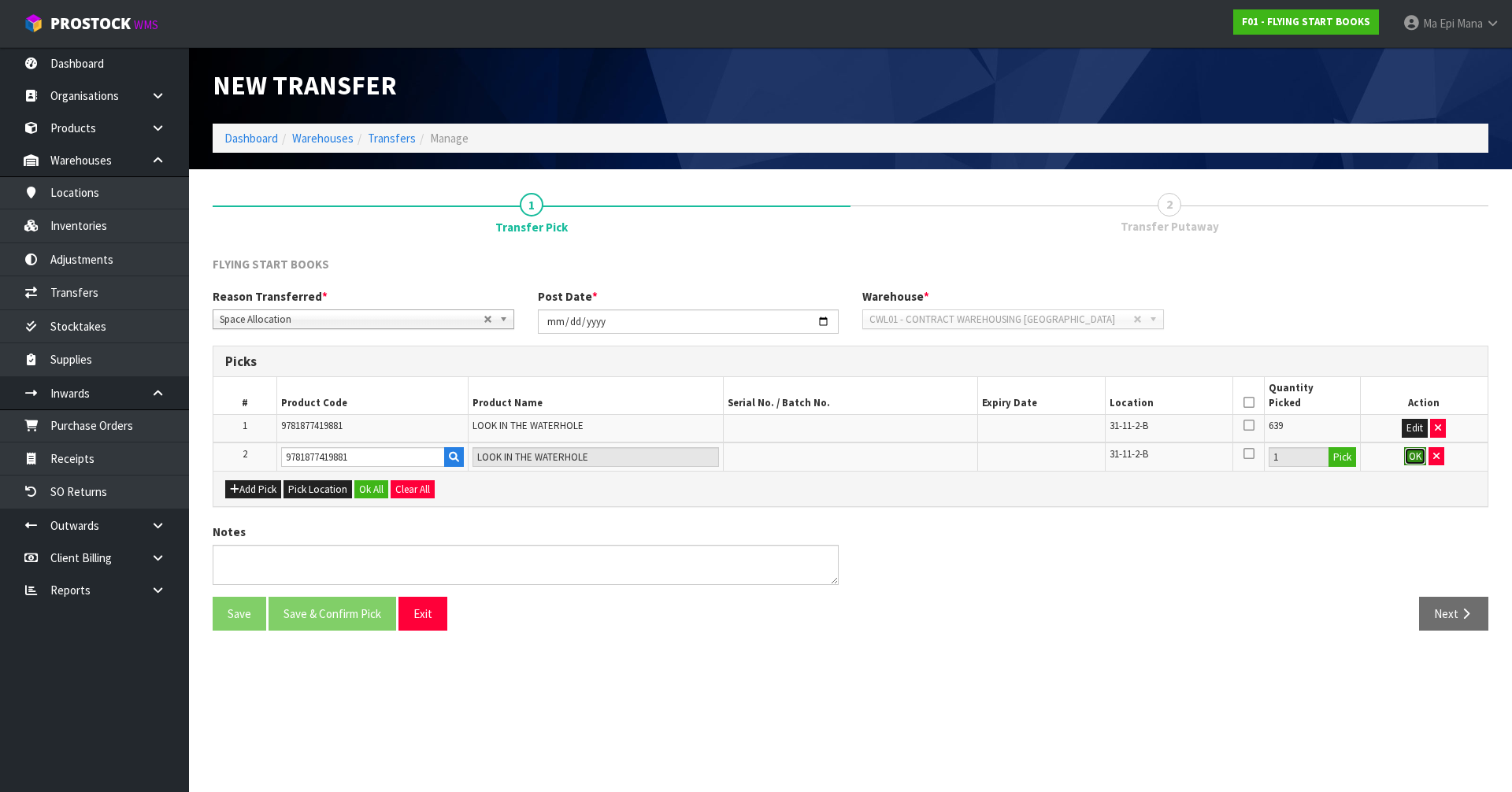
click at [1408, 456] on button "OK" at bounding box center [1414, 456] width 22 height 19
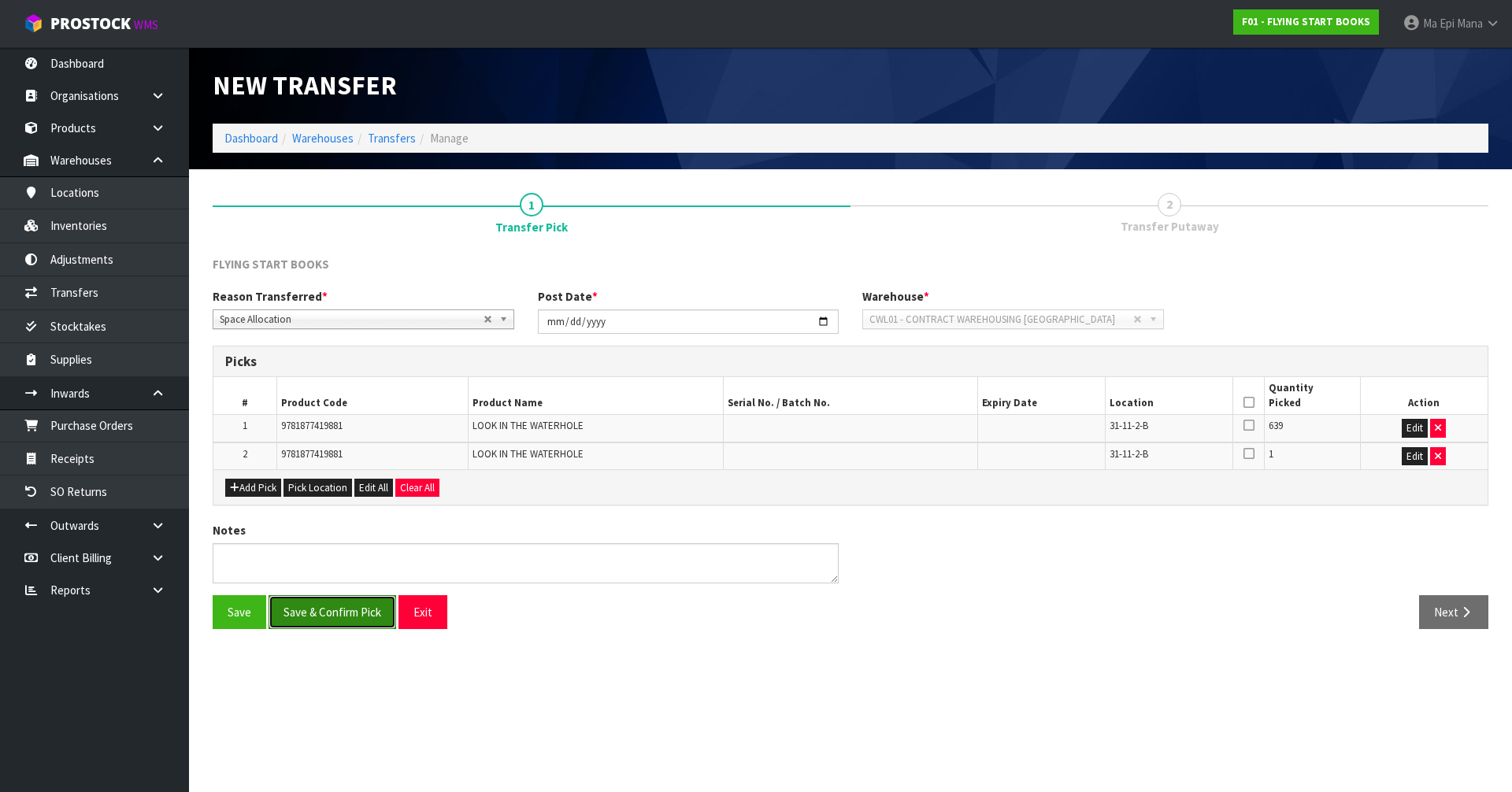
drag, startPoint x: 346, startPoint y: 605, endPoint x: 371, endPoint y: 605, distance: 25.0
click at [347, 605] on button "Save & Confirm Pick" at bounding box center [333, 611] width 128 height 34
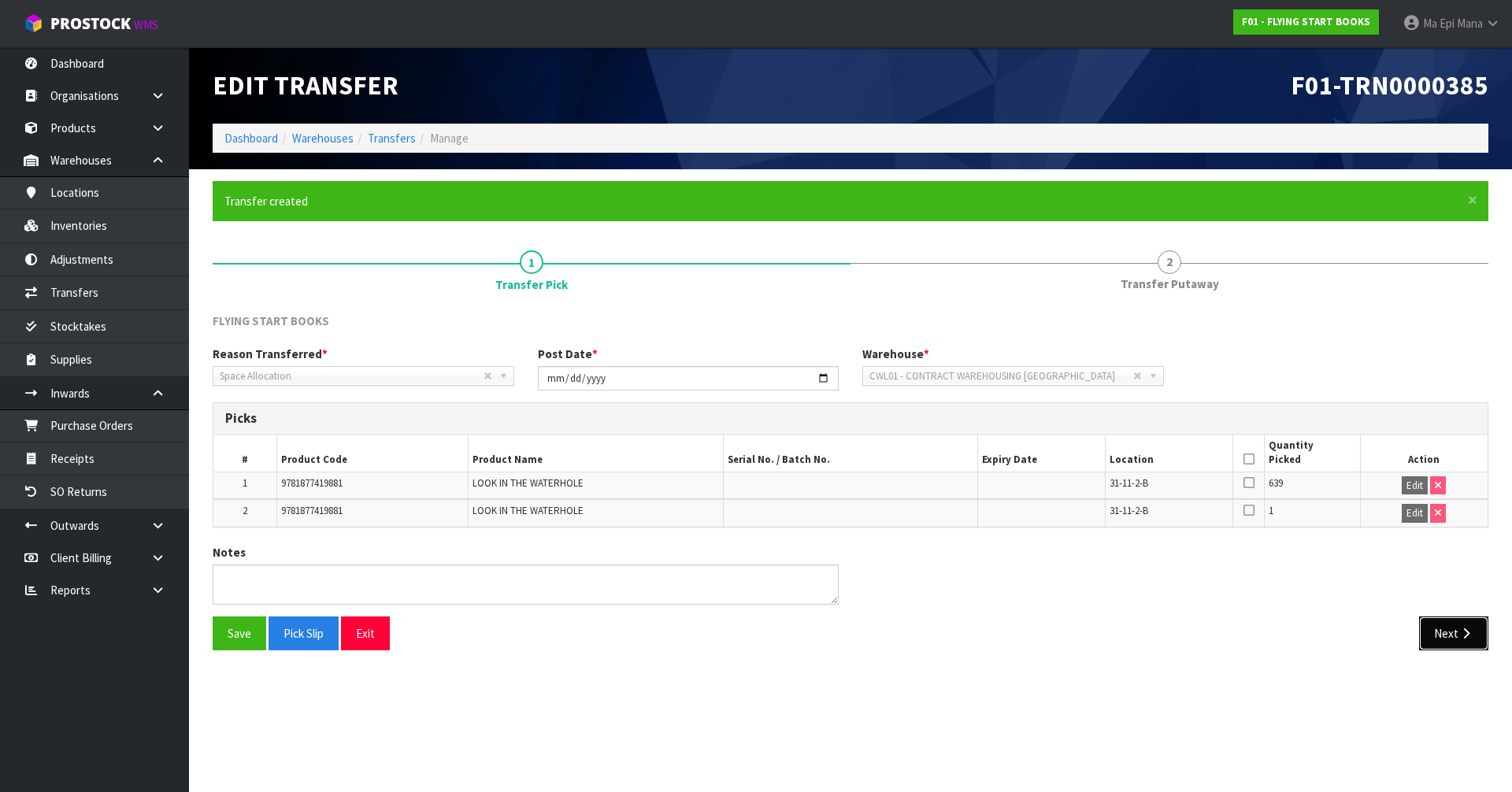
click at [1459, 619] on button "Next" at bounding box center [1454, 632] width 70 height 34
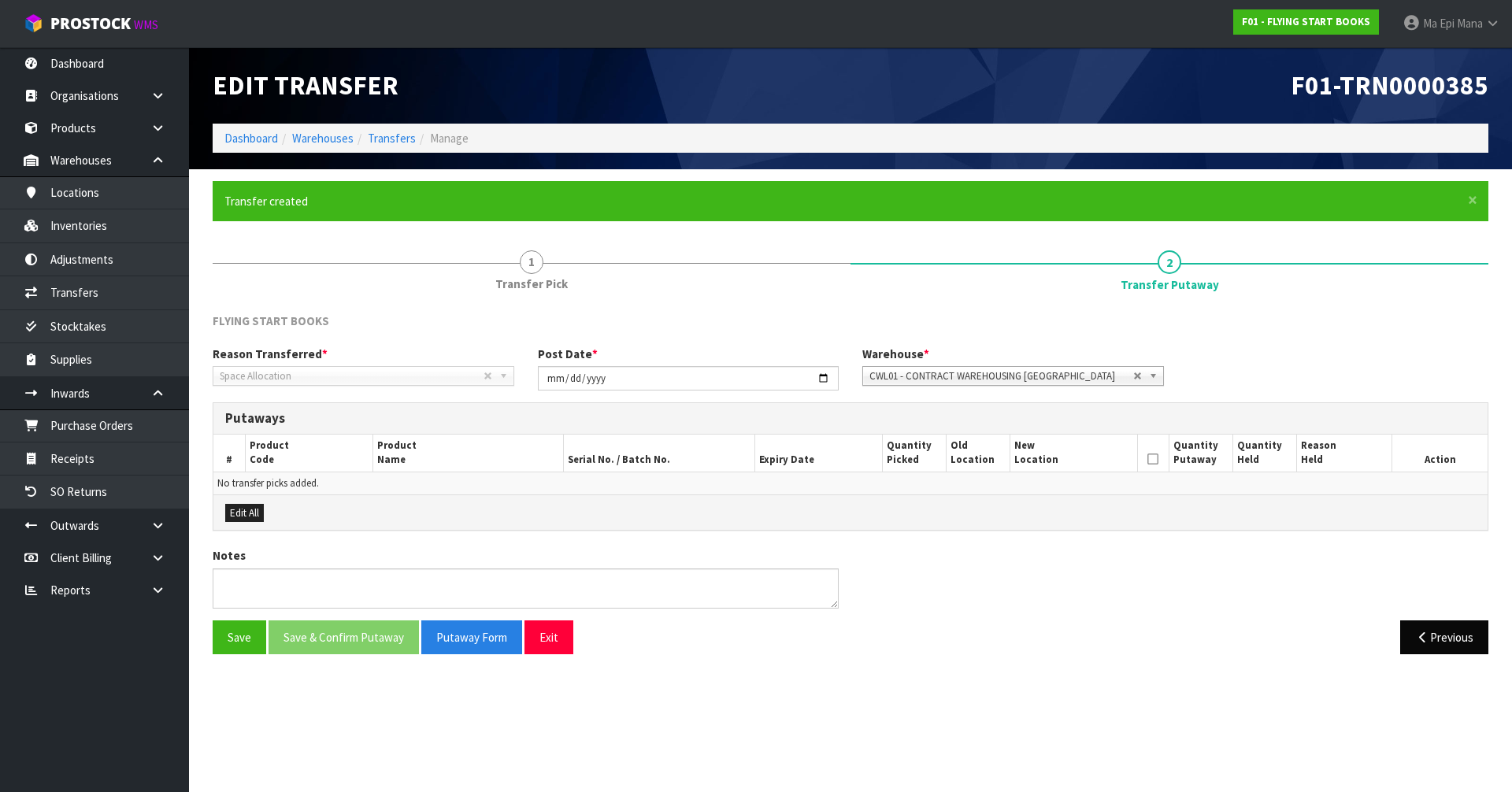
drag, startPoint x: 1431, startPoint y: 619, endPoint x: 1414, endPoint y: 645, distance: 31.1
click at [1430, 620] on div "FLYING START BOOKS Reason Transferred * Space Allocation Damage Expired Stock R…" at bounding box center [850, 488] width 1276 height 353
click at [1414, 645] on button "Previous" at bounding box center [1443, 636] width 88 height 34
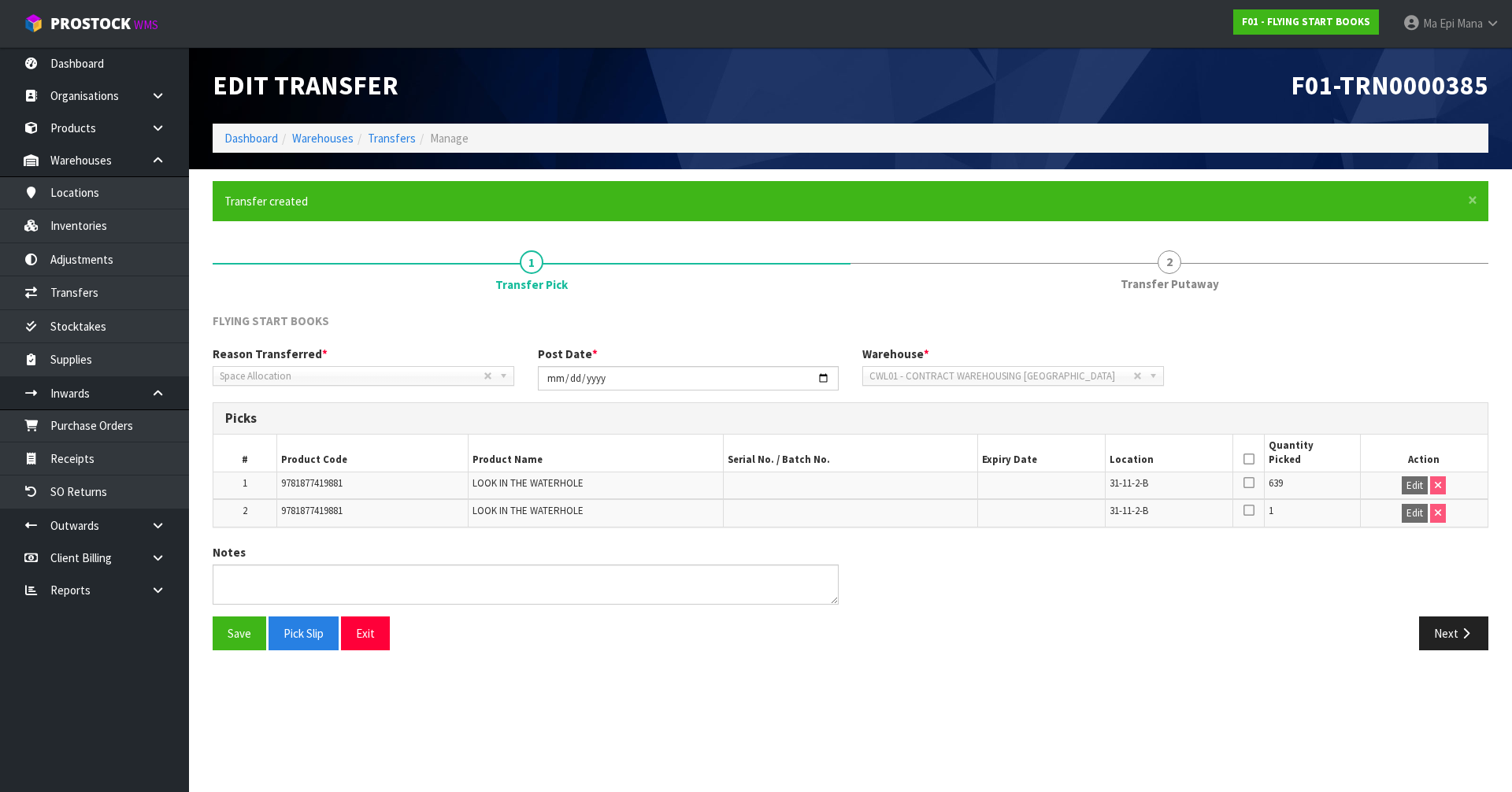
click at [1245, 459] on icon at bounding box center [1248, 459] width 11 height 1
click at [242, 629] on button "Save" at bounding box center [239, 632] width 53 height 34
click at [1458, 631] on button "Next" at bounding box center [1454, 632] width 70 height 34
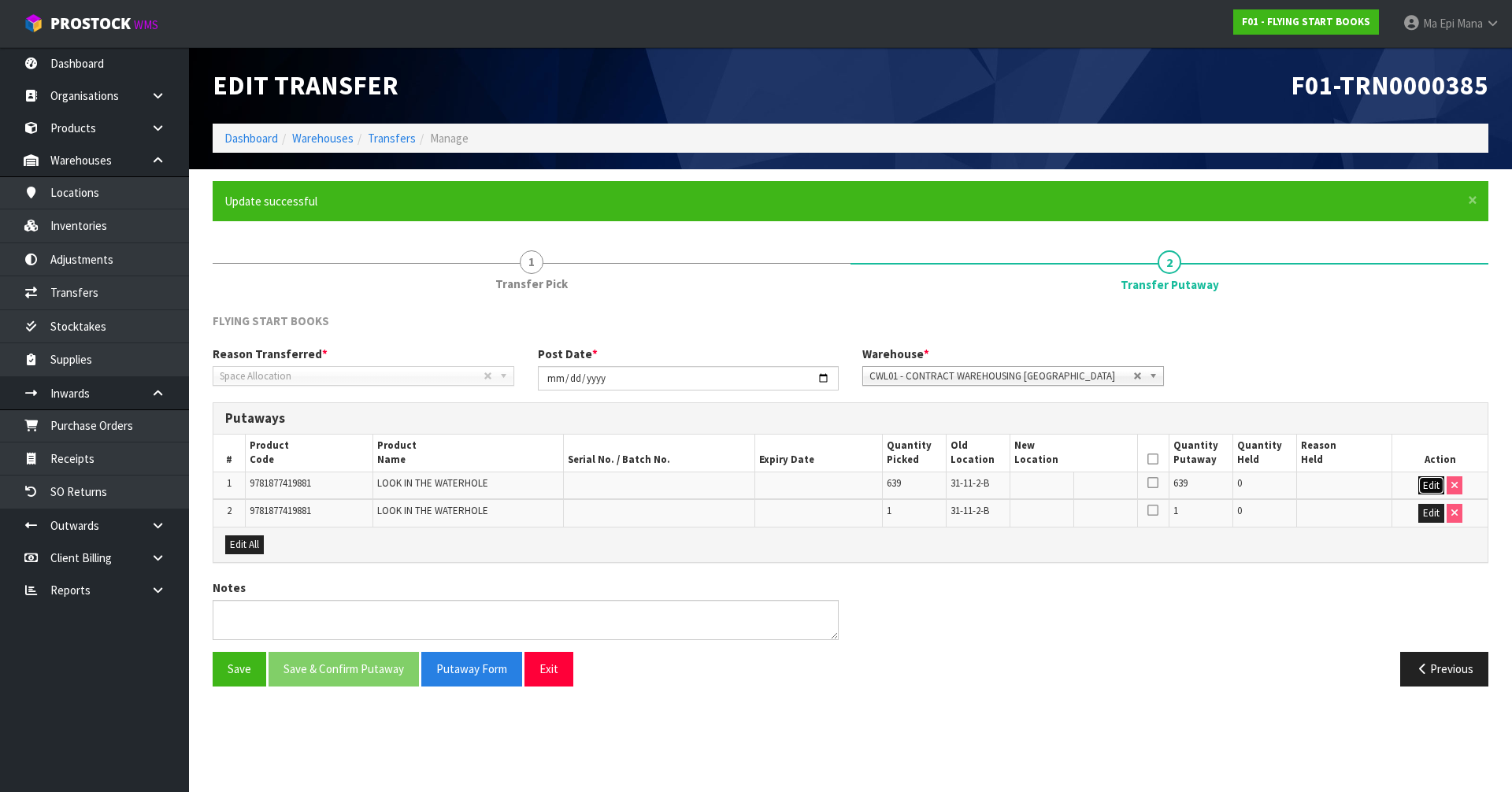
click at [1426, 484] on button "Edit" at bounding box center [1431, 485] width 26 height 19
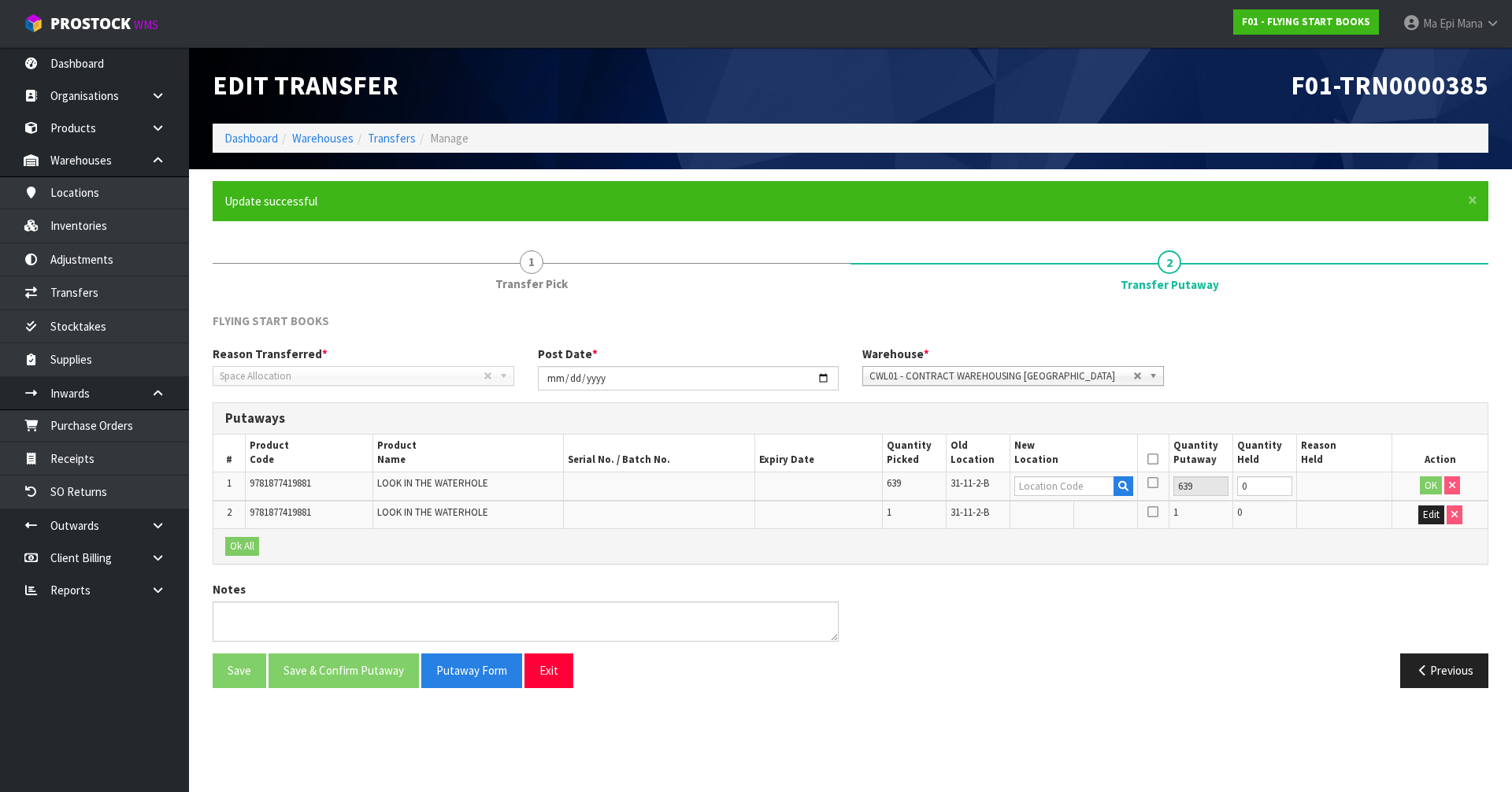
click at [976, 480] on span "31-11-2-B" at bounding box center [969, 483] width 39 height 14
copy tr "31-11-2-B"
click at [1056, 489] on input "text" at bounding box center [1063, 485] width 100 height 19
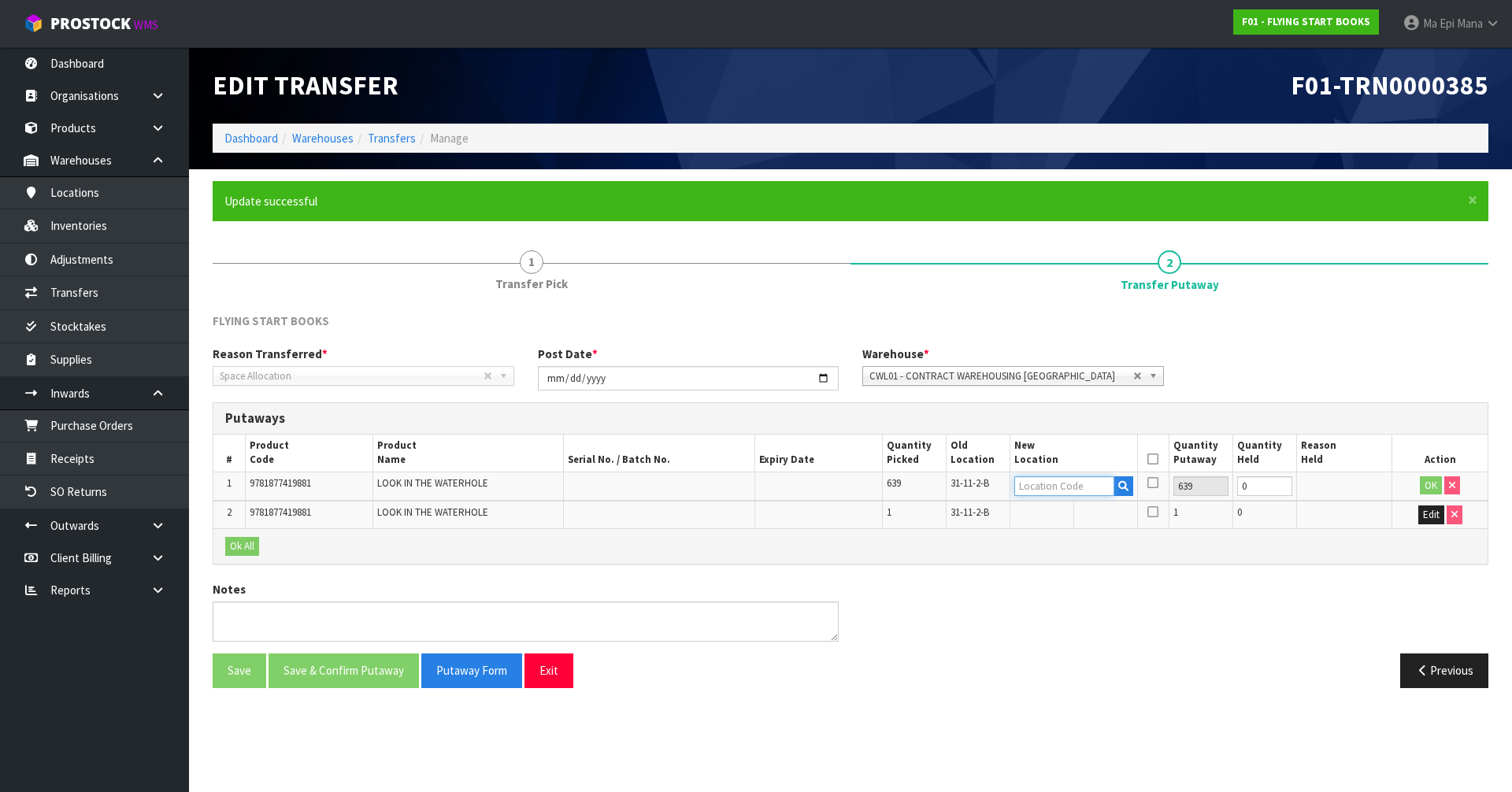
paste input "31-11-2-B"
type input "31-11-2-"
click at [1078, 560] on link "31-11-2- C" at bounding box center [1077, 556] width 125 height 21
type input "31-11-2-C"
click at [1422, 481] on button "OK" at bounding box center [1431, 485] width 22 height 19
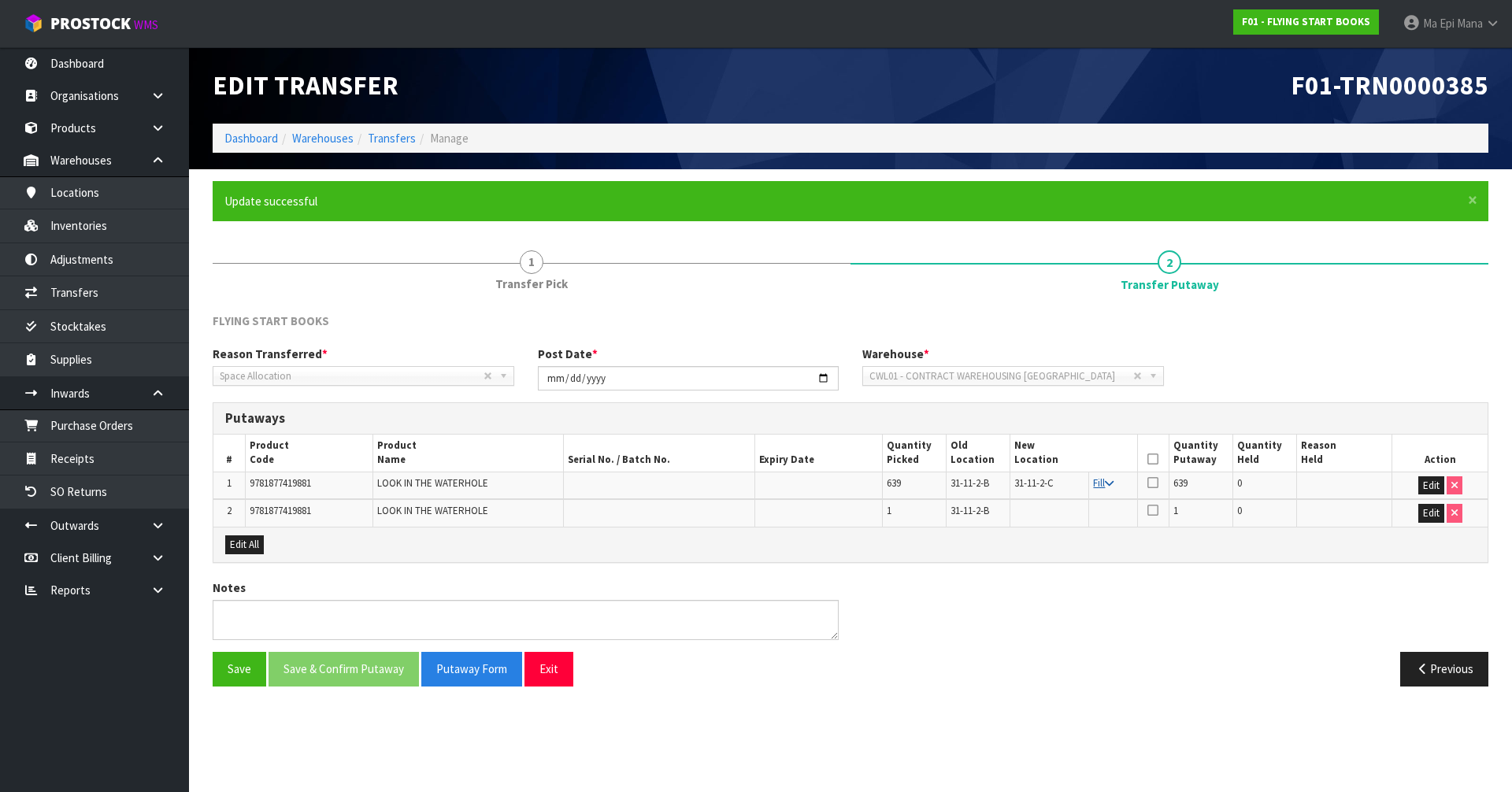
click at [1096, 479] on link "Fill" at bounding box center [1103, 483] width 20 height 14
click at [1154, 459] on icon at bounding box center [1152, 459] width 11 height 1
click at [339, 679] on button "Save & Confirm Putaway" at bounding box center [343, 668] width 150 height 34
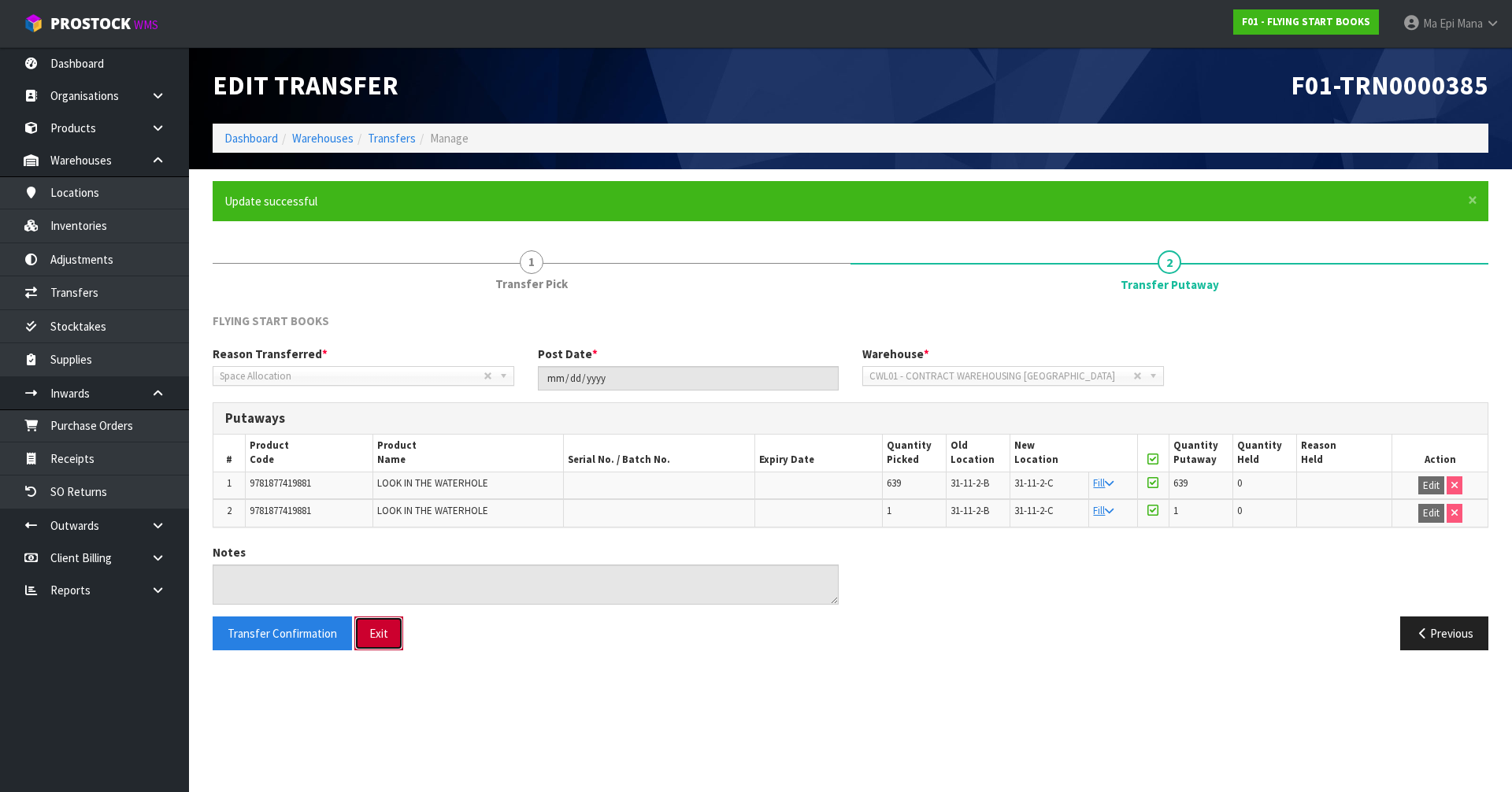
click at [385, 631] on button "Exit" at bounding box center [378, 632] width 48 height 34
